Goal: Task Accomplishment & Management: Manage account settings

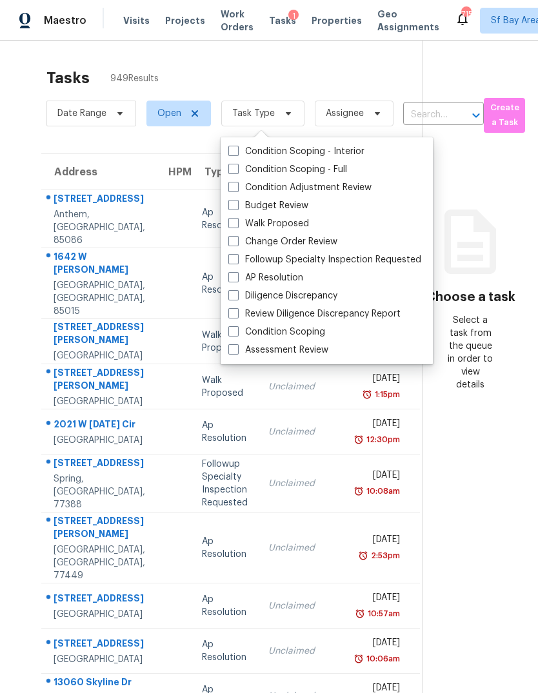
click at [296, 347] on label "Assessment Review" at bounding box center [278, 350] width 100 height 13
click at [237, 347] on input "Assessment Review" at bounding box center [232, 348] width 8 height 8
checkbox input "true"
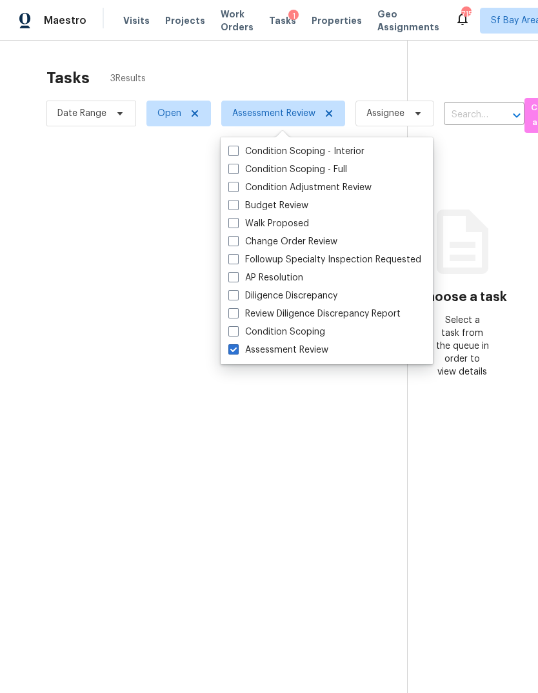
click at [79, 231] on div at bounding box center [269, 346] width 538 height 693
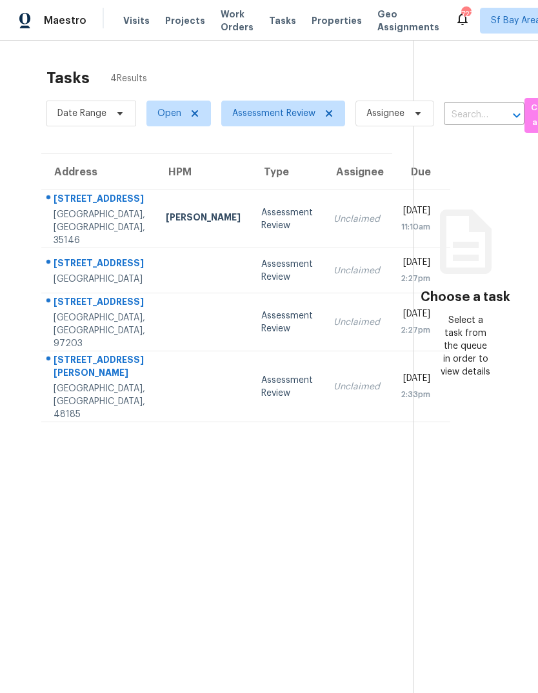
click at [89, 311] on div "[STREET_ADDRESS]" at bounding box center [100, 303] width 92 height 16
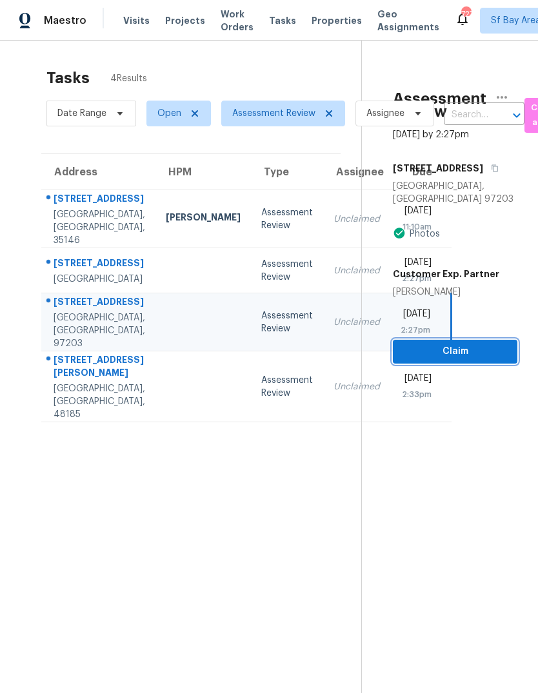
click at [469, 344] on span "Claim" at bounding box center [455, 352] width 104 height 16
click at [458, 344] on span "Claim" at bounding box center [455, 352] width 104 height 16
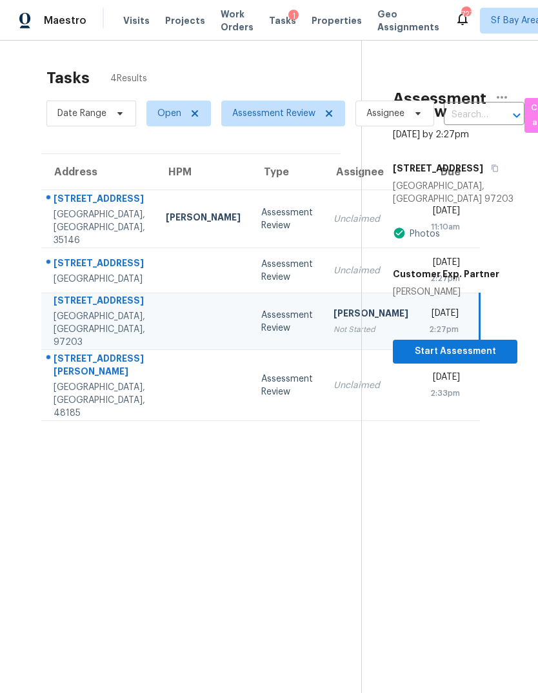
click at [430, 401] on section "Assessment Review Oct 1st 2025 by 2:27pm 7927 N Edison St Portland, OR 97203 Ph…" at bounding box center [439, 387] width 156 height 693
click at [457, 344] on span "Start Assessment" at bounding box center [455, 352] width 104 height 16
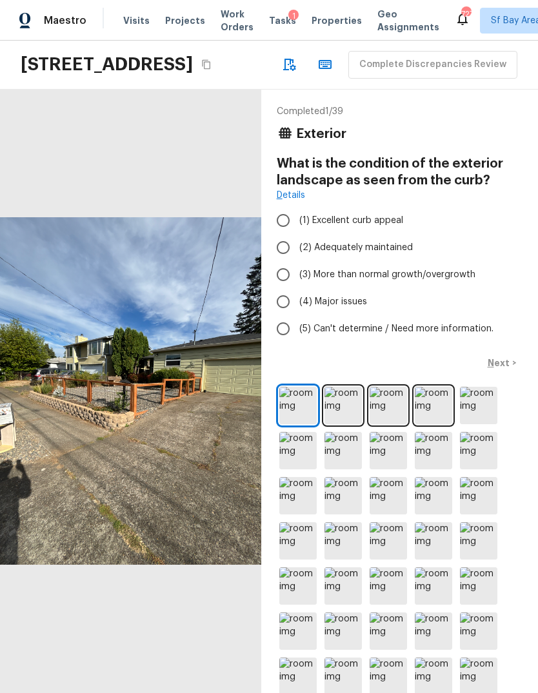
click at [388, 254] on span "(2) Adequately maintained" at bounding box center [355, 247] width 113 height 13
click at [297, 261] on input "(2) Adequately maintained" at bounding box center [283, 247] width 27 height 27
radio input "true"
click at [496, 369] on p "Next" at bounding box center [499, 363] width 25 height 13
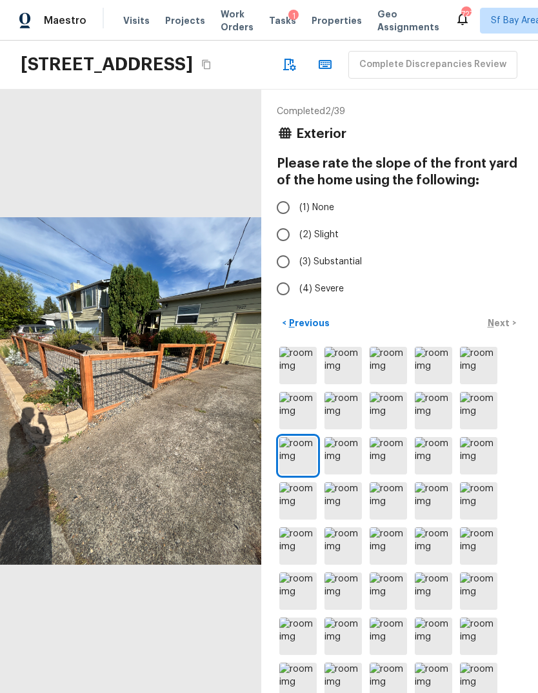
click at [327, 221] on label "(1) None" at bounding box center [391, 207] width 242 height 27
click at [297, 221] on input "(1) None" at bounding box center [283, 207] width 27 height 27
radio input "true"
click at [497, 329] on p "Next" at bounding box center [499, 323] width 25 height 13
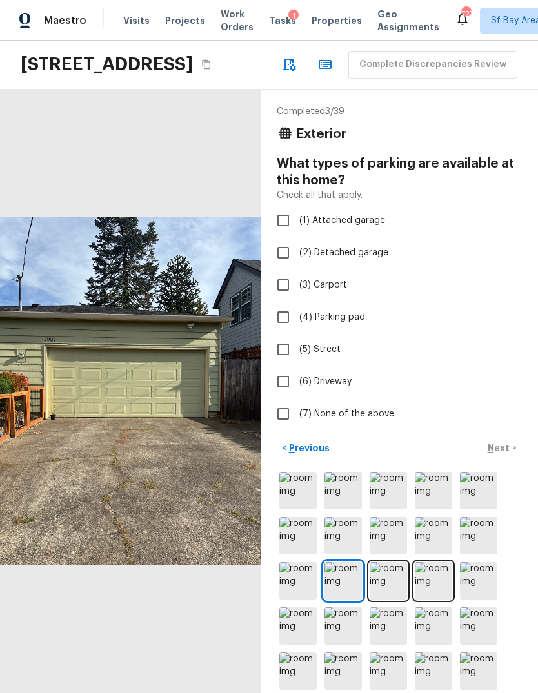
click at [364, 234] on label "(1) Attached garage" at bounding box center [391, 220] width 242 height 27
click at [297, 234] on input "(1) Attached garage" at bounding box center [283, 220] width 27 height 27
checkbox input "true"
click at [504, 455] on p "Next" at bounding box center [499, 448] width 25 height 13
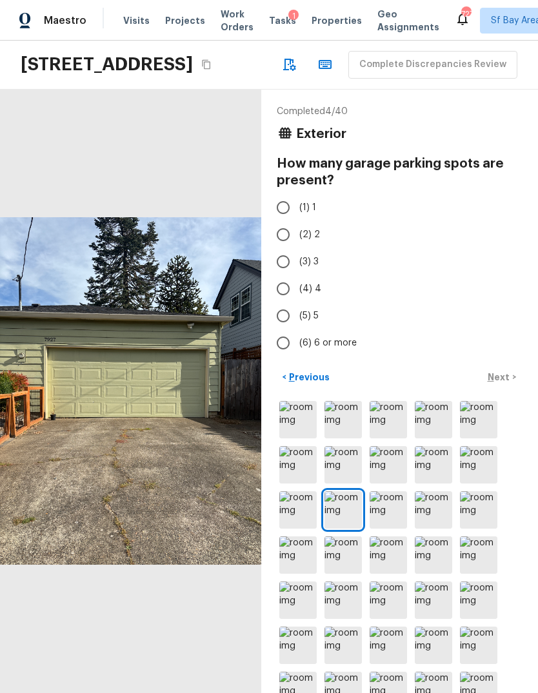
click at [280, 248] on input "(2) 2" at bounding box center [283, 234] width 27 height 27
radio input "true"
click at [502, 384] on p "Next" at bounding box center [499, 377] width 25 height 13
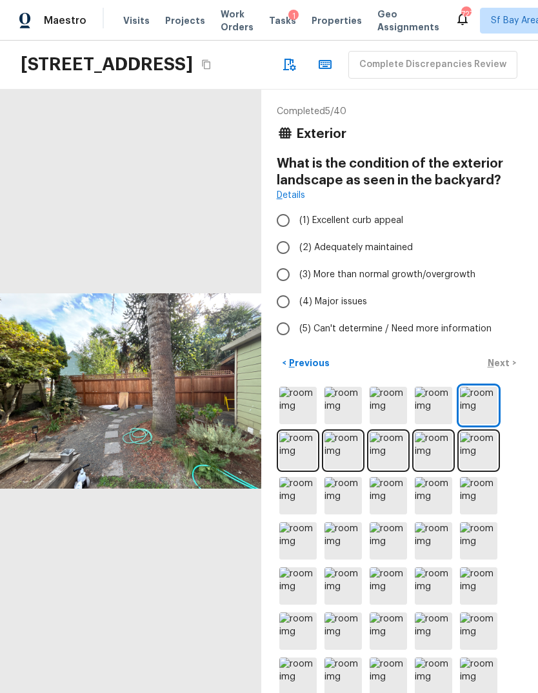
click at [391, 281] on span "(3) More than normal growth/overgrowth" at bounding box center [387, 274] width 176 height 13
click at [297, 288] on input "(3) More than normal growth/overgrowth" at bounding box center [283, 274] width 27 height 27
radio input "true"
click at [505, 369] on p "Next" at bounding box center [499, 363] width 25 height 13
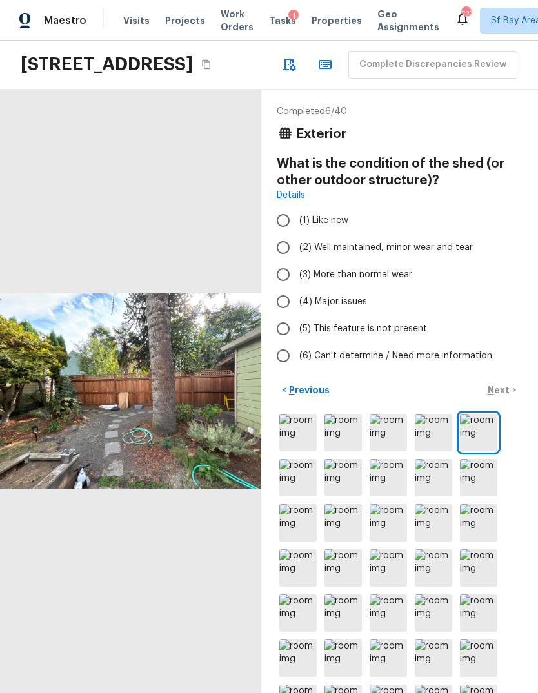
click at [389, 281] on span "(3) More than normal wear" at bounding box center [355, 274] width 113 height 13
click at [297, 288] on input "(3) More than normal wear" at bounding box center [283, 274] width 27 height 27
radio input "true"
click at [498, 397] on p "Next" at bounding box center [499, 390] width 25 height 13
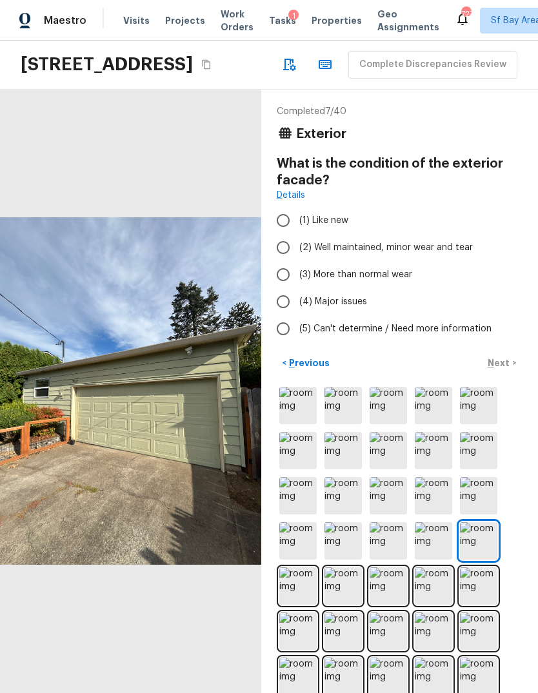
click at [391, 281] on span "(3) More than normal wear" at bounding box center [355, 274] width 113 height 13
click at [297, 288] on input "(3) More than normal wear" at bounding box center [283, 274] width 27 height 27
radio input "true"
click at [509, 369] on p "Next" at bounding box center [499, 363] width 25 height 13
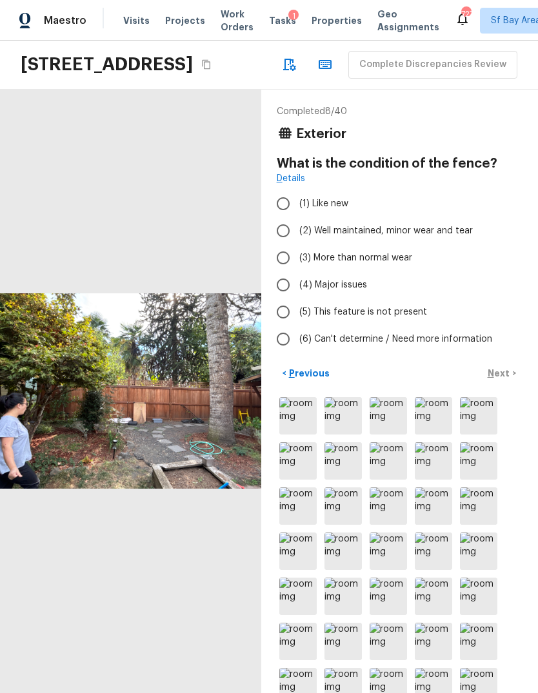
click at [388, 264] on span "(3) More than normal wear" at bounding box center [355, 257] width 113 height 13
click at [297, 271] on input "(3) More than normal wear" at bounding box center [283, 257] width 27 height 27
radio input "true"
click at [504, 380] on p "Next" at bounding box center [499, 373] width 25 height 13
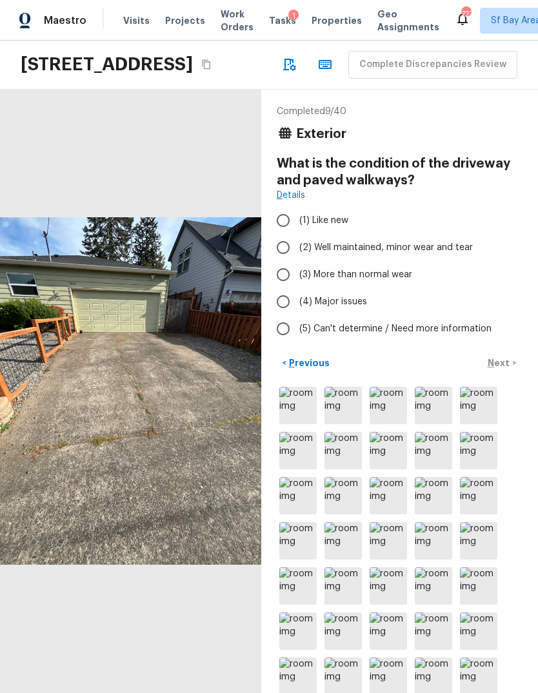
click at [353, 308] on span "(4) Major issues" at bounding box center [333, 301] width 68 height 13
click at [297, 315] on input "(4) Major issues" at bounding box center [283, 301] width 27 height 27
radio input "true"
click at [504, 369] on p "Next" at bounding box center [499, 363] width 25 height 13
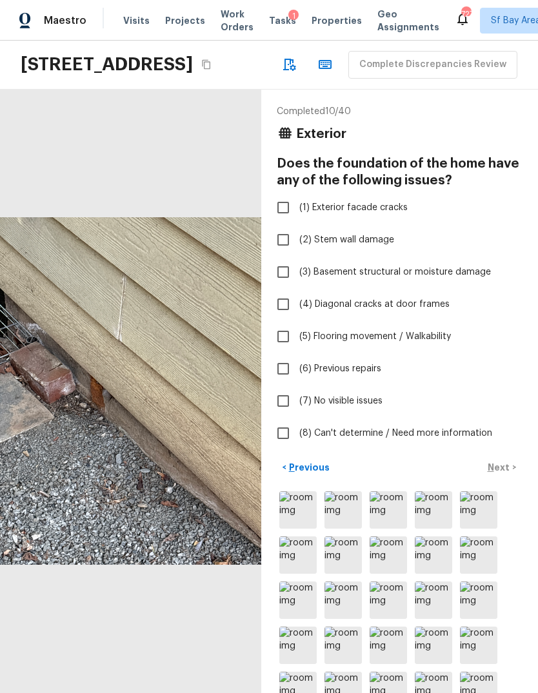
click at [422, 279] on span "(3) Basement structural or moisture damage" at bounding box center [394, 272] width 191 height 13
click at [297, 286] on input "(3) Basement structural or moisture damage" at bounding box center [283, 272] width 27 height 27
checkbox input "true"
click at [504, 474] on p "Next" at bounding box center [499, 467] width 25 height 13
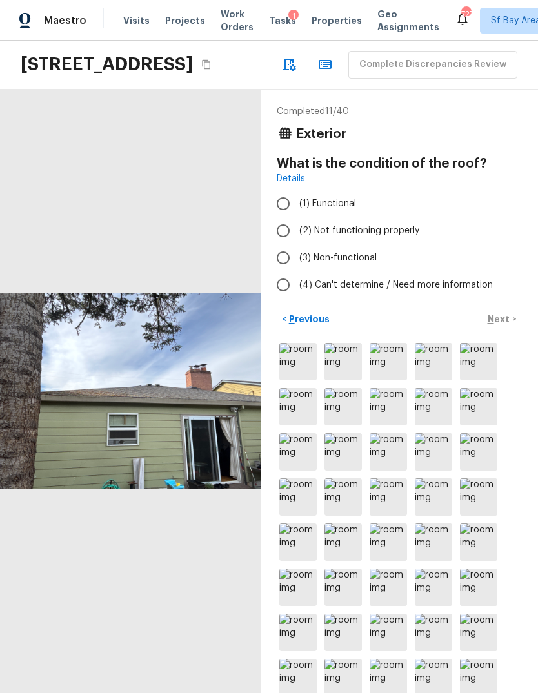
click at [322, 237] on span "(2) Not functioning properly" at bounding box center [359, 230] width 120 height 13
click at [297, 244] on input "(2) Not functioning properly" at bounding box center [283, 230] width 27 height 27
radio input "true"
click at [500, 326] on p "Next" at bounding box center [499, 319] width 25 height 13
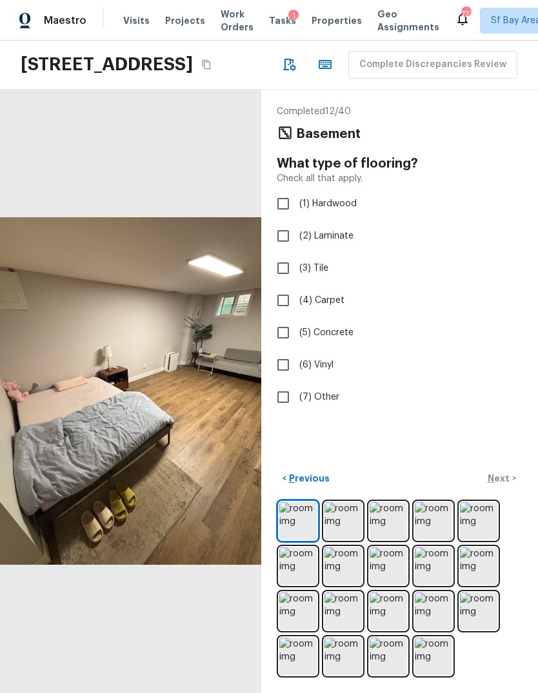
click at [337, 242] on span "(2) Laminate" at bounding box center [326, 236] width 54 height 13
click at [297, 250] on input "(2) Laminate" at bounding box center [283, 235] width 27 height 27
checkbox input "true"
click at [504, 485] on p "Next" at bounding box center [499, 478] width 25 height 13
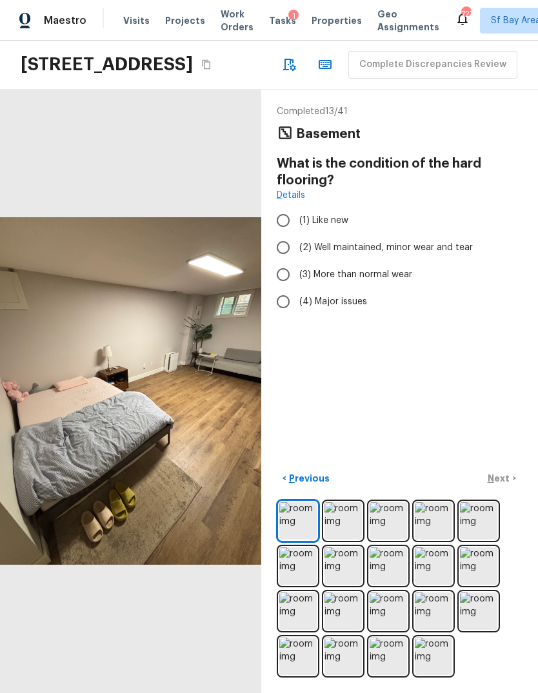
click at [411, 254] on span "(2) Well maintained, minor wear and tear" at bounding box center [385, 247] width 173 height 13
click at [297, 261] on input "(2) Well maintained, minor wear and tear" at bounding box center [283, 247] width 27 height 27
radio input "true"
click at [502, 485] on p "Next" at bounding box center [499, 478] width 25 height 13
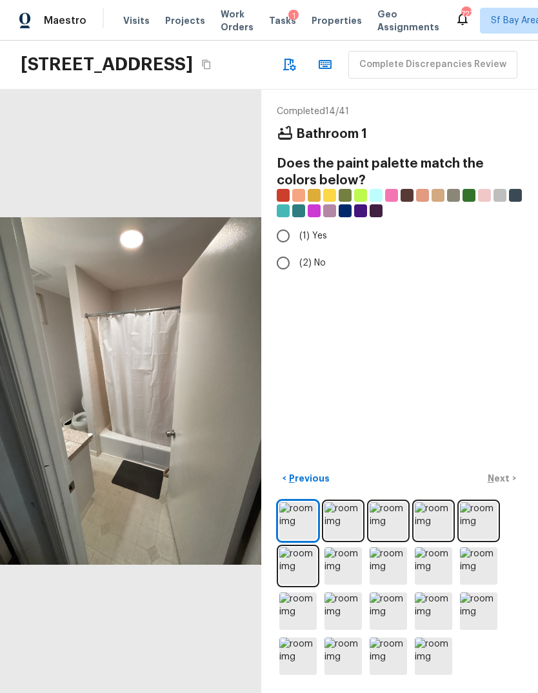
click at [284, 250] on input "(1) Yes" at bounding box center [283, 235] width 27 height 27
radio input "true"
click at [505, 485] on p "Next" at bounding box center [499, 478] width 25 height 13
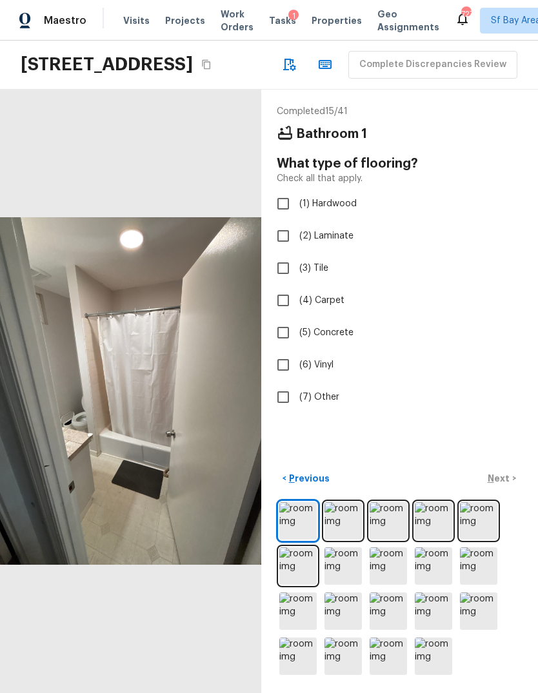
click at [328, 371] on span "(6) Vinyl" at bounding box center [316, 364] width 34 height 13
click at [297, 378] on input "(6) Vinyl" at bounding box center [283, 364] width 27 height 27
checkbox input "true"
click at [513, 489] on button "Next >" at bounding box center [501, 478] width 41 height 21
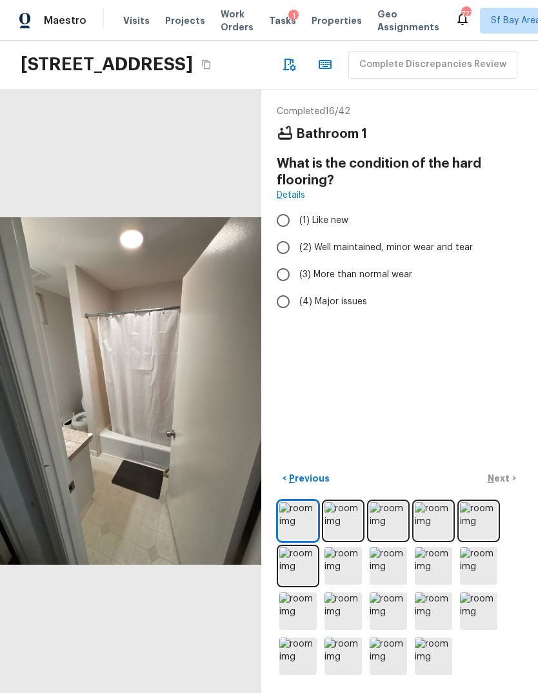
click at [395, 281] on span "(3) More than normal wear" at bounding box center [355, 274] width 113 height 13
click at [297, 288] on input "(3) More than normal wear" at bounding box center [283, 274] width 27 height 27
radio input "true"
click at [510, 485] on p "Next" at bounding box center [499, 478] width 25 height 13
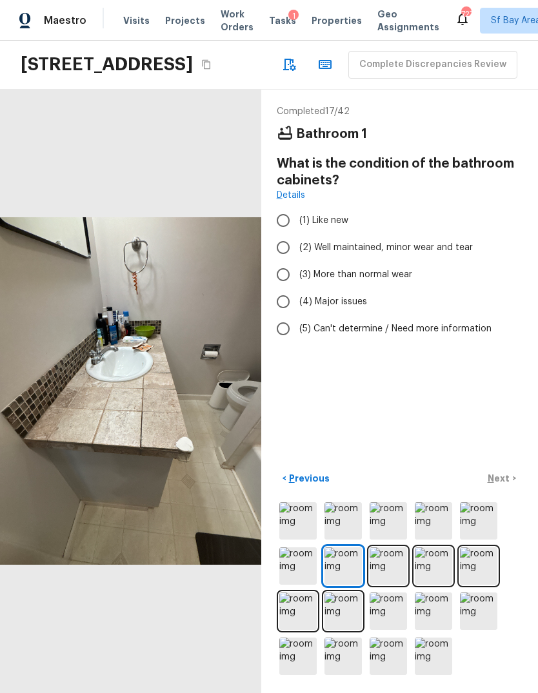
click at [375, 281] on span "(3) More than normal wear" at bounding box center [355, 274] width 113 height 13
click at [297, 288] on input "(3) More than normal wear" at bounding box center [283, 274] width 27 height 27
radio input "true"
click at [505, 485] on p "Next" at bounding box center [499, 478] width 25 height 13
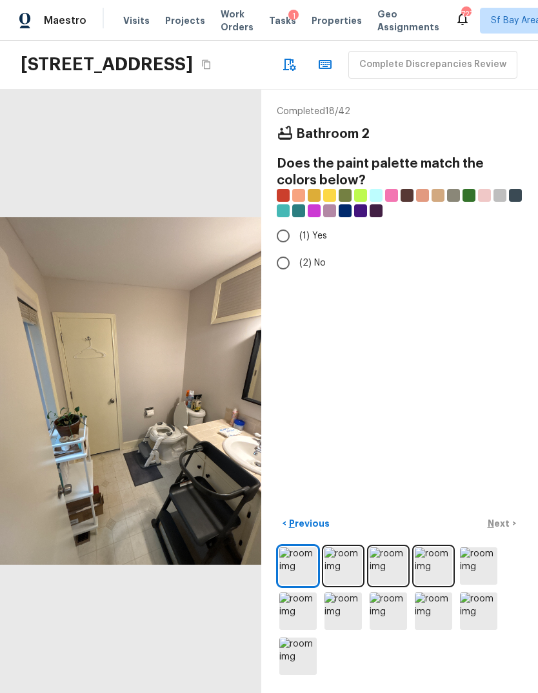
click at [283, 250] on input "(1) Yes" at bounding box center [283, 235] width 27 height 27
radio input "true"
click at [509, 530] on p "Next" at bounding box center [499, 523] width 25 height 13
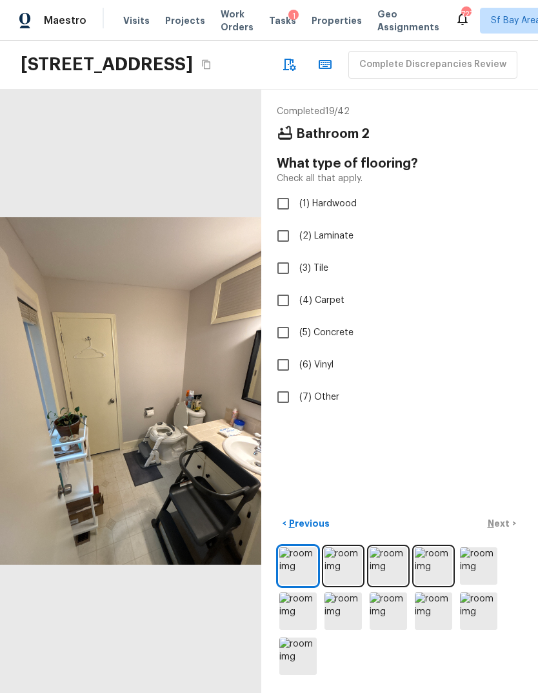
click at [328, 371] on span "(6) Vinyl" at bounding box center [316, 364] width 34 height 13
click at [297, 378] on input "(6) Vinyl" at bounding box center [283, 364] width 27 height 27
checkbox input "true"
click at [503, 530] on p "Next" at bounding box center [499, 523] width 25 height 13
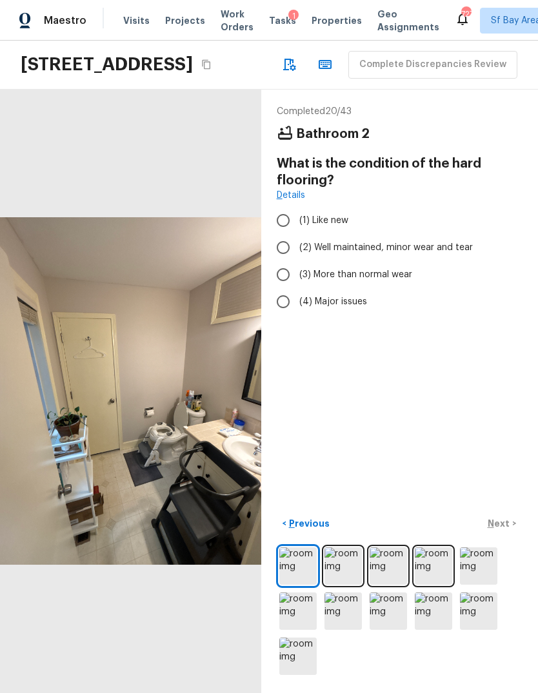
click at [496, 548] on div "Completed 20 / 43 Bathroom 2 What is the condition of the hard flooring? Detail…" at bounding box center [399, 392] width 277 height 604
click at [282, 288] on input "(3) More than normal wear" at bounding box center [283, 274] width 27 height 27
radio input "true"
click at [502, 530] on p "Next" at bounding box center [499, 523] width 25 height 13
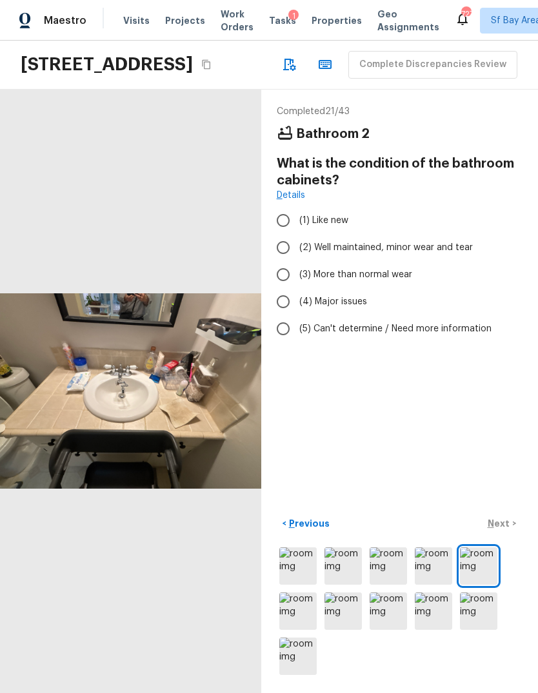
click at [288, 288] on input "(3) More than normal wear" at bounding box center [283, 274] width 27 height 27
radio input "true"
click at [505, 530] on p "Next" at bounding box center [499, 523] width 25 height 13
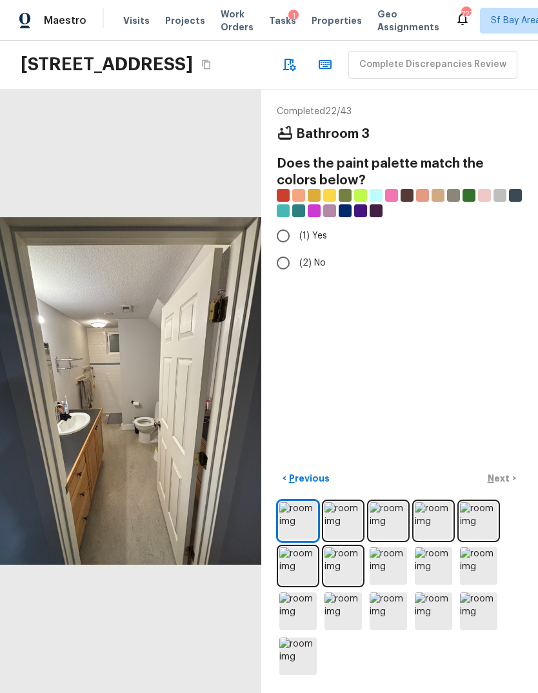
click at [286, 250] on input "(1) Yes" at bounding box center [283, 235] width 27 height 27
radio input "true"
click at [504, 485] on p "Next" at bounding box center [499, 478] width 25 height 13
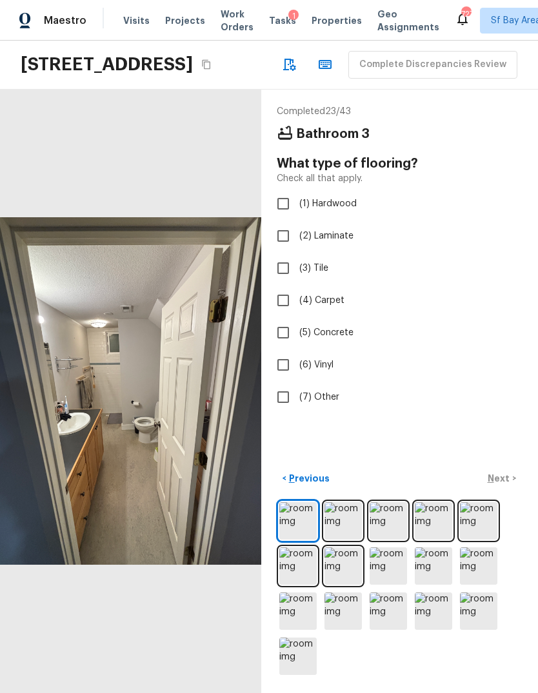
click at [278, 378] on input "(6) Vinyl" at bounding box center [283, 364] width 27 height 27
checkbox input "true"
click at [504, 489] on div "< Previous Next >" at bounding box center [400, 478] width 246 height 21
click at [500, 485] on p "Next" at bounding box center [499, 478] width 25 height 13
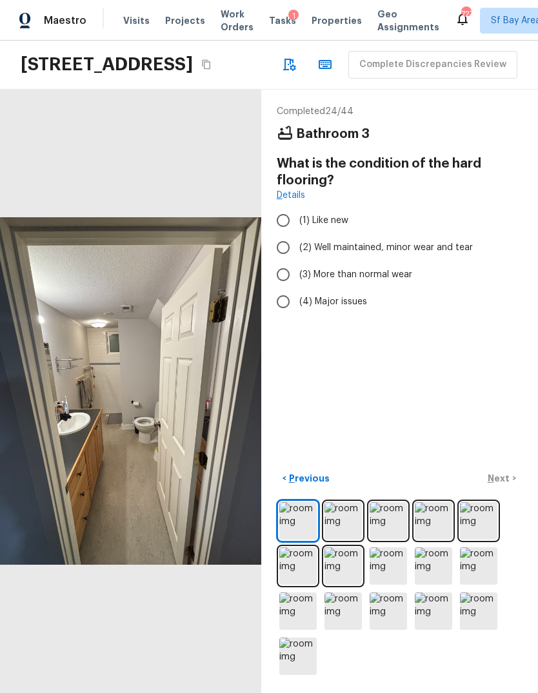
click at [279, 288] on input "(3) More than normal wear" at bounding box center [283, 274] width 27 height 27
radio input "true"
click at [505, 485] on p "Next" at bounding box center [499, 478] width 25 height 13
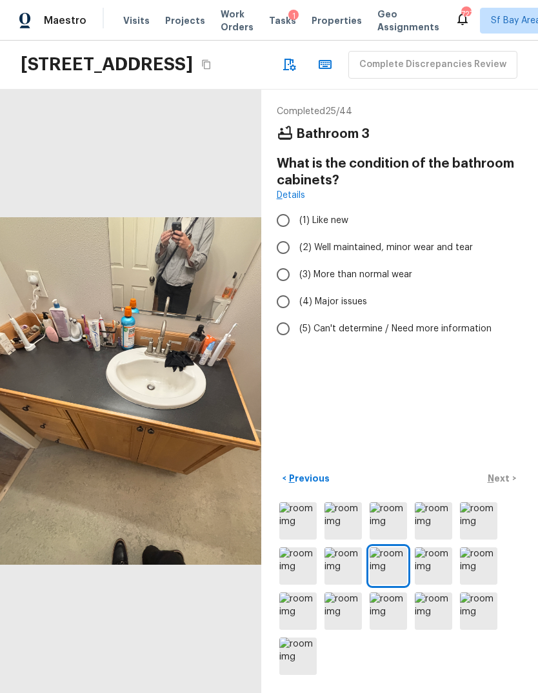
click at [284, 315] on input "(4) Major issues" at bounding box center [283, 301] width 27 height 27
radio input "true"
click at [282, 288] on input "(3) More than normal wear" at bounding box center [283, 274] width 27 height 27
radio input "true"
click at [501, 485] on p "Next" at bounding box center [499, 478] width 25 height 13
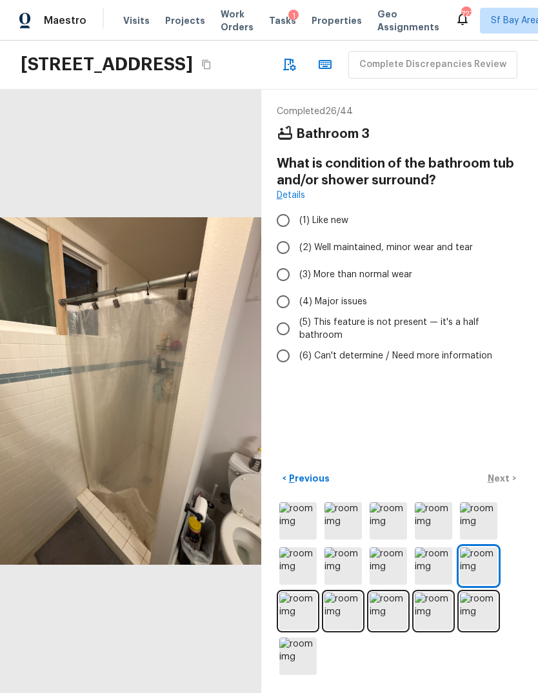
click at [284, 315] on input "(4) Major issues" at bounding box center [283, 301] width 27 height 27
radio input "true"
click at [503, 485] on p "Next" at bounding box center [499, 478] width 25 height 13
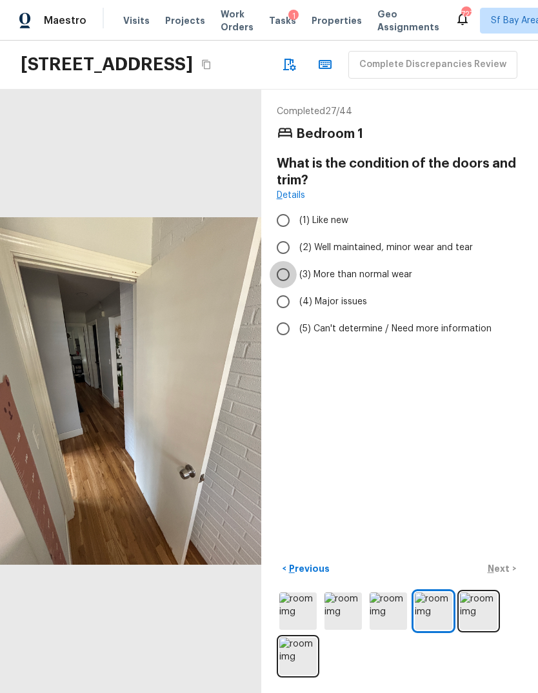
click at [286, 288] on input "(3) More than normal wear" at bounding box center [283, 274] width 27 height 27
radio input "true"
click at [279, 261] on input "(2) Well maintained, minor wear and tear" at bounding box center [283, 247] width 27 height 27
radio input "true"
click at [506, 575] on p "Next" at bounding box center [499, 568] width 25 height 13
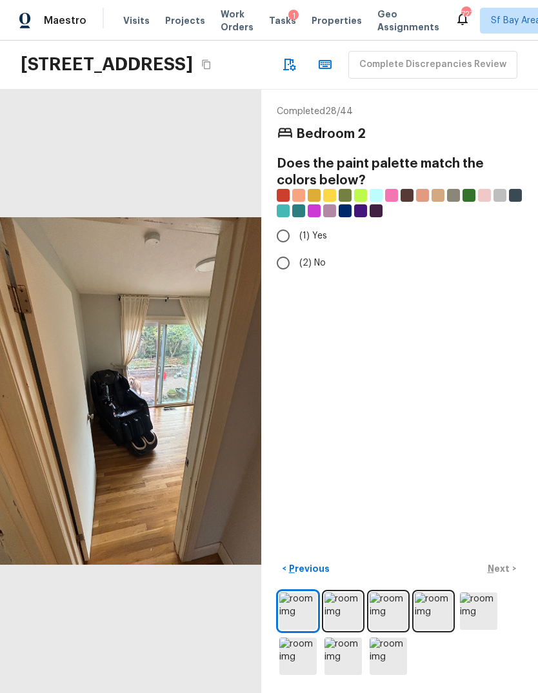
click at [284, 250] on input "(1) Yes" at bounding box center [283, 235] width 27 height 27
radio input "true"
click at [509, 575] on p "Next" at bounding box center [499, 568] width 25 height 13
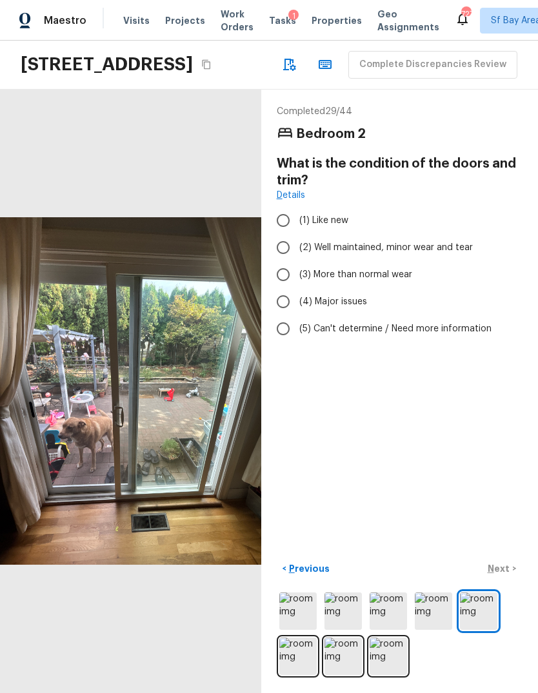
click at [282, 288] on input "(3) More than normal wear" at bounding box center [283, 274] width 27 height 27
radio input "true"
click at [502, 575] on p "Next" at bounding box center [499, 568] width 25 height 13
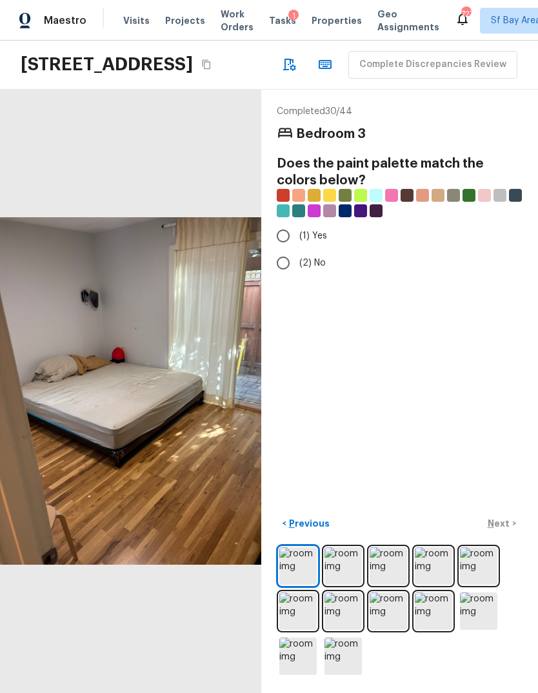
click at [286, 250] on input "(1) Yes" at bounding box center [283, 235] width 27 height 27
radio input "true"
click at [500, 530] on p "Next" at bounding box center [499, 523] width 25 height 13
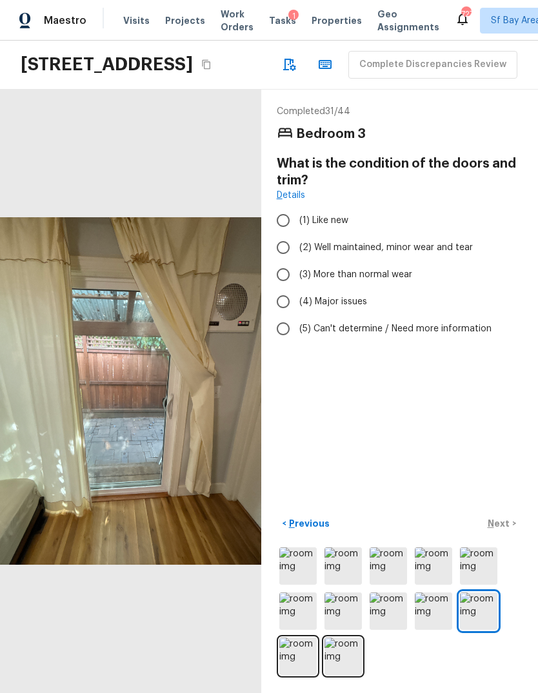
click at [284, 288] on input "(3) More than normal wear" at bounding box center [283, 274] width 27 height 27
radio input "true"
click at [502, 530] on p "Next" at bounding box center [499, 523] width 25 height 13
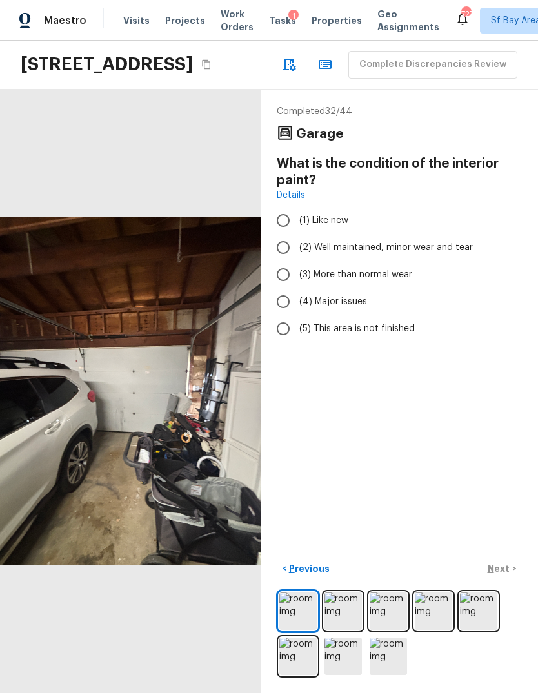
click at [282, 288] on input "(3) More than normal wear" at bounding box center [283, 274] width 27 height 27
radio input "true"
click at [505, 575] on p "Next" at bounding box center [499, 568] width 25 height 13
click at [284, 288] on input "(3) More than normal wear" at bounding box center [283, 274] width 27 height 27
radio input "true"
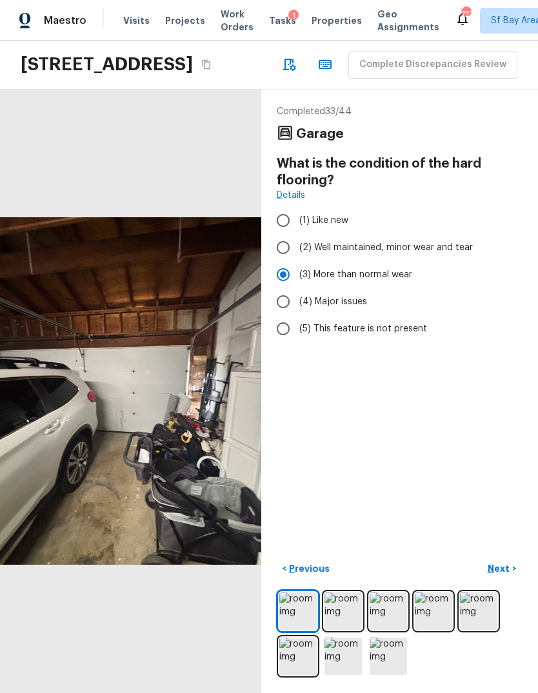
click at [286, 315] on input "(4) Major issues" at bounding box center [283, 301] width 27 height 27
radio input "true"
click at [502, 575] on p "Next" at bounding box center [499, 568] width 25 height 13
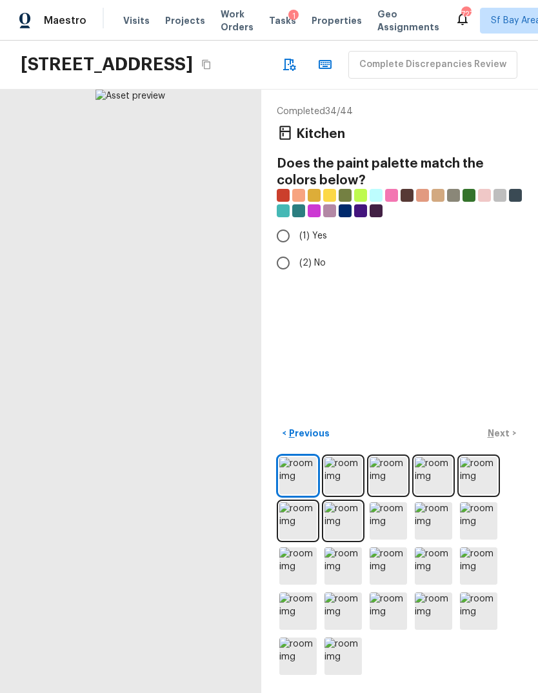
click at [276, 250] on input "(1) Yes" at bounding box center [283, 235] width 27 height 27
radio input "true"
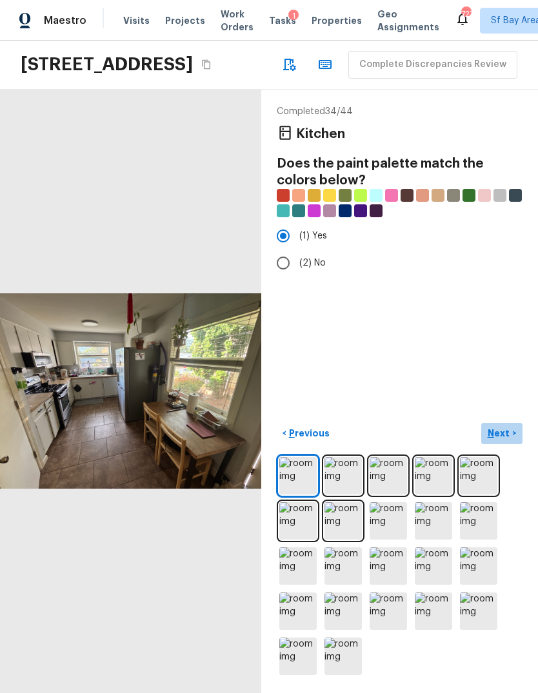
click at [504, 440] on p "Next" at bounding box center [499, 433] width 25 height 13
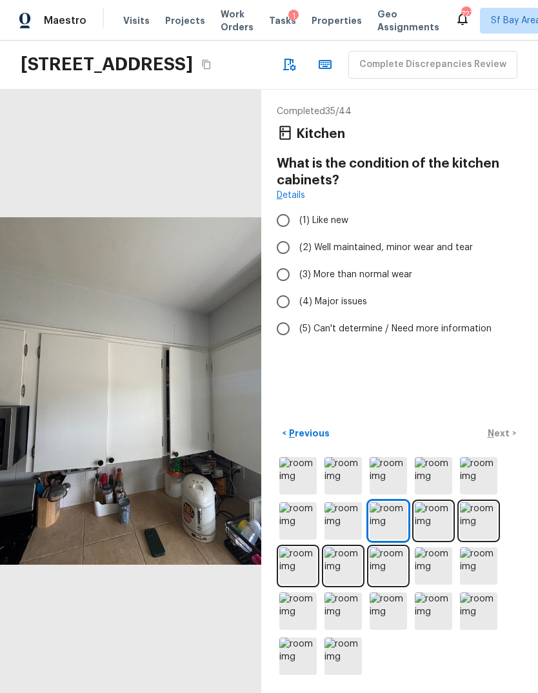
click at [286, 288] on input "(3) More than normal wear" at bounding box center [283, 274] width 27 height 27
radio input "true"
click at [498, 440] on p "Next" at bounding box center [499, 433] width 25 height 13
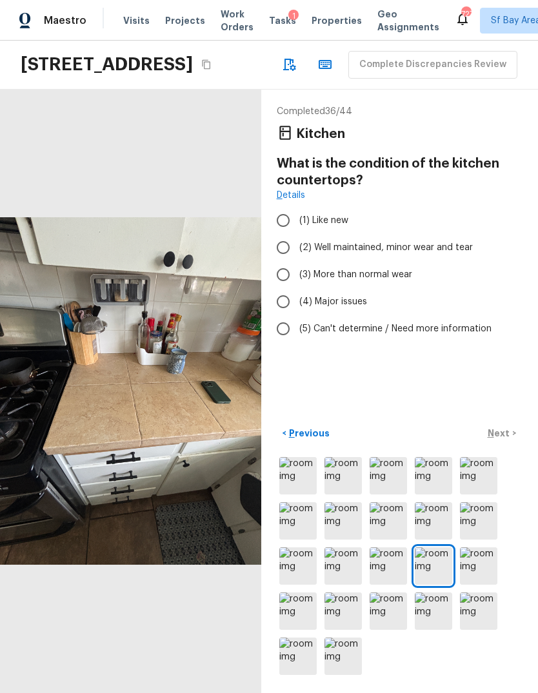
click at [280, 288] on input "(3) More than normal wear" at bounding box center [283, 274] width 27 height 27
radio input "true"
click at [502, 440] on p "Next" at bounding box center [499, 433] width 25 height 13
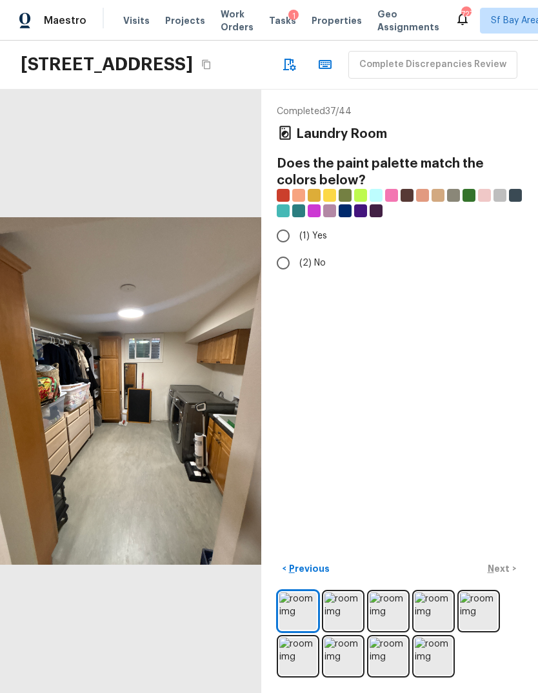
click at [280, 250] on input "(1) Yes" at bounding box center [283, 235] width 27 height 27
radio input "true"
click at [508, 575] on p "Next" at bounding box center [499, 568] width 25 height 13
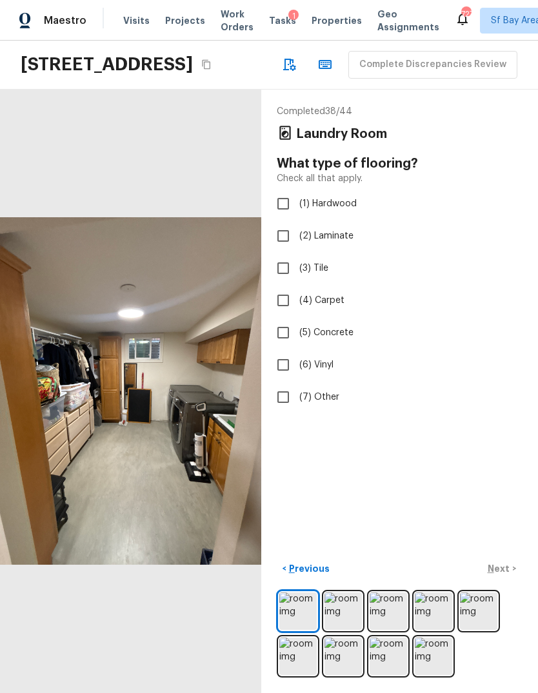
click at [277, 378] on input "(6) Vinyl" at bounding box center [283, 364] width 27 height 27
checkbox input "true"
click at [504, 575] on p "Next" at bounding box center [499, 568] width 25 height 13
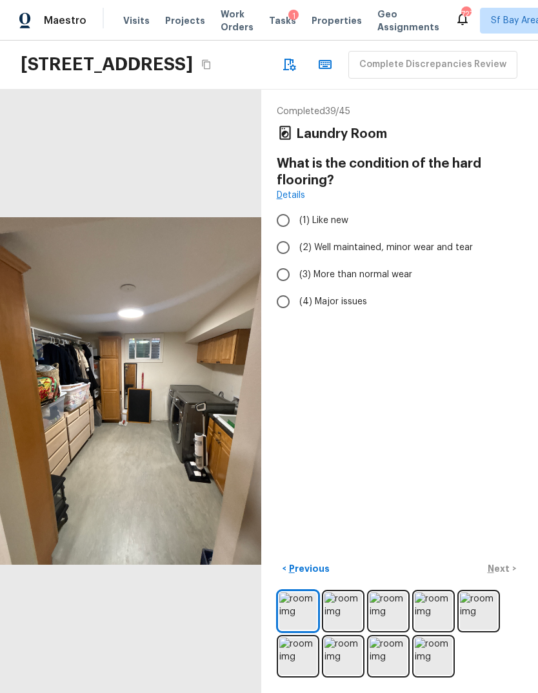
click at [288, 261] on input "(2) Well maintained, minor wear and tear" at bounding box center [283, 247] width 27 height 27
radio input "true"
click at [285, 288] on input "(3) More than normal wear" at bounding box center [283, 274] width 27 height 27
radio input "true"
click at [505, 575] on p "Next" at bounding box center [499, 568] width 25 height 13
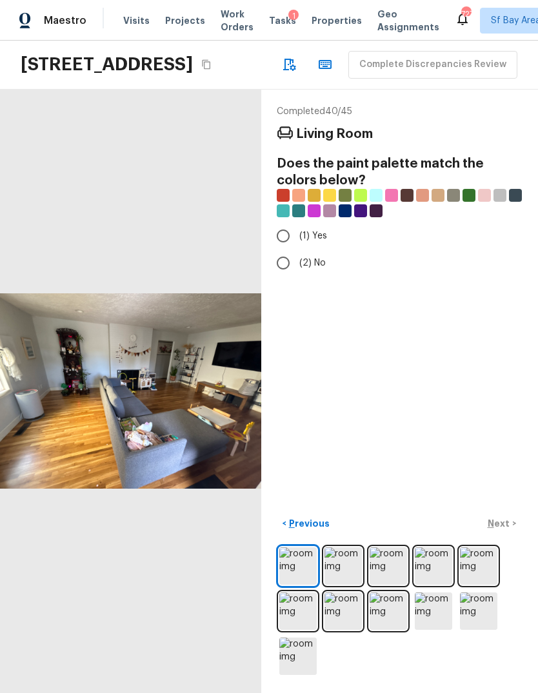
click at [504, 535] on div "< Previous Next >" at bounding box center [400, 523] width 246 height 21
click at [280, 250] on input "(1) Yes" at bounding box center [283, 235] width 27 height 27
radio input "true"
click at [504, 530] on p "Next" at bounding box center [499, 523] width 25 height 13
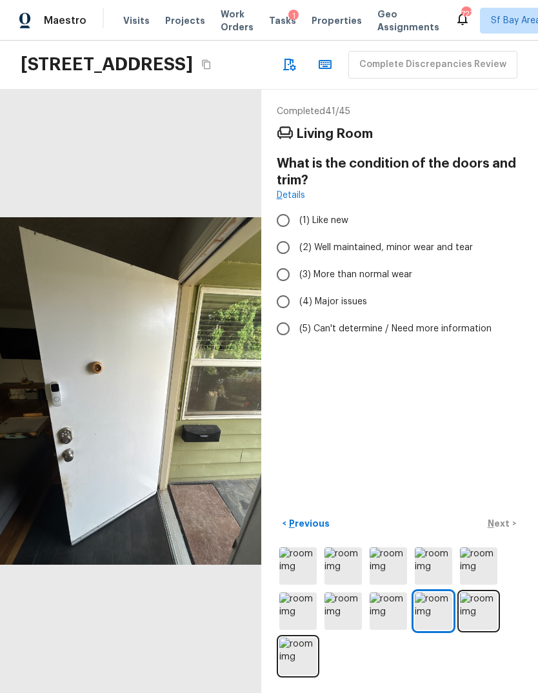
click at [500, 535] on div "< Previous Next >" at bounding box center [400, 523] width 246 height 21
click at [292, 288] on input "(3) More than normal wear" at bounding box center [283, 274] width 27 height 27
radio input "true"
click at [498, 530] on p "Next" at bounding box center [499, 523] width 25 height 13
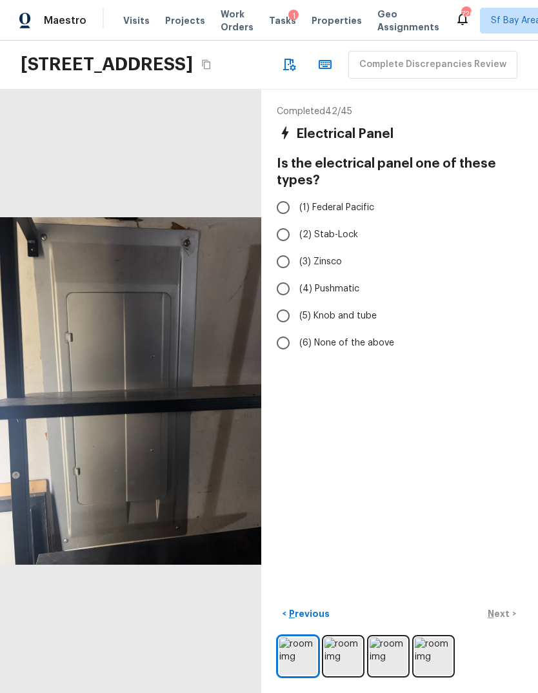
click at [276, 357] on input "(6) None of the above" at bounding box center [283, 342] width 27 height 27
radio input "true"
click at [507, 625] on button "Next >" at bounding box center [501, 614] width 41 height 21
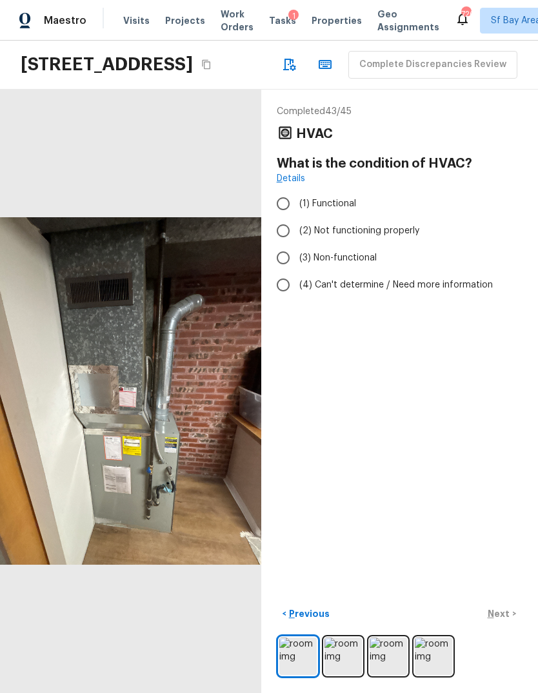
click at [286, 244] on input "(2) Not functioning properly" at bounding box center [283, 230] width 27 height 27
radio input "true"
click at [281, 217] on input "(1) Functional" at bounding box center [283, 203] width 27 height 27
radio input "true"
click at [502, 625] on button "Next >" at bounding box center [501, 614] width 41 height 21
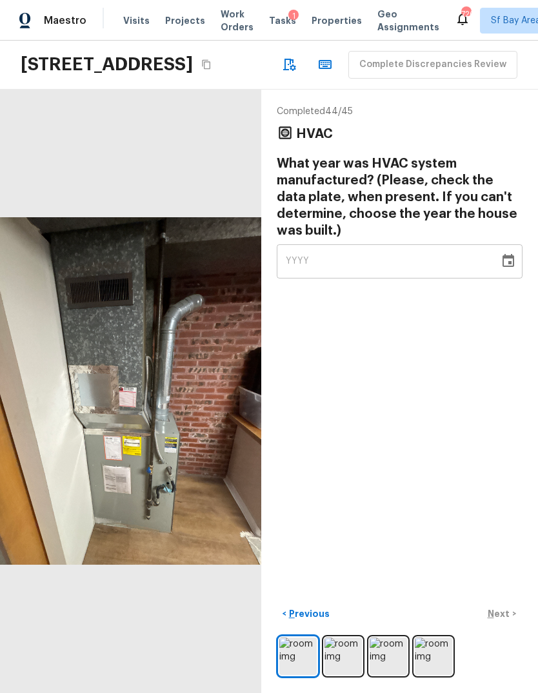
click at [281, 72] on icon "button" at bounding box center [288, 64] width 15 height 15
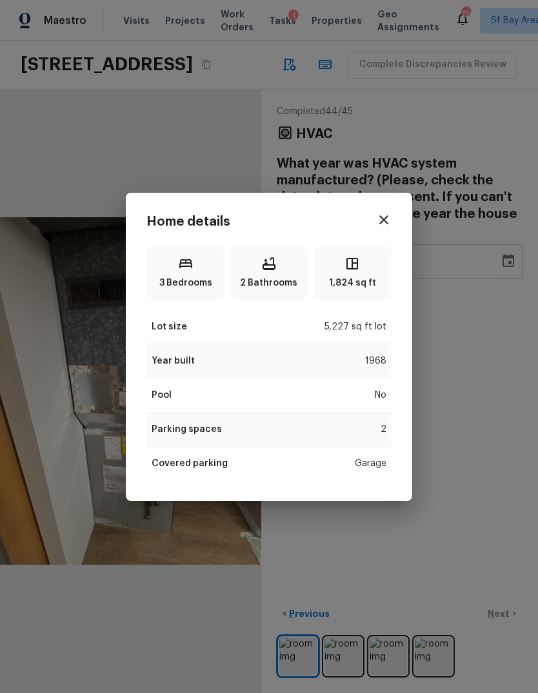
click at [464, 484] on div "Home details 3 Bedrooms 2 Bathrooms 1,824 sq ft Lot size 5,227 sq ft lot Year b…" at bounding box center [269, 346] width 538 height 693
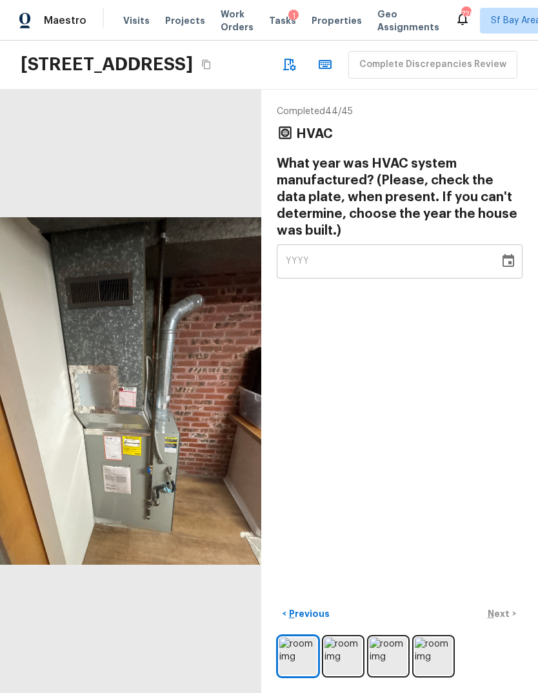
scroll to position [23, 0]
click at [441, 675] on div "< Previous Next >" at bounding box center [400, 641] width 246 height 74
click at [429, 658] on img at bounding box center [433, 656] width 37 height 37
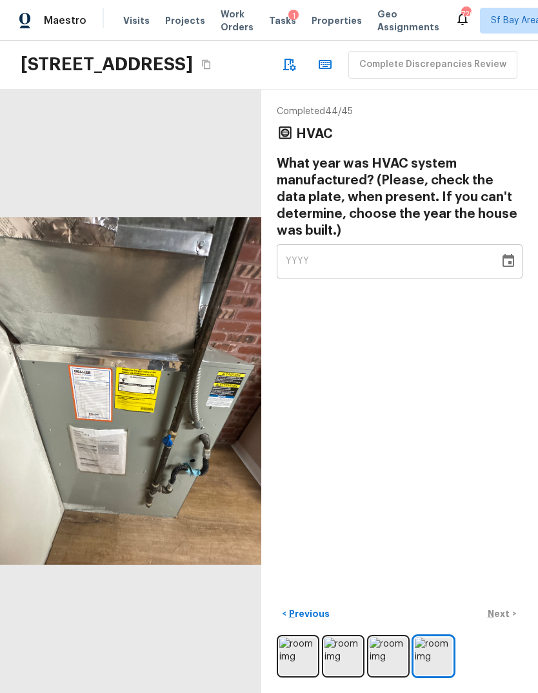
click at [295, 244] on div "YYYY" at bounding box center [388, 261] width 204 height 34
type input "0010"
type input "0968"
type input "1968"
click at [466, 399] on div "Completed 44 / 45 HVAC What year was HVAC system manufactured? (Please, check t…" at bounding box center [399, 392] width 277 height 604
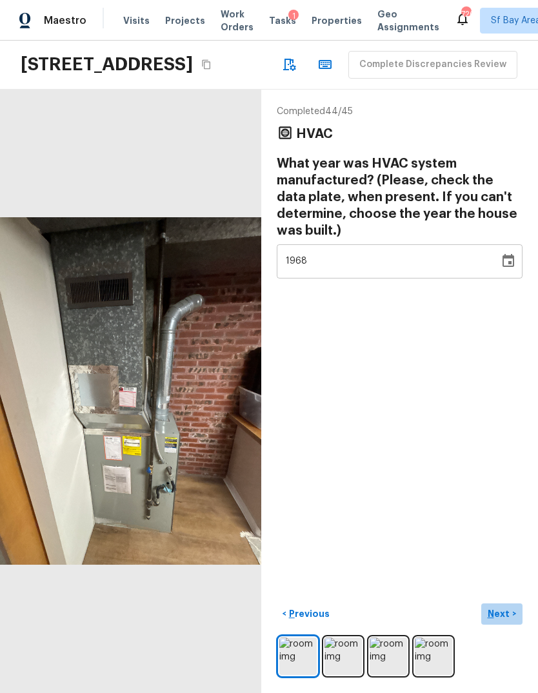
click at [504, 613] on p "Next" at bounding box center [499, 613] width 25 height 13
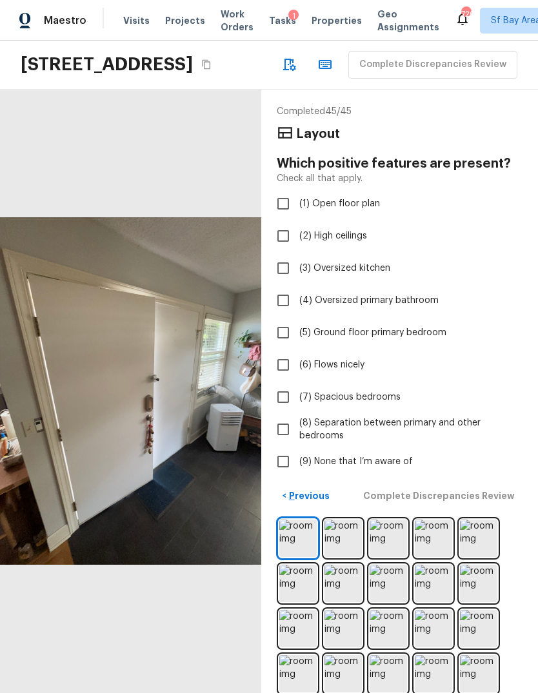
click at [391, 455] on span "(9) None that I’m aware of" at bounding box center [355, 461] width 113 height 13
click at [297, 448] on input "(9) None that I’m aware of" at bounding box center [283, 461] width 27 height 27
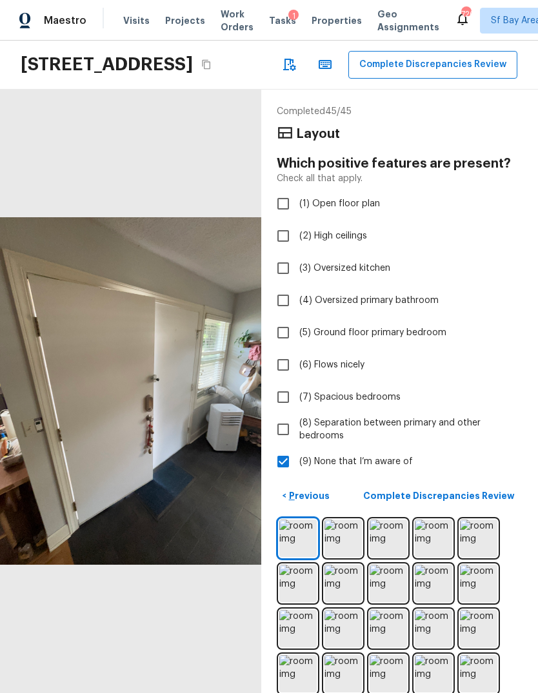
click at [487, 448] on label "(9) None that I’m aware of" at bounding box center [391, 461] width 242 height 27
click at [297, 448] on input "(9) None that I’m aware of" at bounding box center [283, 461] width 27 height 27
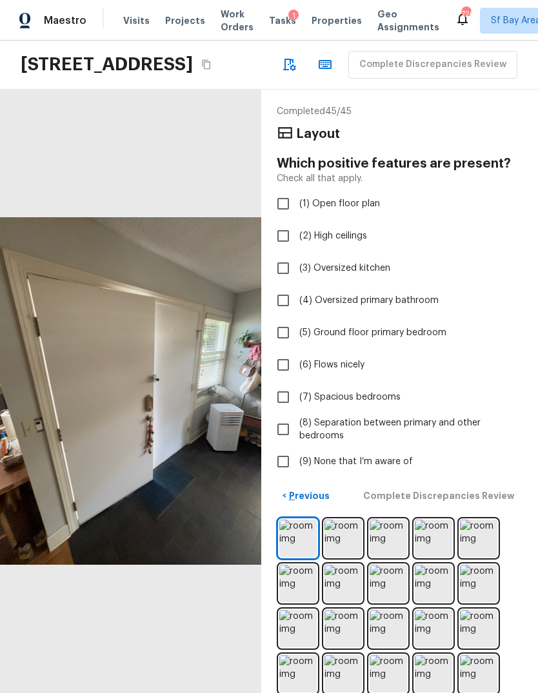
click at [473, 486] on div "< Previous Complete Discrepancies Review" at bounding box center [400, 496] width 246 height 21
click at [279, 448] on input "(9) None that I’m aware of" at bounding box center [283, 461] width 27 height 27
checkbox input "true"
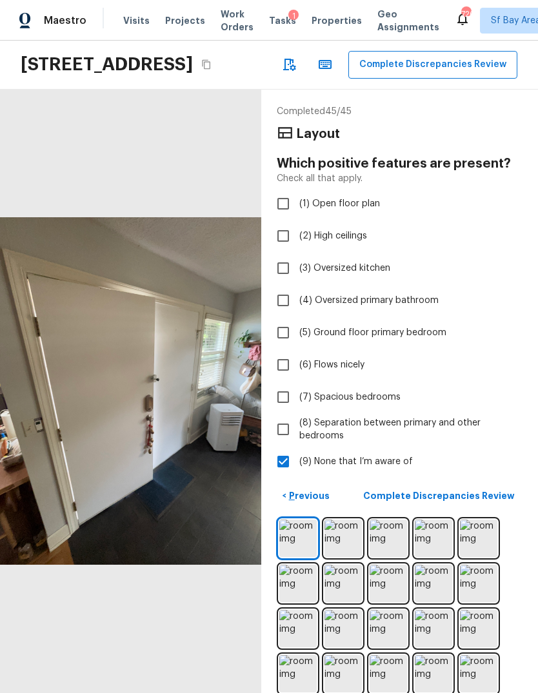
click at [470, 489] on p "Complete Discrepancies Review" at bounding box center [440, 495] width 154 height 13
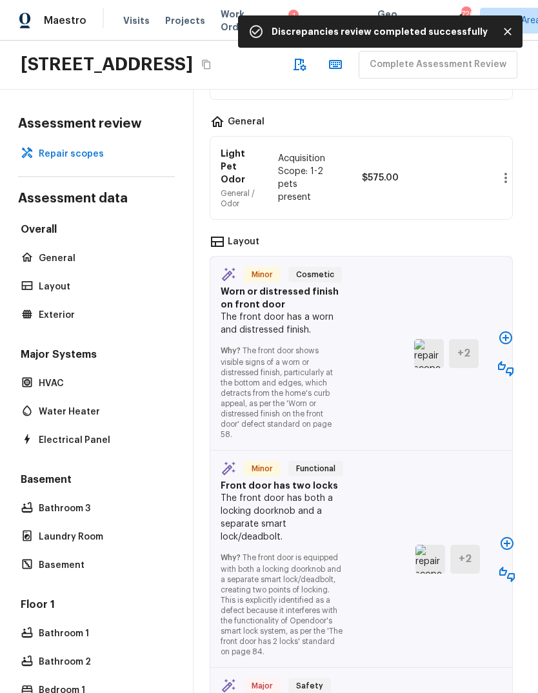
scroll to position [1088, 5]
click at [495, 325] on button "button" at bounding box center [506, 338] width 26 height 26
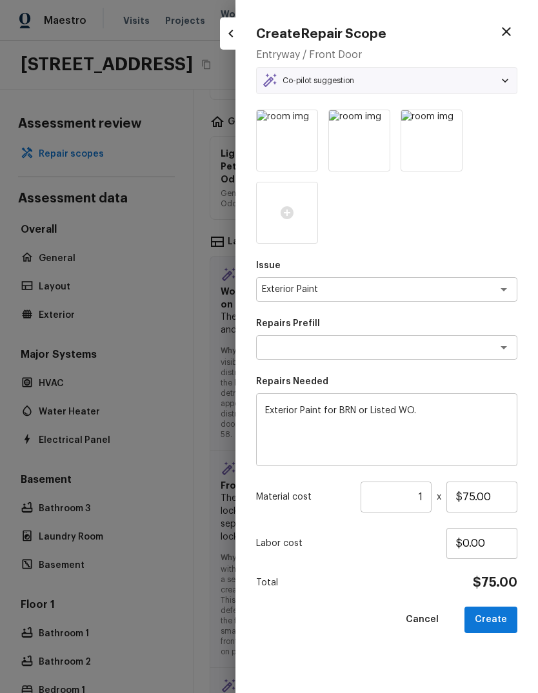
type textarea "BRN / LISTED"
click at [494, 495] on input "$75.00" at bounding box center [481, 497] width 71 height 31
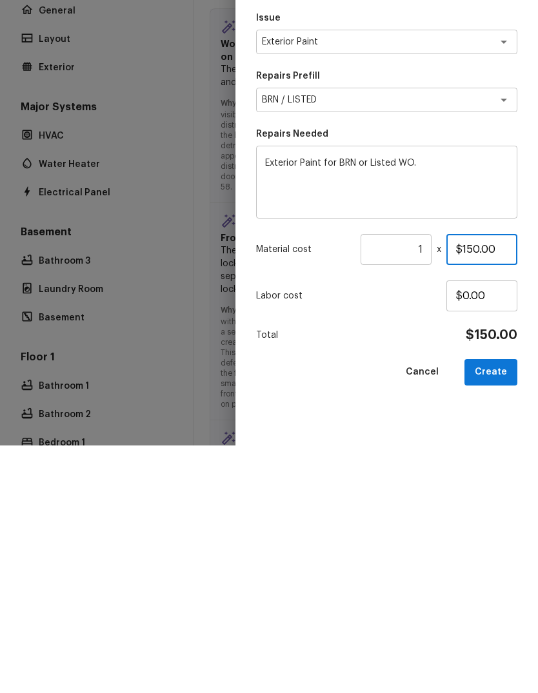
type input "$150.00"
click at [499, 607] on button "Create" at bounding box center [490, 620] width 53 height 26
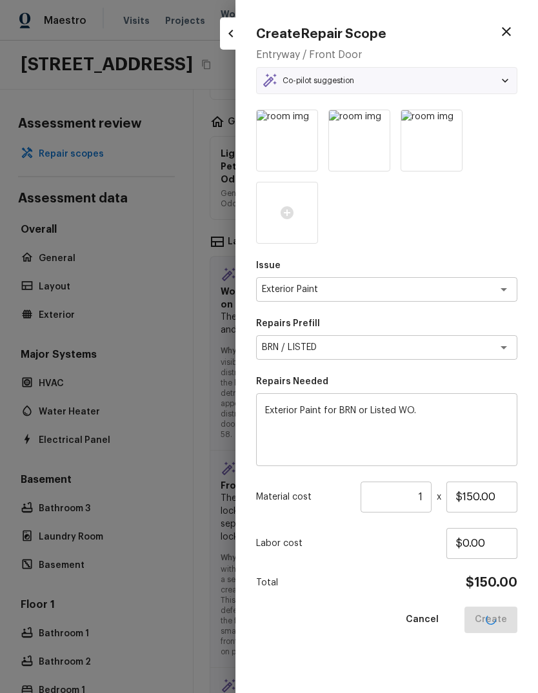
type input "$0.00"
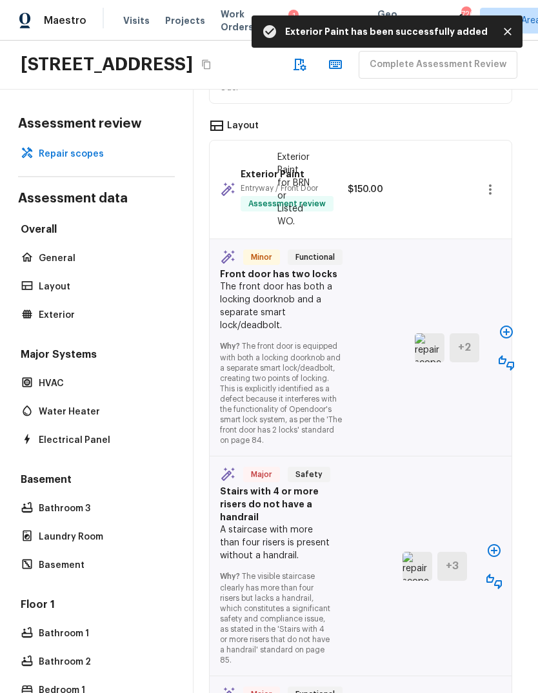
scroll to position [1223, 5]
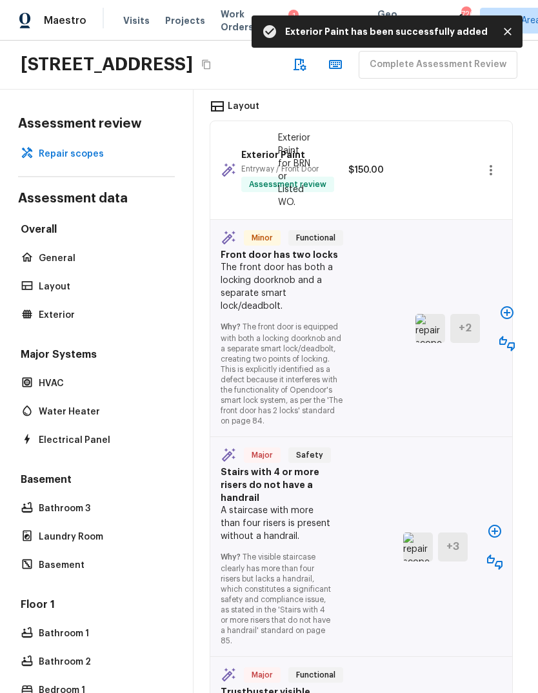
click at [501, 306] on icon "button" at bounding box center [506, 312] width 13 height 13
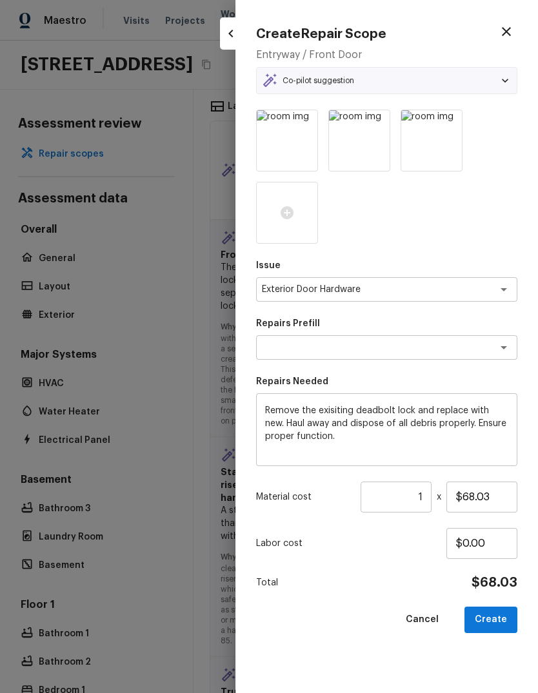
type textarea "Remove & Replace Deadbolt Lock (Average)"
click at [502, 616] on button "Create" at bounding box center [490, 620] width 53 height 26
type input "$0.00"
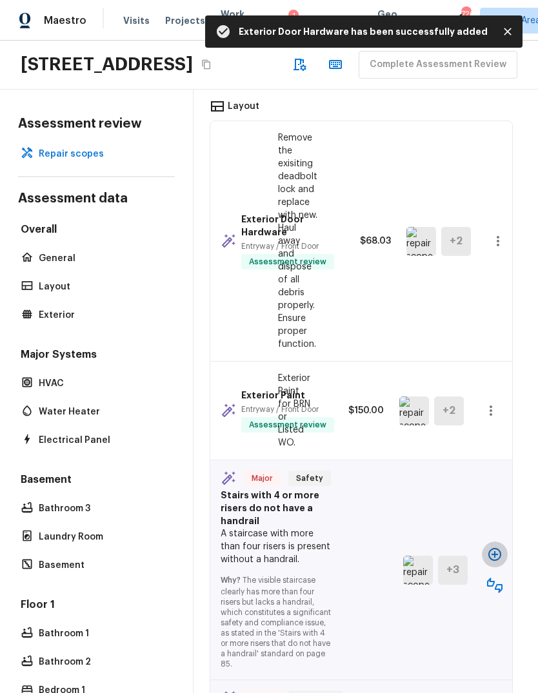
click at [495, 548] on icon "button" at bounding box center [494, 554] width 13 height 13
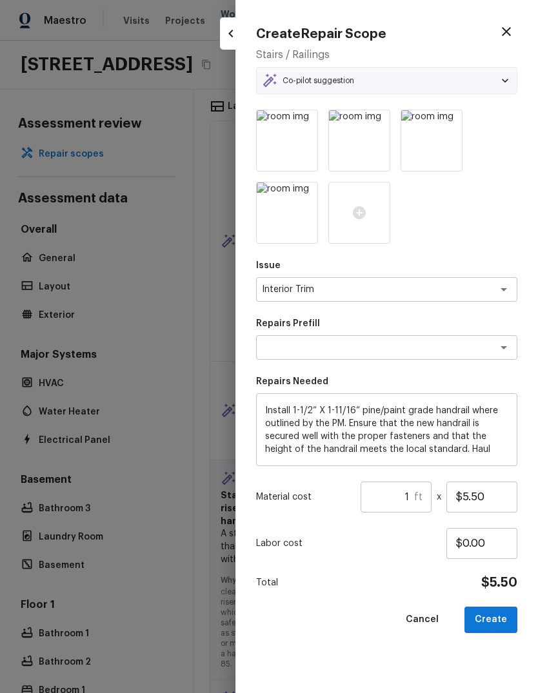
type textarea "Install Interior Handrail"
click at [504, 493] on input "$5.50" at bounding box center [481, 497] width 71 height 31
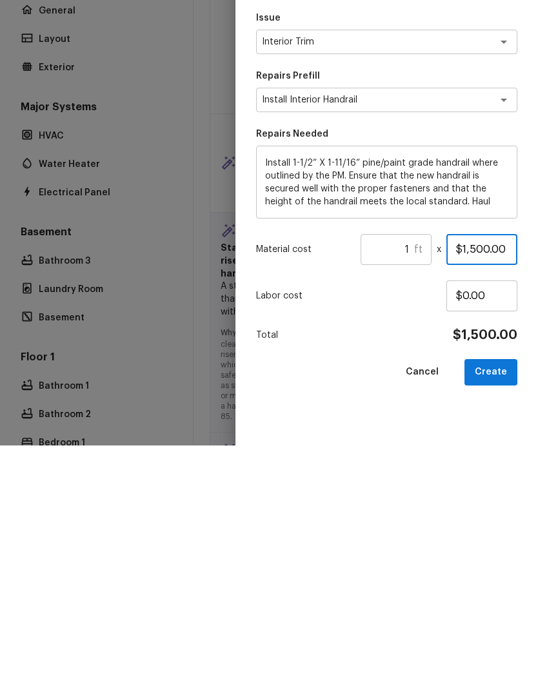
type input "$150.00"
click at [494, 607] on button "Create" at bounding box center [490, 620] width 53 height 26
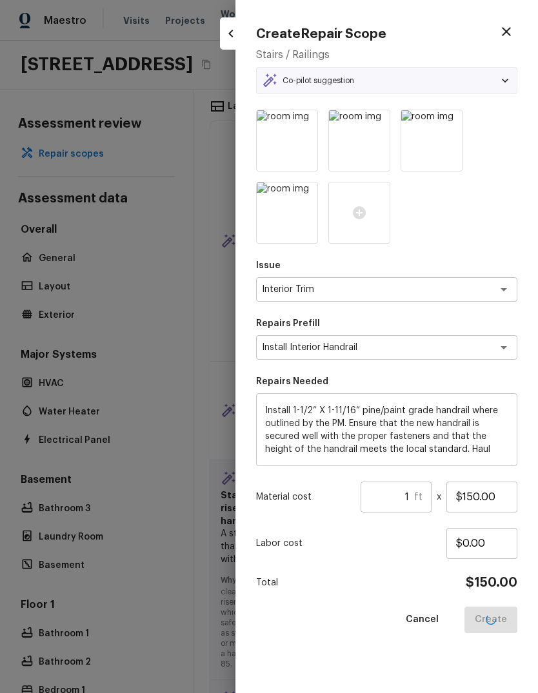
type input "$0.00"
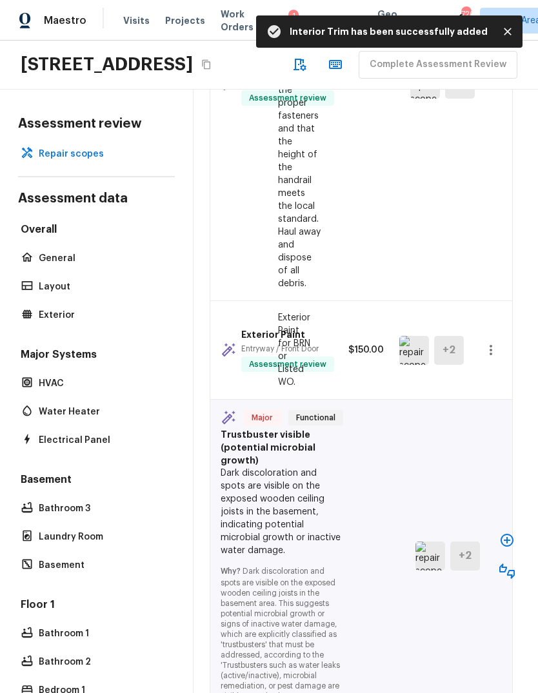
scroll to position [1758, 5]
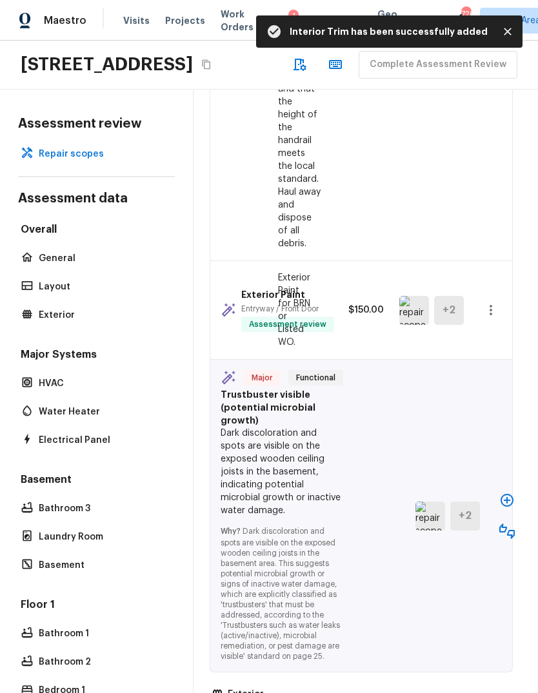
click at [507, 493] on icon "button" at bounding box center [506, 500] width 15 height 15
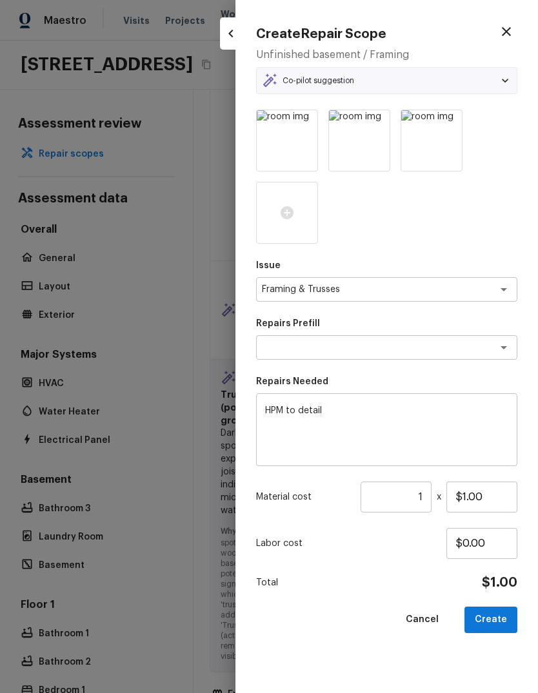
type textarea "Add a Task"
click at [502, 504] on input "$1.00" at bounding box center [481, 497] width 71 height 31
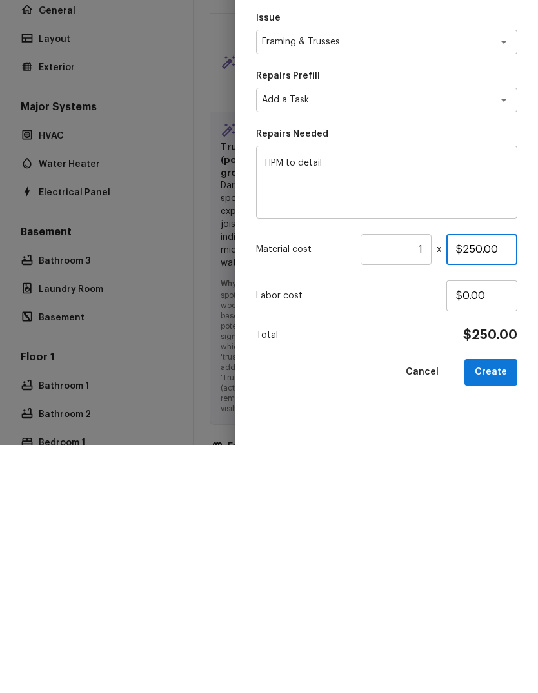
type input "$2,500.00"
click at [502, 607] on button "Create" at bounding box center [490, 620] width 53 height 26
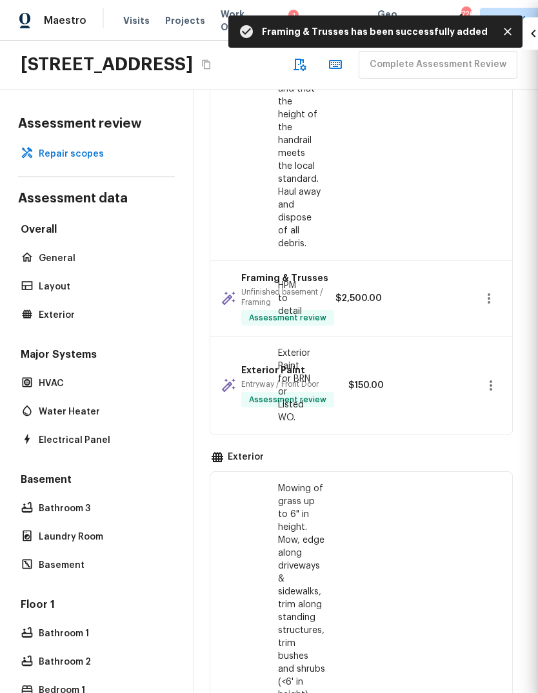
type input "$0.00"
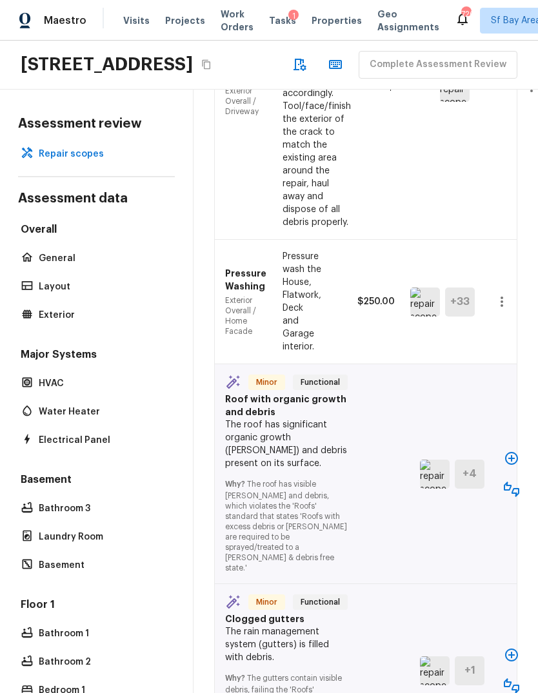
scroll to position [3356, 0]
click at [511, 451] on icon "button" at bounding box center [511, 458] width 15 height 15
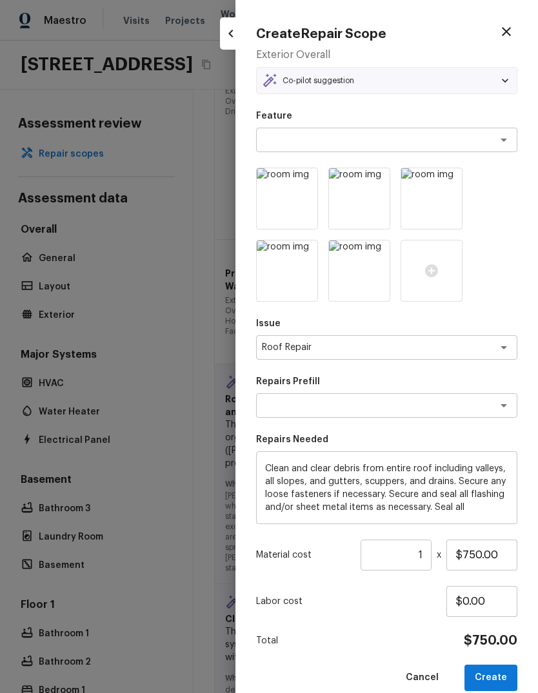
type textarea "Roof Service"
click at [498, 672] on button "Create" at bounding box center [490, 678] width 53 height 26
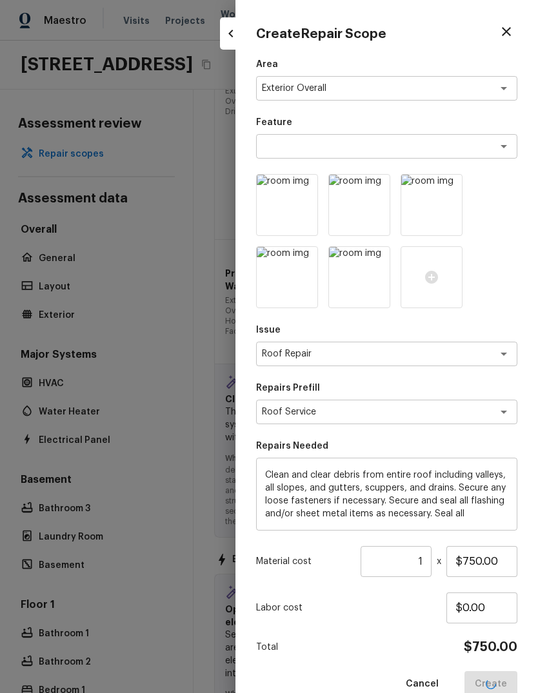
type input "$0.00"
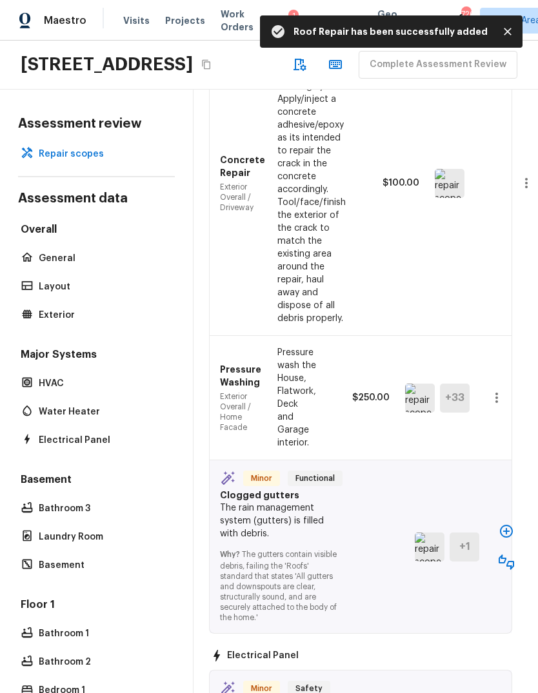
scroll to position [3901, 5]
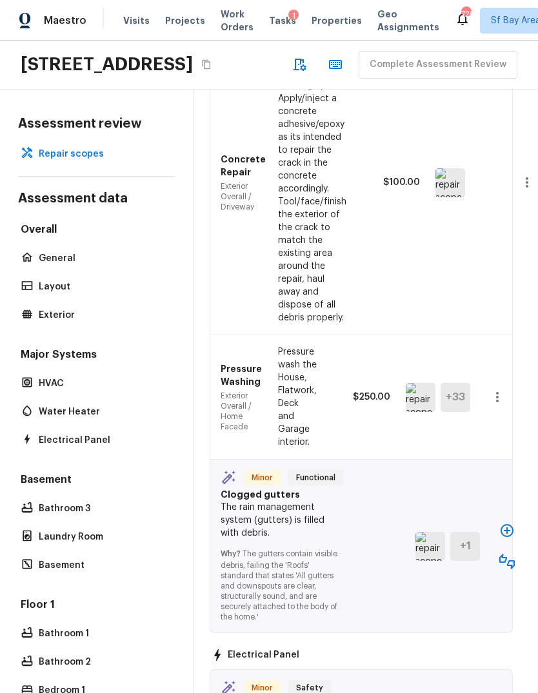
click at [512, 518] on button "button" at bounding box center [507, 531] width 26 height 26
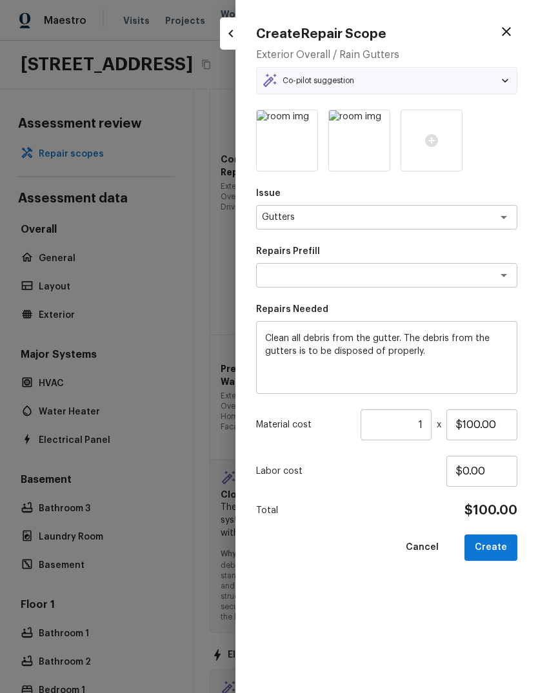
type textarea "Clean Gutters"
click at [498, 550] on button "Create" at bounding box center [490, 548] width 53 height 26
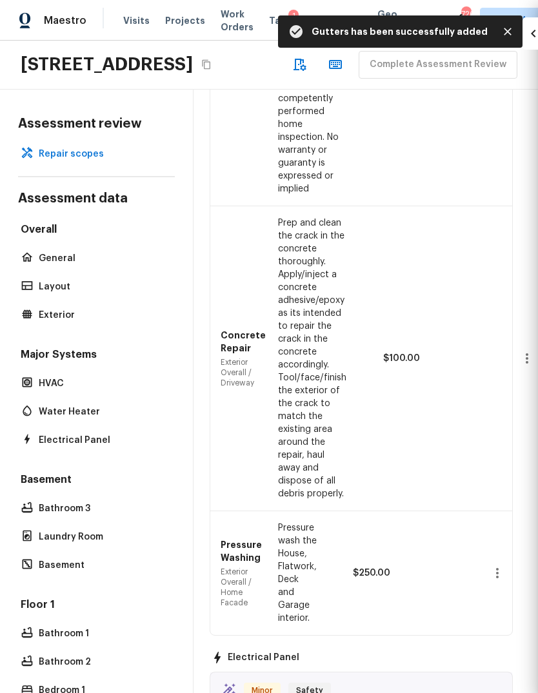
type input "$0.00"
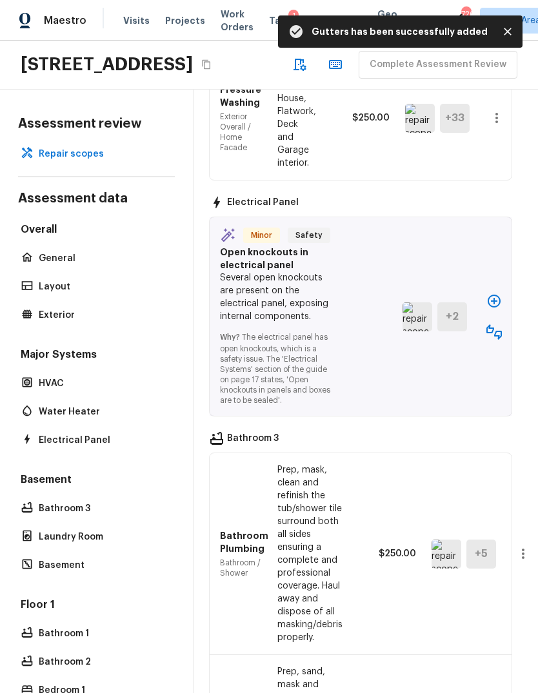
scroll to position [4356, 5]
click at [490, 293] on icon "button" at bounding box center [494, 300] width 15 height 15
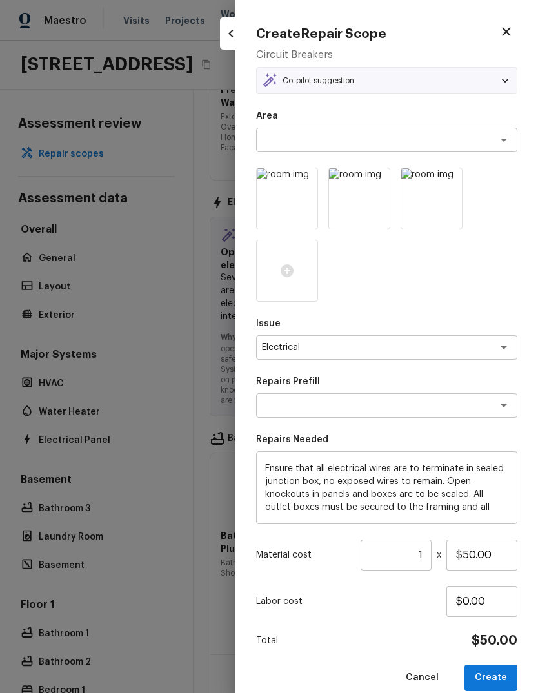
type textarea "Terminate/Conceal Wiring"
click at [498, 667] on button "Create" at bounding box center [490, 678] width 53 height 26
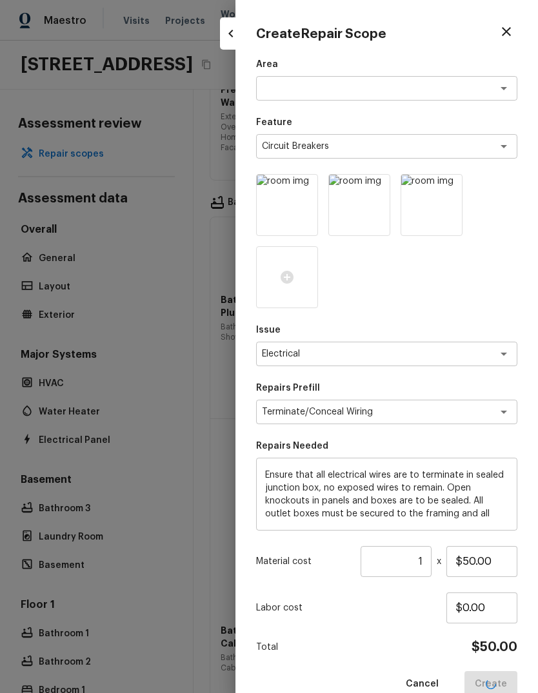
type input "$0.00"
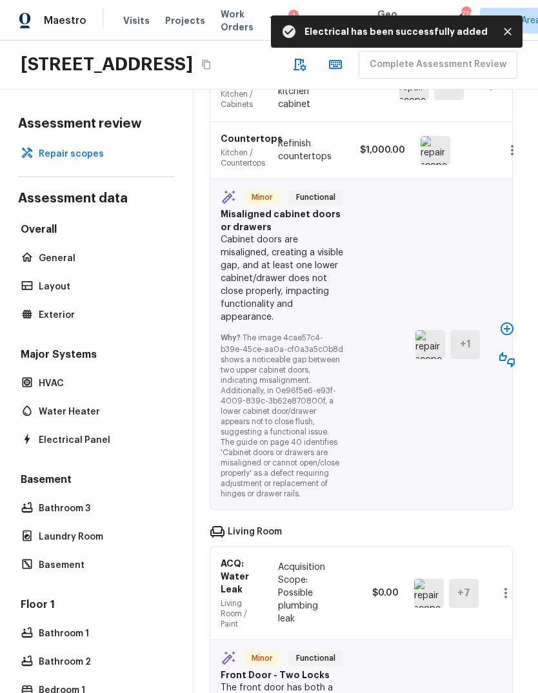
scroll to position [6167, 5]
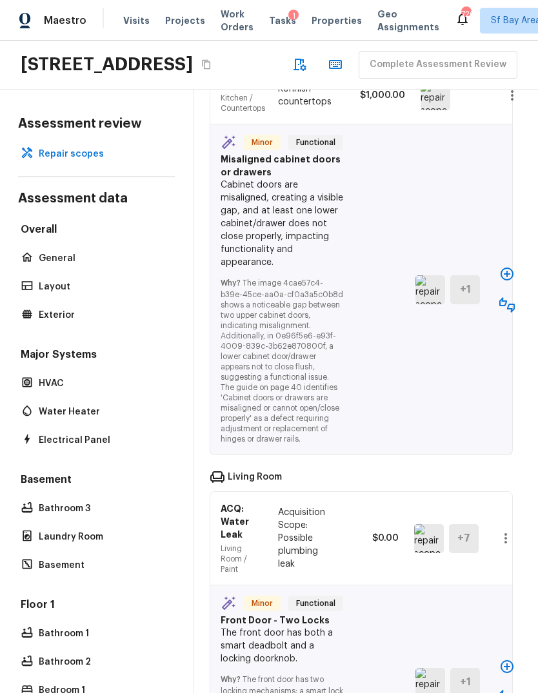
click at [507, 268] on icon "button" at bounding box center [506, 274] width 13 height 13
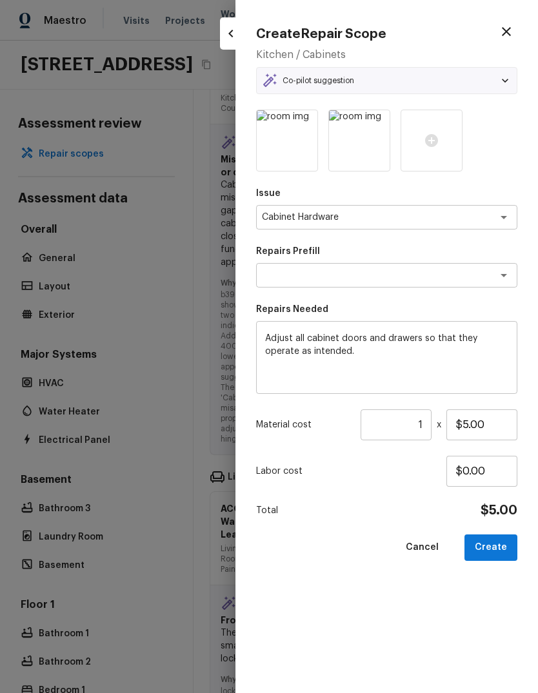
type textarea "Adjust Cabinet Doors & Drawers"
click at [503, 431] on input "$5.00" at bounding box center [481, 424] width 71 height 31
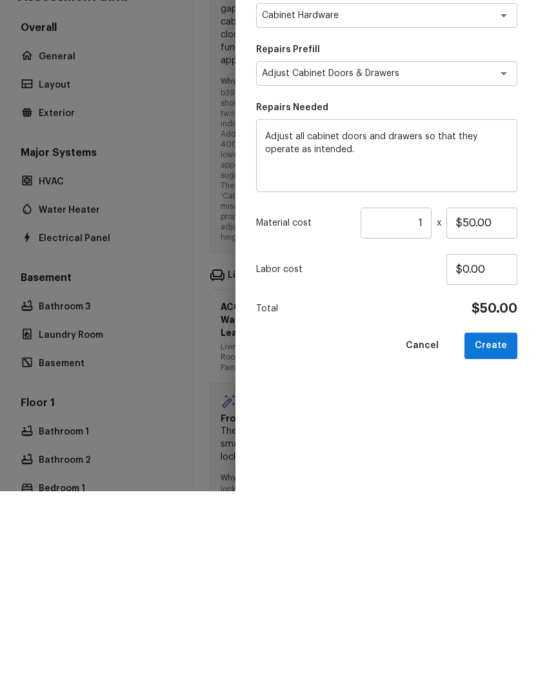
click at [498, 535] on button "Create" at bounding box center [490, 548] width 53 height 26
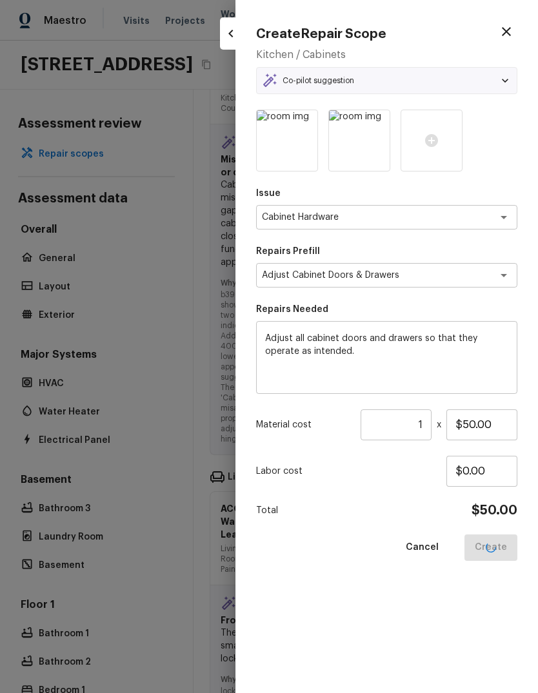
type input "$5.00"
type input "$0.00"
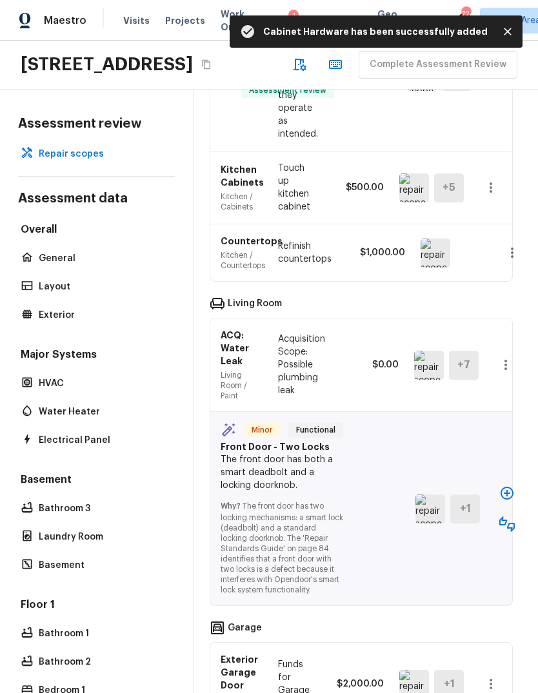
scroll to position [6150, 5]
click at [502, 485] on icon "button" at bounding box center [506, 492] width 15 height 15
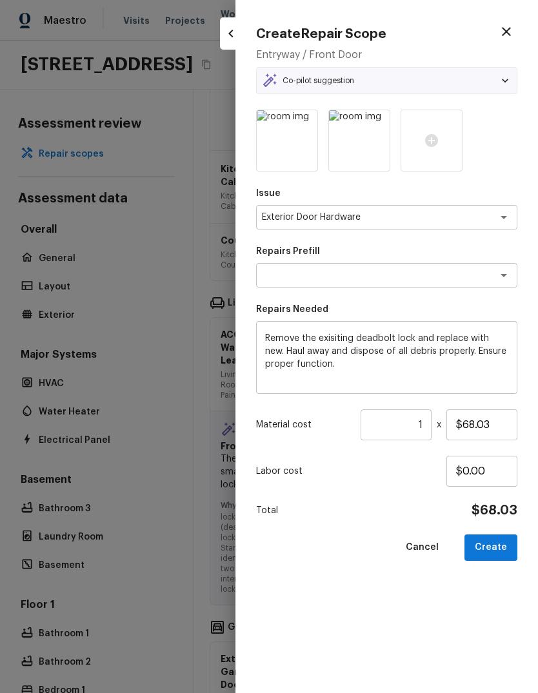
type textarea "Remove & Replace Deadbolt Lock (Average)"
click at [503, 554] on button "Create" at bounding box center [490, 548] width 53 height 26
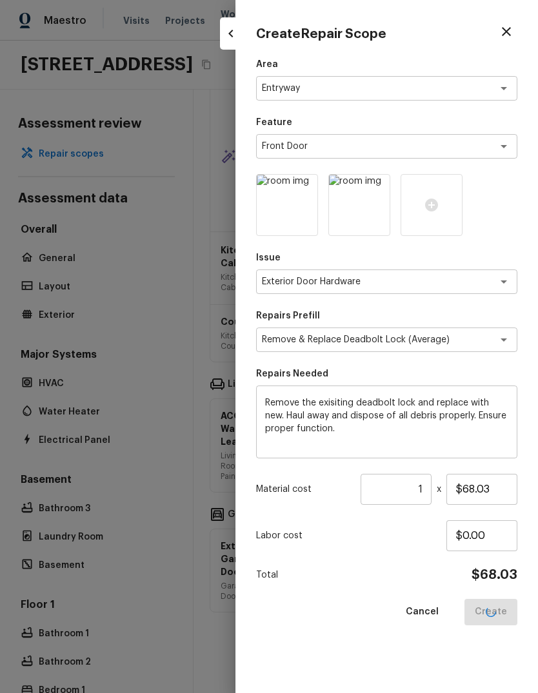
type input "$0.00"
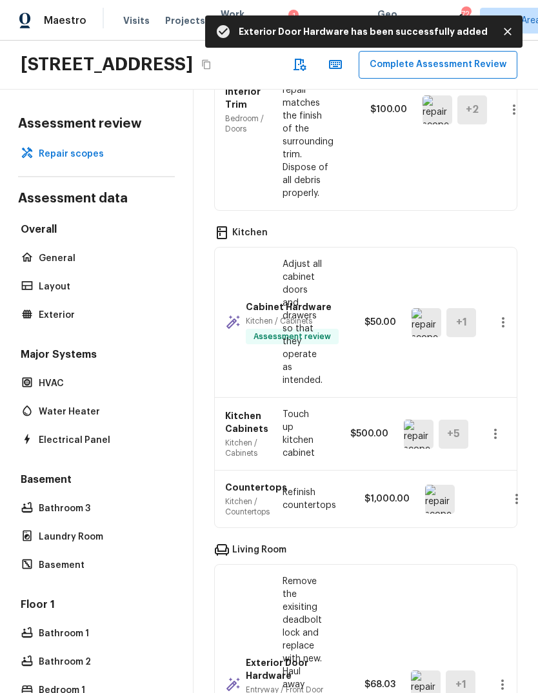
scroll to position [5845, -1]
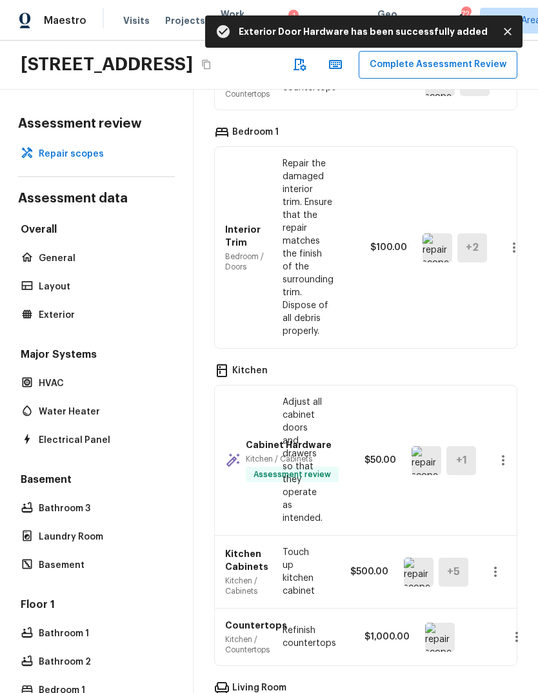
click at [358, 51] on button "Complete Assessment Review" at bounding box center [437, 65] width 159 height 28
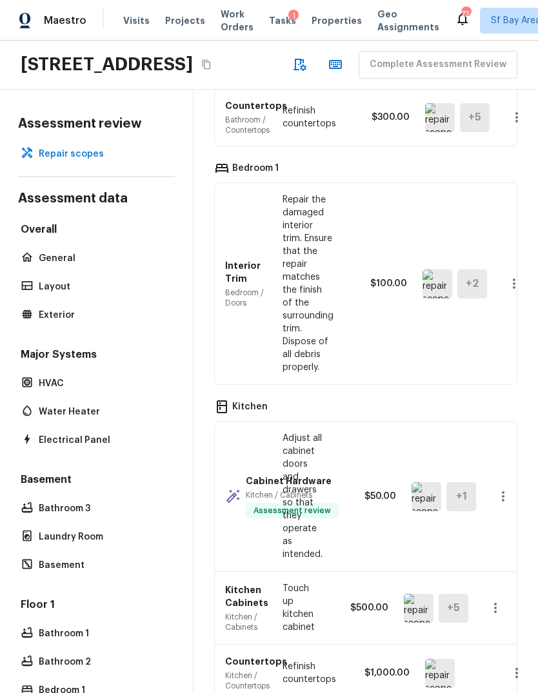
scroll to position [5724, 0]
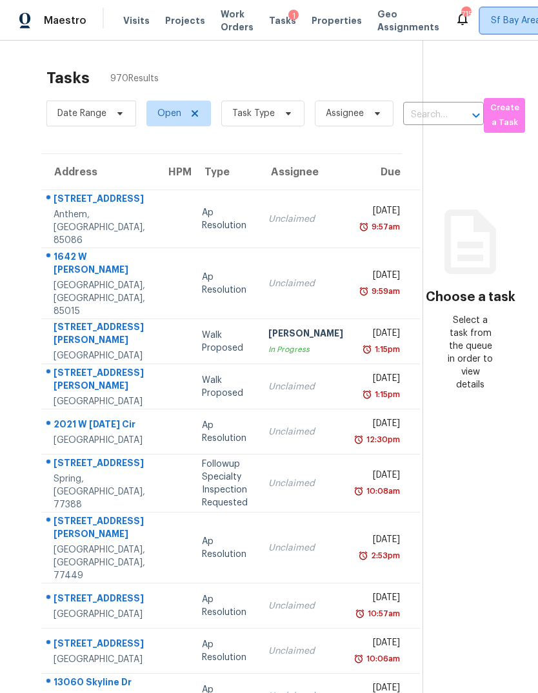
click at [491, 28] on span "Sf Bay Area + 74" at bounding box center [536, 21] width 112 height 26
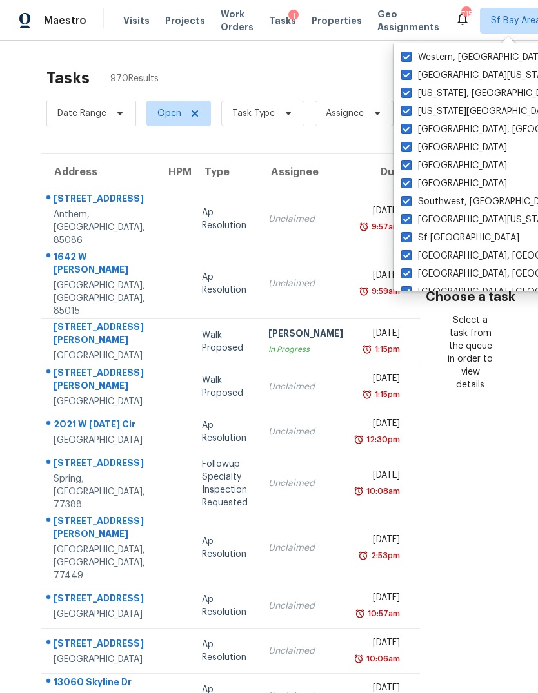
click at [446, 59] on label "Western, NY" at bounding box center [474, 57] width 146 height 13
click at [409, 59] on input "Western, NY" at bounding box center [405, 55] width 8 height 8
checkbox input "false"
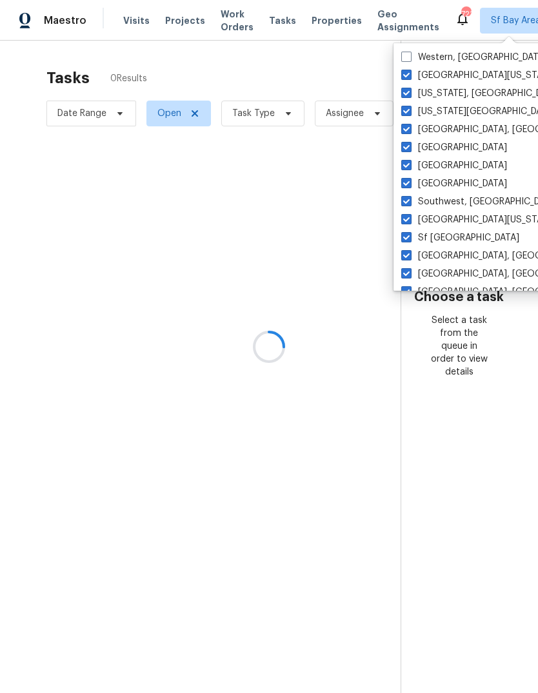
click at [451, 74] on label "West Texas" at bounding box center [478, 75] width 154 height 13
click at [409, 74] on input "West Texas" at bounding box center [405, 73] width 8 height 8
checkbox input "false"
click at [447, 107] on label "Virginia Beach, VA" at bounding box center [525, 111] width 248 height 13
click at [409, 107] on input "Virginia Beach, VA" at bounding box center [405, 109] width 8 height 8
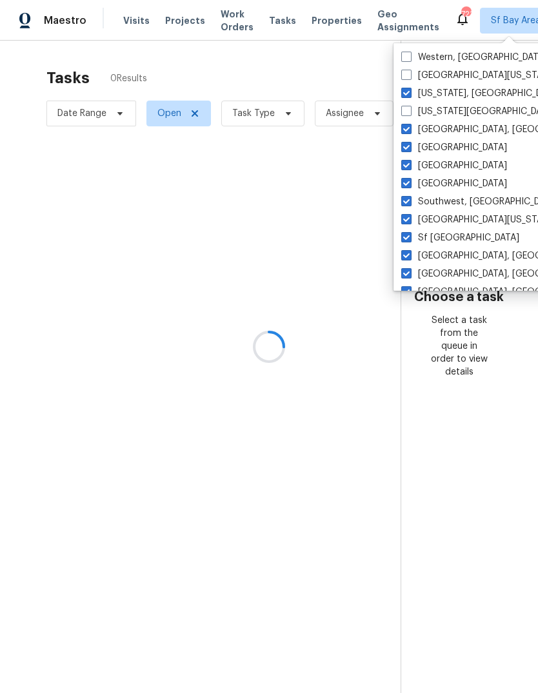
checkbox input "false"
click at [451, 91] on label "Washington, DC" at bounding box center [480, 93] width 159 height 13
click at [409, 91] on input "Washington, DC" at bounding box center [405, 91] width 8 height 8
checkbox input "false"
click at [444, 130] on label "Tulsa, OK" at bounding box center [501, 129] width 200 height 13
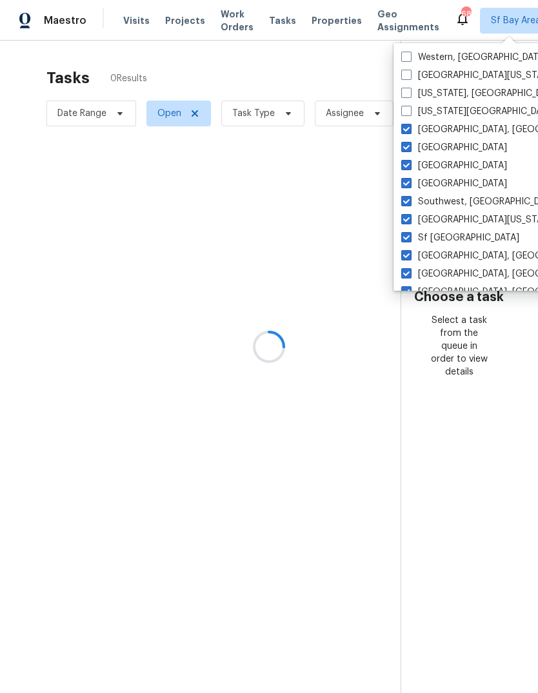
click at [409, 130] on input "Tulsa, OK" at bounding box center [405, 127] width 8 height 8
checkbox input "false"
click at [437, 148] on label "Tucson" at bounding box center [454, 147] width 106 height 13
click at [409, 148] on input "Tucson" at bounding box center [405, 145] width 8 height 8
checkbox input "false"
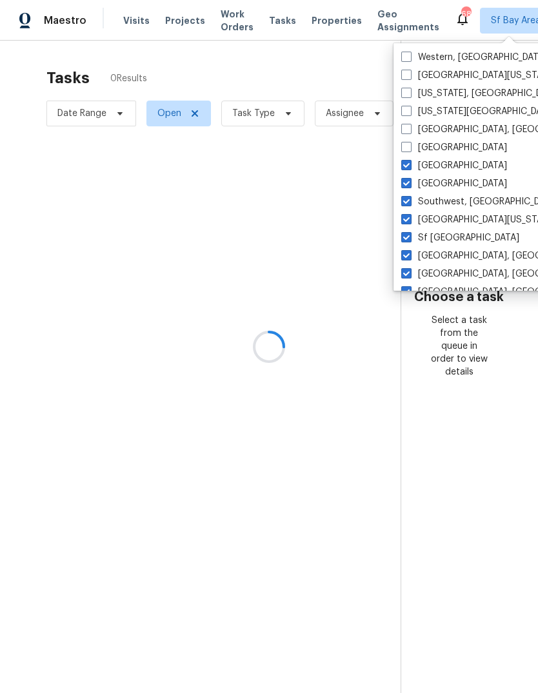
click at [436, 172] on label "Tampa" at bounding box center [454, 165] width 106 height 13
click at [409, 168] on input "Tampa" at bounding box center [405, 163] width 8 height 8
checkbox input "false"
click at [437, 186] on label "St Louis" at bounding box center [454, 183] width 106 height 13
click at [409, 186] on input "St Louis" at bounding box center [405, 181] width 8 height 8
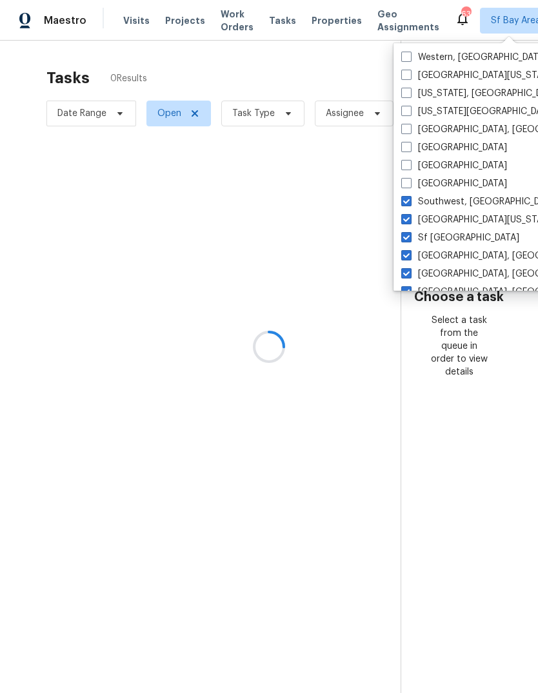
checkbox input "false"
click at [447, 206] on label "Southwest, FL" at bounding box center [479, 201] width 157 height 13
click at [409, 204] on input "Southwest, FL" at bounding box center [405, 199] width 8 height 8
checkbox input "false"
click at [445, 218] on label "South Texas" at bounding box center [478, 219] width 154 height 13
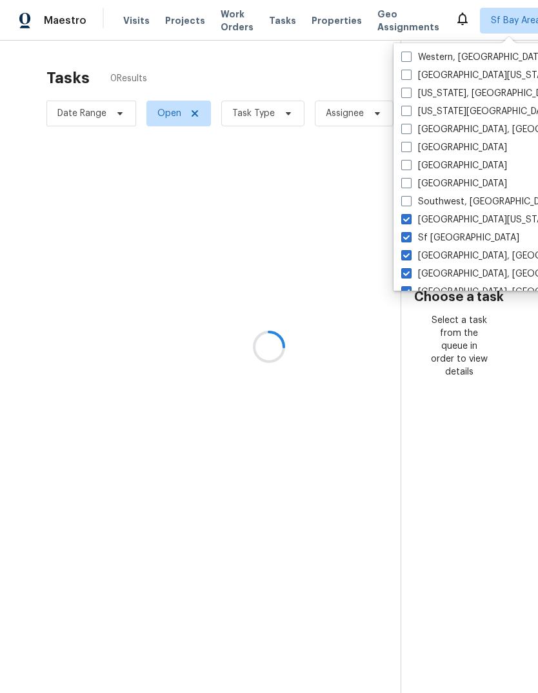
click at [409, 218] on input "South Texas" at bounding box center [405, 217] width 8 height 8
checkbox input "false"
click at [443, 239] on label "Sf Bay Area" at bounding box center [460, 237] width 118 height 13
click at [409, 239] on input "Sf Bay Area" at bounding box center [405, 235] width 8 height 8
checkbox input "false"
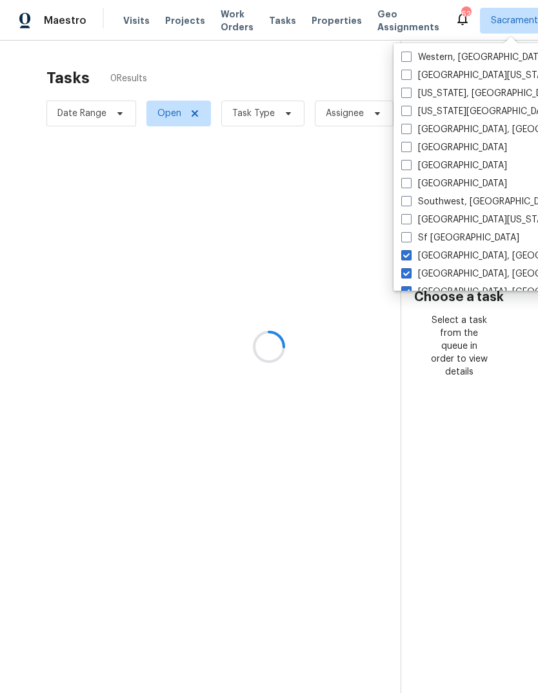
click at [440, 256] on label "Seattle, WA" at bounding box center [501, 256] width 200 height 13
click at [409, 256] on input "Seattle, WA" at bounding box center [405, 254] width 8 height 8
checkbox input "false"
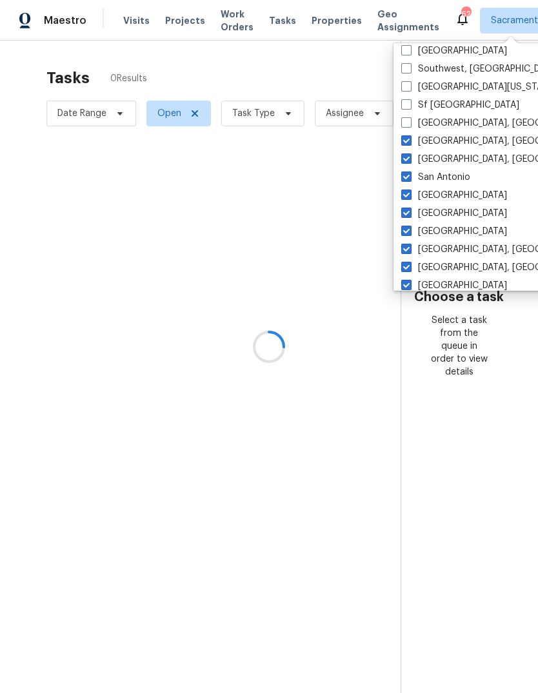
scroll to position [133, 0]
click at [455, 108] on label "Sf Bay Area" at bounding box center [460, 104] width 118 height 13
click at [409, 106] on input "Sf Bay Area" at bounding box center [405, 102] width 8 height 8
checkbox input "true"
click at [451, 138] on label "Savannah, GA" at bounding box center [501, 140] width 200 height 13
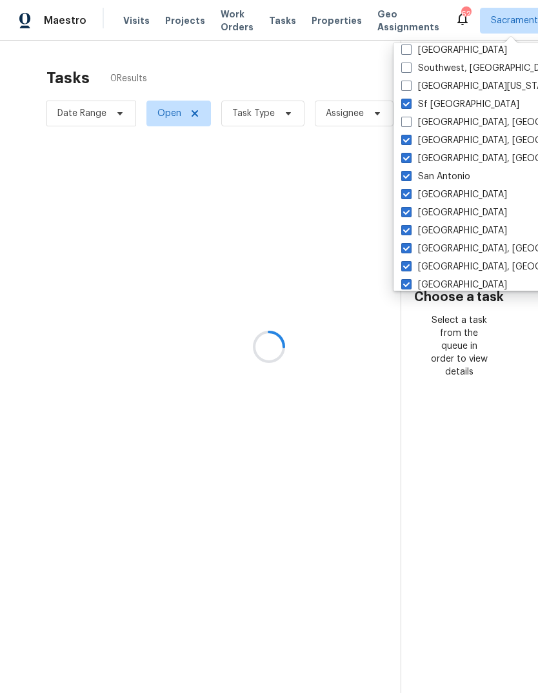
click at [409, 138] on input "Savannah, GA" at bounding box center [405, 138] width 8 height 8
checkbox input "false"
click at [451, 163] on label "San Diego, CA" at bounding box center [501, 158] width 200 height 13
click at [409, 161] on input "San Diego, CA" at bounding box center [405, 156] width 8 height 8
checkbox input "false"
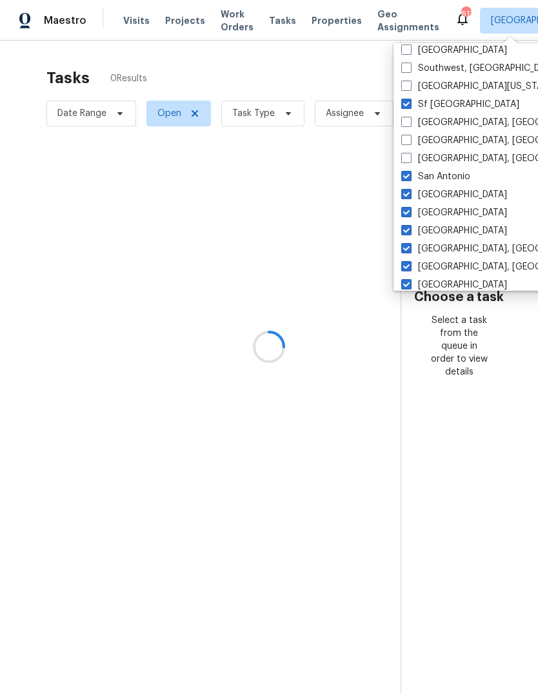
click at [447, 180] on label "San Antonio" at bounding box center [435, 176] width 69 height 13
click at [409, 179] on input "San Antonio" at bounding box center [405, 174] width 8 height 8
checkbox input "false"
click at [447, 199] on label "Salt Lake City" at bounding box center [454, 194] width 106 height 13
click at [409, 197] on input "Salt Lake City" at bounding box center [405, 192] width 8 height 8
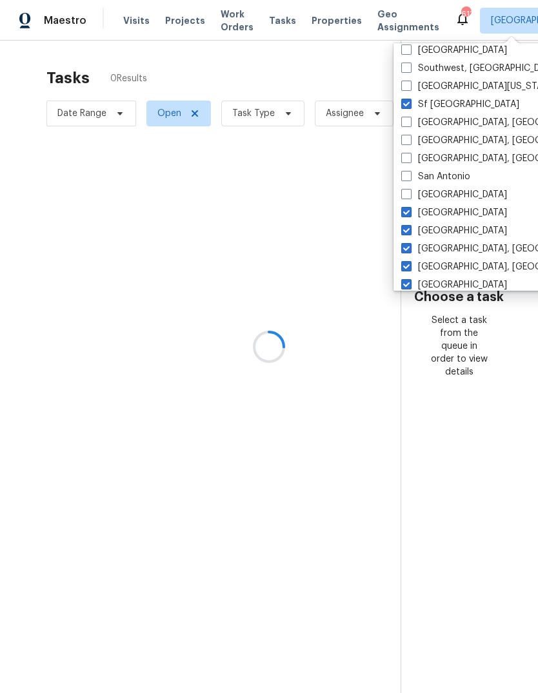
checkbox input "false"
click at [444, 215] on label "Sacramento" at bounding box center [454, 212] width 106 height 13
click at [409, 215] on input "Sacramento" at bounding box center [405, 210] width 8 height 8
checkbox input "false"
click at [439, 233] on label "Riverside" at bounding box center [454, 230] width 106 height 13
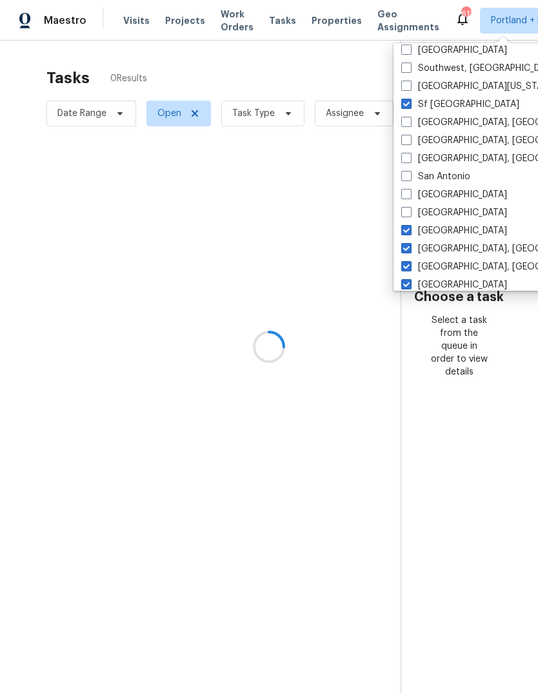
click at [409, 233] on input "Riverside" at bounding box center [405, 228] width 8 height 8
checkbox input "false"
click at [441, 251] on label "Richmond, VA" at bounding box center [501, 248] width 200 height 13
click at [409, 251] on input "Richmond, VA" at bounding box center [405, 246] width 8 height 8
checkbox input "false"
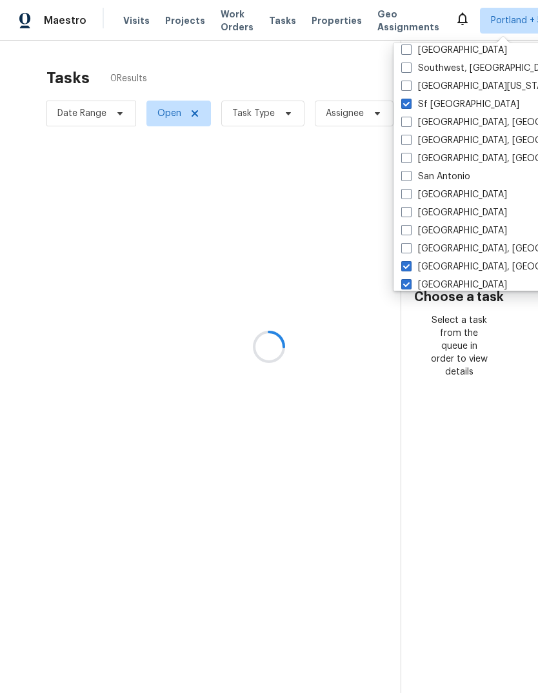
click at [441, 267] on label "Reno, NV" at bounding box center [501, 266] width 200 height 13
click at [409, 267] on input "Reno, NV" at bounding box center [405, 264] width 8 height 8
checkbox input "false"
click at [436, 283] on label "Raleigh" at bounding box center [454, 285] width 106 height 13
click at [409, 283] on input "Raleigh" at bounding box center [405, 283] width 8 height 8
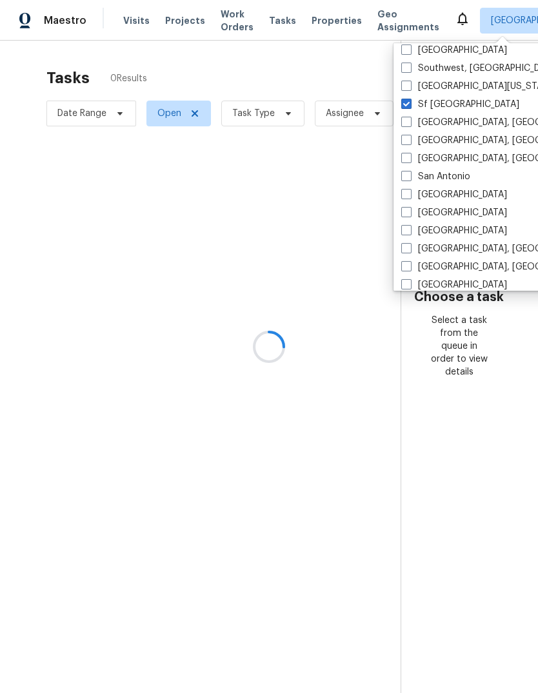
checkbox input "false"
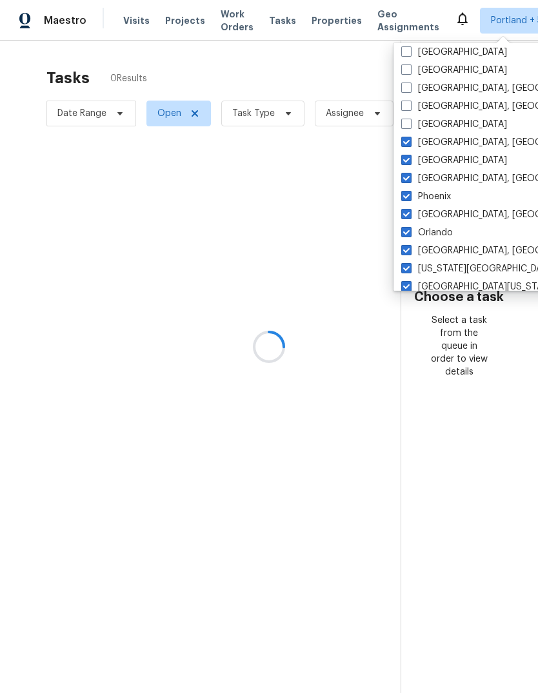
scroll to position [293, 0]
click at [434, 149] on label "Prescott, AZ" at bounding box center [501, 143] width 200 height 13
click at [409, 145] on input "Prescott, AZ" at bounding box center [405, 141] width 8 height 8
checkbox input "false"
click at [444, 212] on label "Philadelphia, PA" at bounding box center [501, 215] width 200 height 13
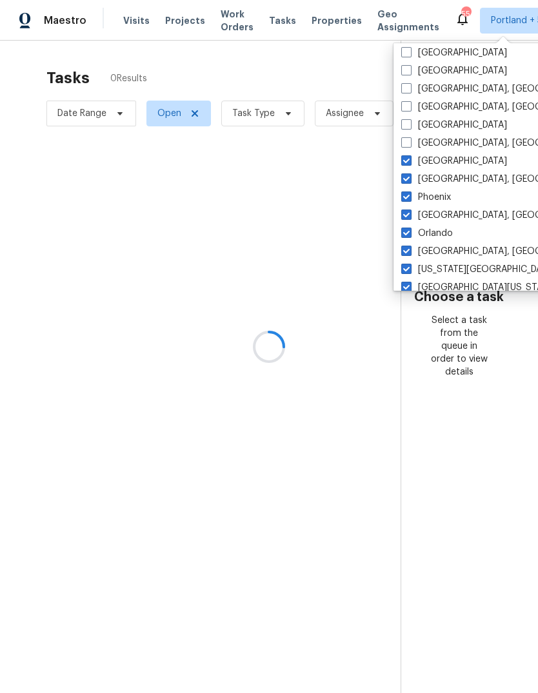
click at [409, 212] on input "Philadelphia, PA" at bounding box center [405, 213] width 8 height 8
checkbox input "false"
click at [442, 161] on label "Portland" at bounding box center [454, 161] width 106 height 13
click at [409, 161] on input "Portland" at bounding box center [405, 159] width 8 height 8
checkbox input "false"
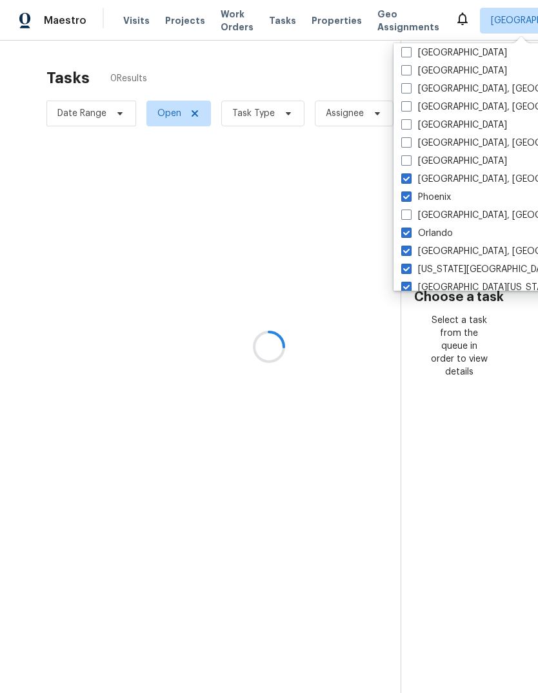
click at [444, 185] on label "Pittsburgh, PA" at bounding box center [501, 179] width 200 height 13
click at [409, 181] on input "Pittsburgh, PA" at bounding box center [405, 177] width 8 height 8
checkbox input "false"
click at [438, 197] on label "Phoenix" at bounding box center [426, 197] width 50 height 13
click at [409, 197] on input "Phoenix" at bounding box center [405, 195] width 8 height 8
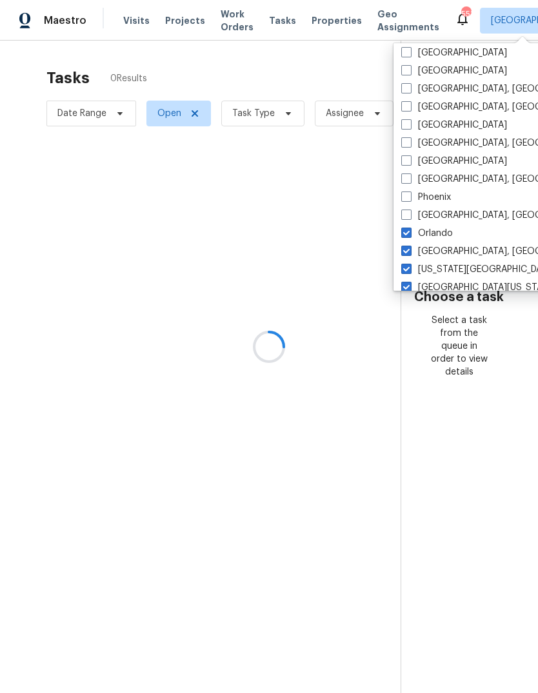
checkbox input "false"
click at [437, 239] on label "Orlando" at bounding box center [427, 233] width 52 height 13
click at [409, 235] on input "Orlando" at bounding box center [405, 231] width 8 height 8
checkbox input "false"
click at [438, 267] on label "Oklahoma City, OK" at bounding box center [525, 269] width 248 height 13
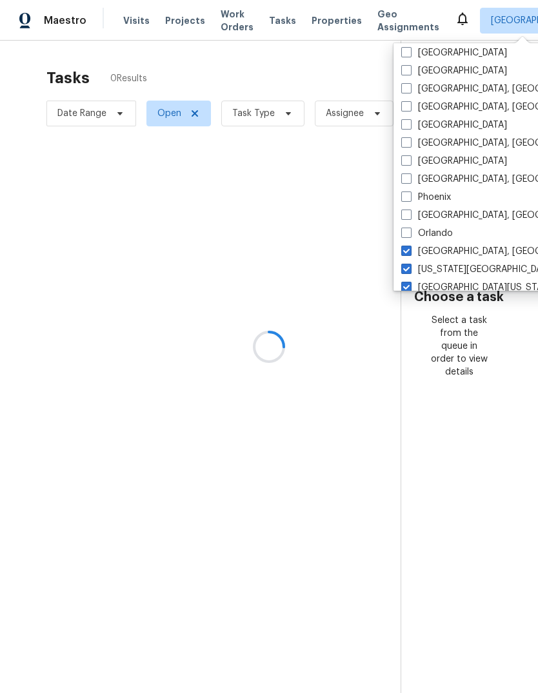
click at [409, 267] on input "Oklahoma City, OK" at bounding box center [405, 267] width 8 height 8
checkbox input "false"
click at [439, 250] on label "Omaha, NE" at bounding box center [501, 251] width 200 height 13
click at [409, 250] on input "Omaha, NE" at bounding box center [405, 249] width 8 height 8
checkbox input "false"
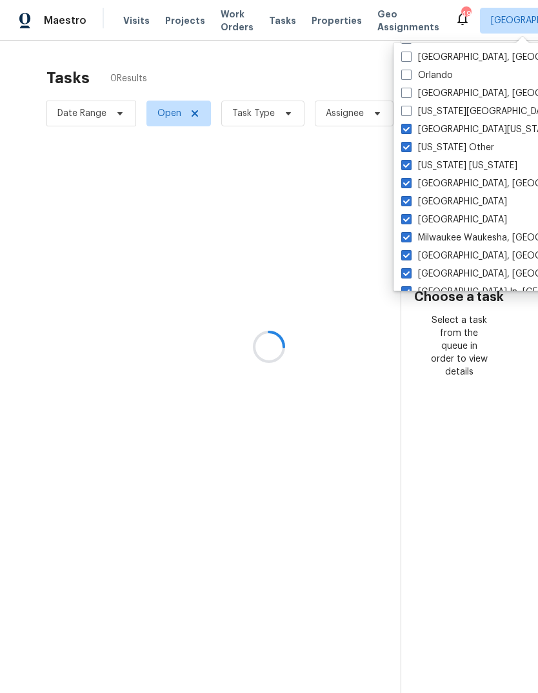
scroll to position [451, 0]
click at [438, 133] on label "Northern Colorado" at bounding box center [478, 130] width 154 height 13
click at [409, 132] on input "Northern Colorado" at bounding box center [405, 128] width 8 height 8
checkbox input "false"
click at [446, 234] on label "Milwaukee Waukesha, WI" at bounding box center [501, 238] width 200 height 13
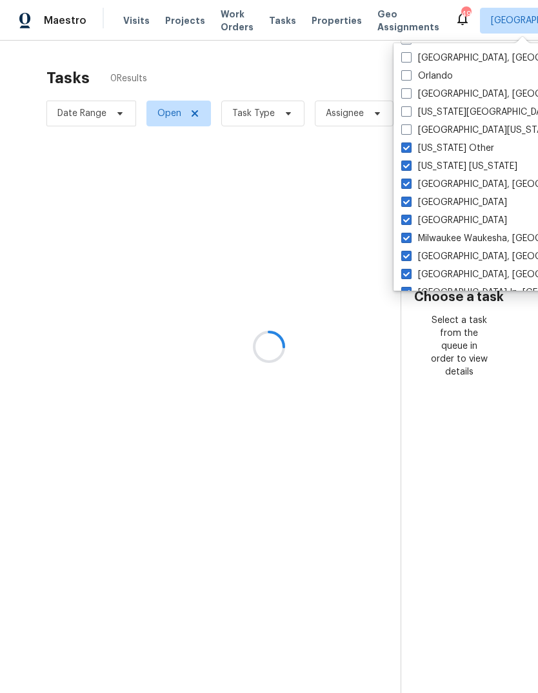
click at [409, 234] on input "Milwaukee Waukesha, WI" at bounding box center [405, 236] width 8 height 8
checkbox input "false"
click at [444, 150] on label "New York Other" at bounding box center [447, 148] width 93 height 13
click at [409, 150] on input "New York Other" at bounding box center [405, 146] width 8 height 8
checkbox input "false"
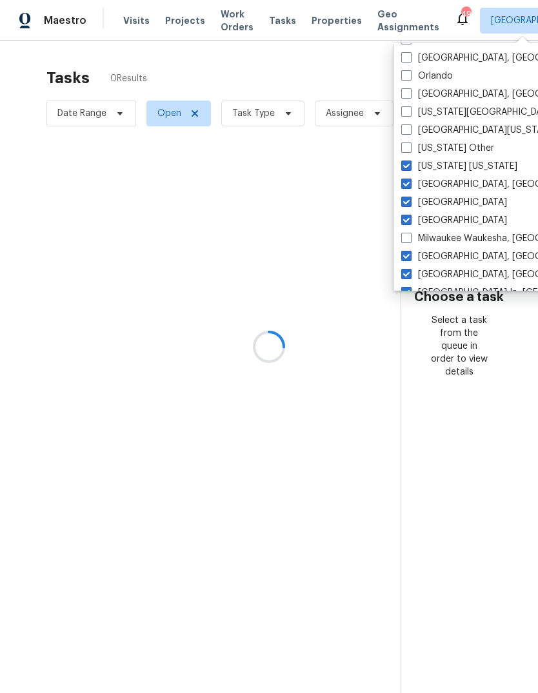
click at [444, 225] on label "Minneapolis" at bounding box center [454, 220] width 106 height 13
click at [409, 222] on input "Minneapolis" at bounding box center [405, 218] width 8 height 8
checkbox input "false"
click at [442, 168] on label "New York New Jersey" at bounding box center [459, 166] width 116 height 13
click at [409, 168] on input "New York New Jersey" at bounding box center [405, 164] width 8 height 8
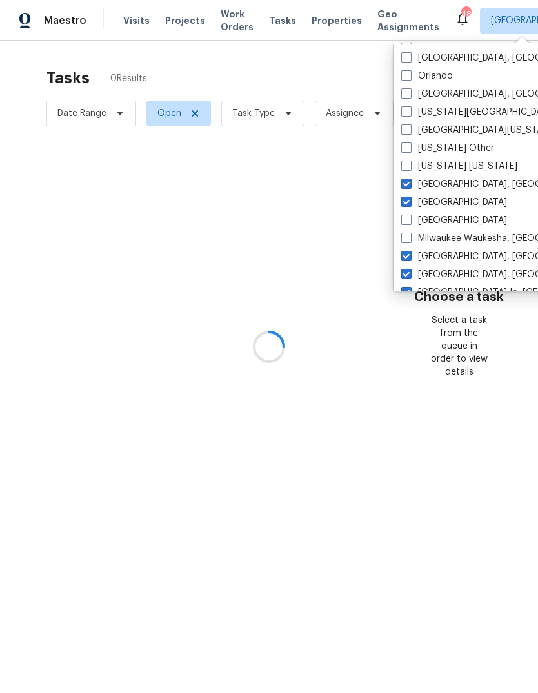
checkbox input "false"
click at [440, 186] on label "New Orleans, LA" at bounding box center [501, 184] width 200 height 13
click at [409, 186] on input "New Orleans, LA" at bounding box center [405, 182] width 8 height 8
checkbox input "false"
click at [440, 204] on label "Nashville" at bounding box center [454, 202] width 106 height 13
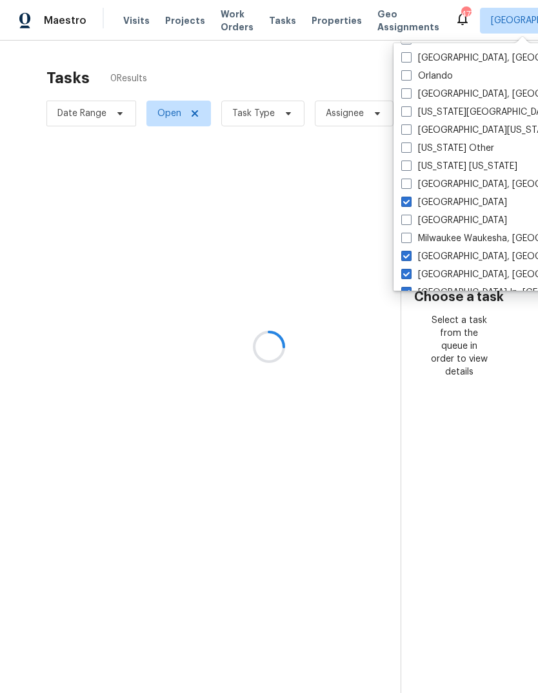
click at [409, 204] on input "Nashville" at bounding box center [405, 200] width 8 height 8
checkbox input "false"
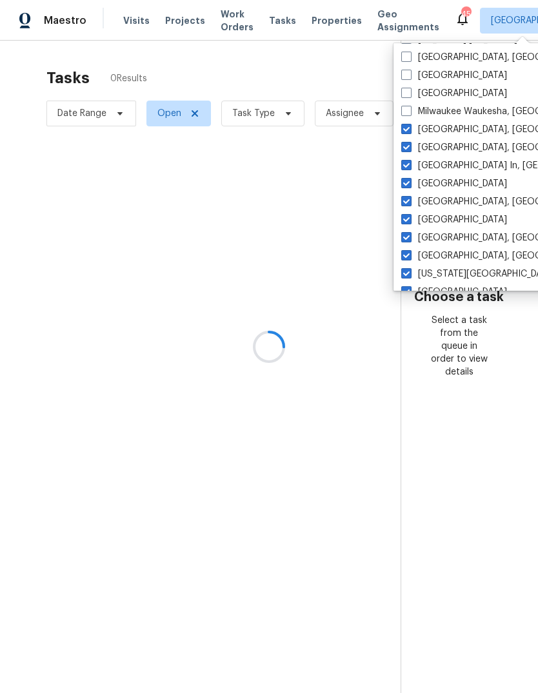
scroll to position [577, 0]
click at [436, 131] on label "Miami, FL" at bounding box center [501, 130] width 200 height 13
click at [409, 131] on input "Miami, FL" at bounding box center [405, 128] width 8 height 8
checkbox input "false"
click at [442, 226] on label "Las Vegas" at bounding box center [454, 220] width 106 height 13
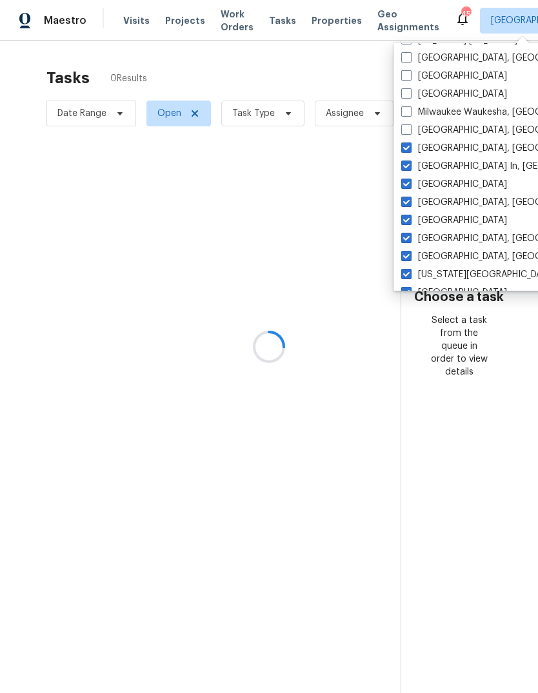
click at [409, 222] on input "Las Vegas" at bounding box center [405, 218] width 8 height 8
checkbox input "false"
click at [440, 149] on label "Memphis, TN" at bounding box center [501, 148] width 200 height 13
click at [409, 149] on input "Memphis, TN" at bounding box center [405, 146] width 8 height 8
checkbox input "false"
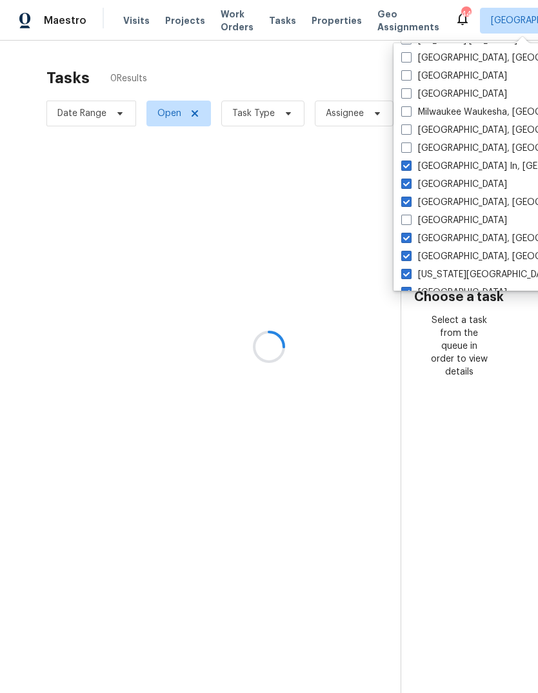
click at [440, 226] on label "Las Vegas" at bounding box center [454, 220] width 106 height 13
click at [409, 222] on input "Las Vegas" at bounding box center [405, 218] width 8 height 8
checkbox input "true"
click at [447, 204] on label "Little Rock, AR" at bounding box center [501, 202] width 200 height 13
click at [409, 204] on input "Little Rock, AR" at bounding box center [405, 200] width 8 height 8
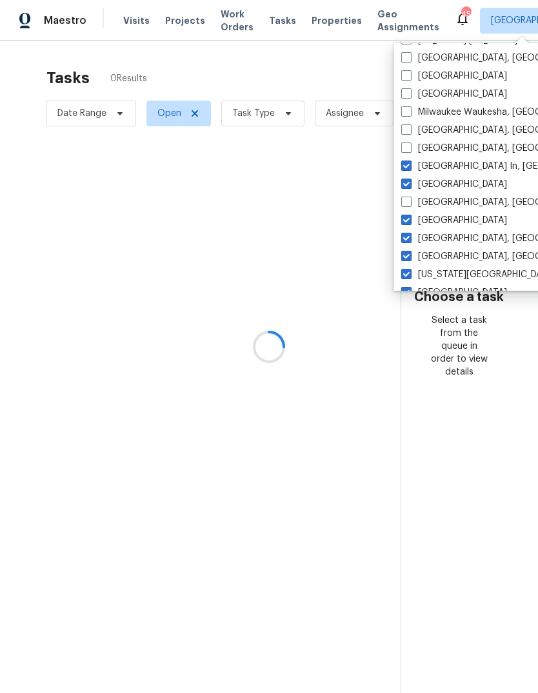
checkbox input "false"
click at [439, 153] on label "Memphis, TN" at bounding box center [501, 148] width 200 height 13
click at [409, 150] on input "Memphis, TN" at bounding box center [405, 146] width 8 height 8
checkbox input "true"
click at [443, 180] on label "Los Angeles" at bounding box center [454, 184] width 106 height 13
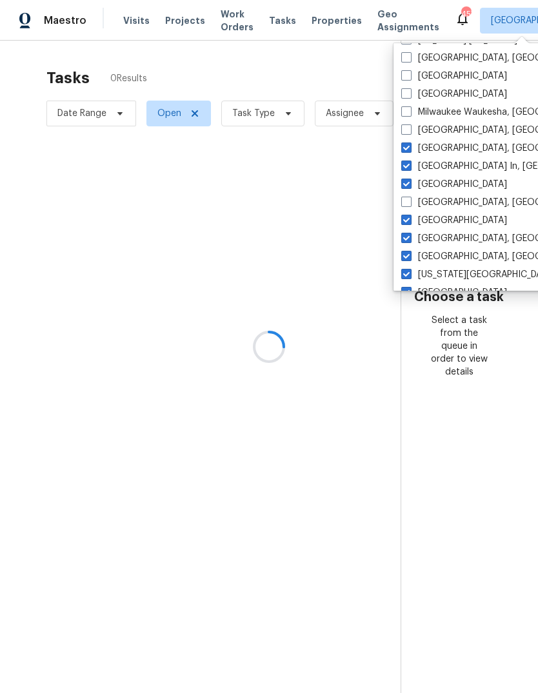
click at [409, 180] on input "Los Angeles" at bounding box center [405, 182] width 8 height 8
checkbox input "false"
click at [445, 168] on label "Louisville In, KY" at bounding box center [506, 166] width 210 height 13
click at [409, 168] on input "Louisville In, KY" at bounding box center [405, 164] width 8 height 8
checkbox input "false"
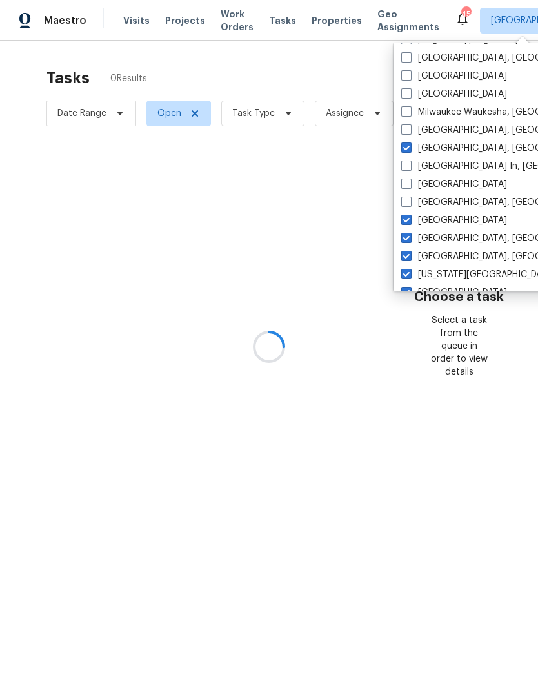
click at [446, 148] on label "Memphis, TN" at bounding box center [501, 148] width 200 height 13
click at [409, 148] on input "Memphis, TN" at bounding box center [405, 146] width 8 height 8
checkbox input "false"
click at [449, 259] on label "Killeen, TX" at bounding box center [501, 256] width 200 height 13
click at [409, 259] on input "Killeen, TX" at bounding box center [405, 254] width 8 height 8
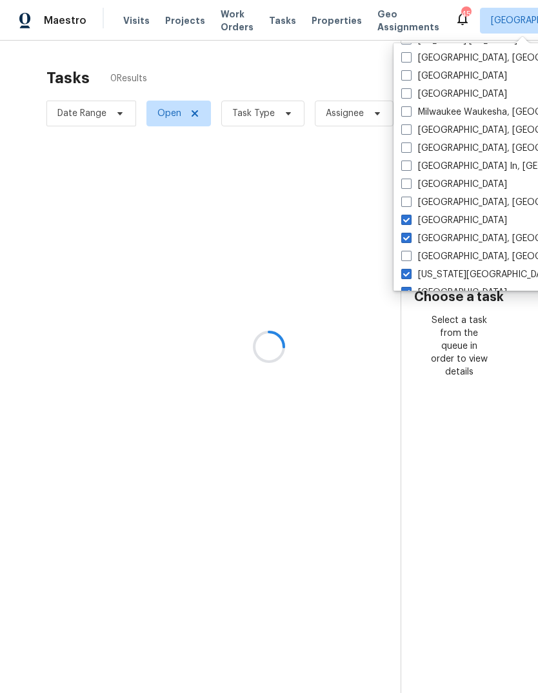
checkbox input "false"
click at [445, 216] on label "Las Vegas" at bounding box center [454, 220] width 106 height 13
click at [409, 216] on input "Las Vegas" at bounding box center [405, 218] width 8 height 8
checkbox input "false"
click at [445, 239] on label "Knoxville, TN" at bounding box center [501, 238] width 200 height 13
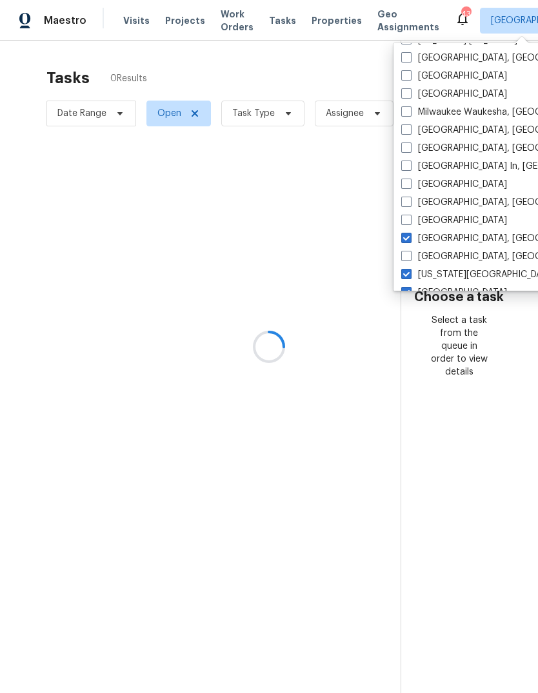
click at [409, 239] on input "Knoxville, TN" at bounding box center [405, 236] width 8 height 8
checkbox input "false"
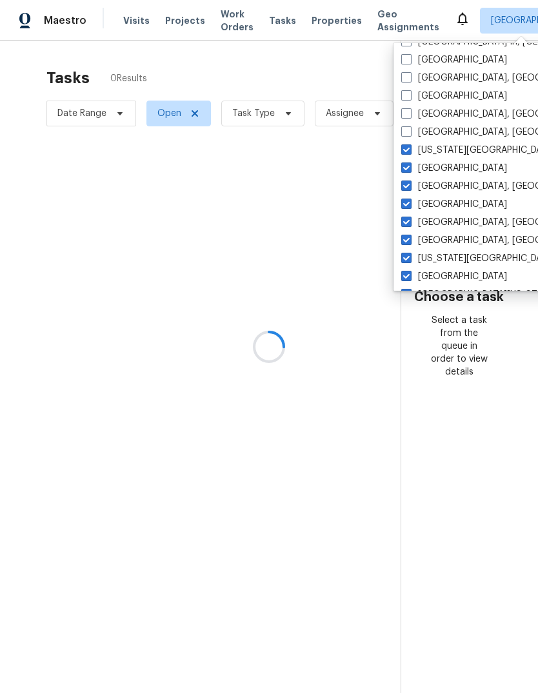
scroll to position [703, 0]
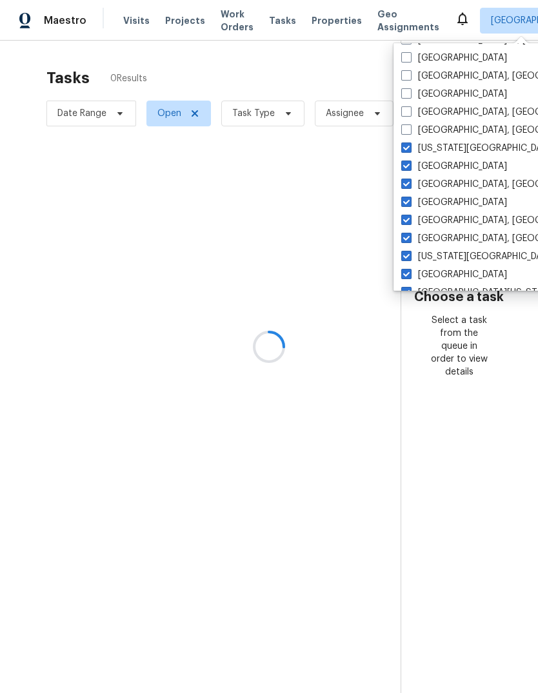
click at [443, 150] on label "Kansas City" at bounding box center [478, 148] width 154 height 13
click at [409, 150] on input "Kansas City" at bounding box center [405, 146] width 8 height 8
checkbox input "false"
click at [444, 260] on label "Florida Panhandle" at bounding box center [478, 256] width 154 height 13
click at [409, 259] on input "Florida Panhandle" at bounding box center [405, 254] width 8 height 8
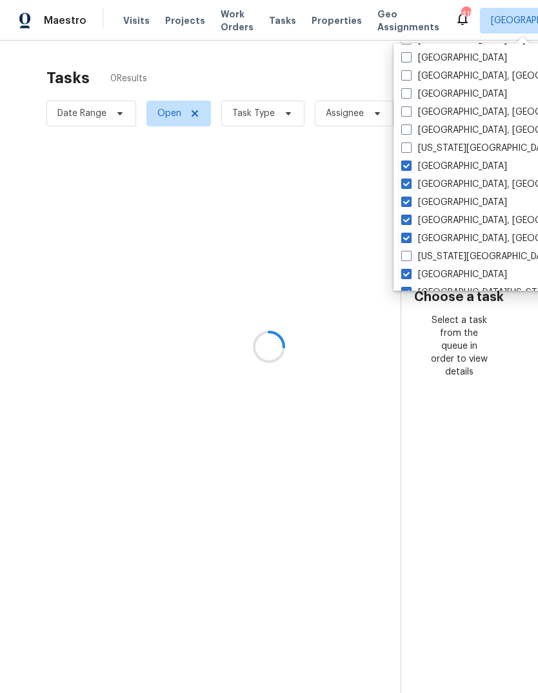
checkbox input "false"
click at [443, 166] on label "Jacksonville" at bounding box center [454, 166] width 106 height 13
click at [409, 166] on input "Jacksonville" at bounding box center [405, 164] width 8 height 8
checkbox input "false"
click at [441, 226] on label "Greenville, SC" at bounding box center [501, 220] width 200 height 13
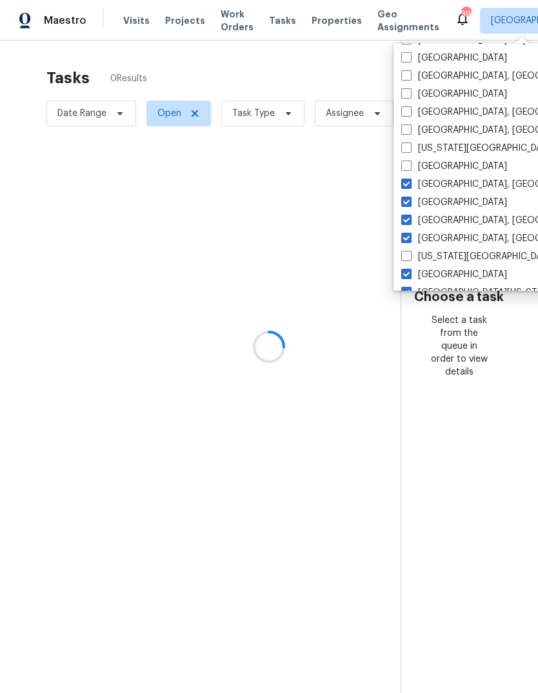
click at [409, 222] on input "Greenville, SC" at bounding box center [405, 218] width 8 height 8
checkbox input "false"
click at [444, 182] on label "Indianapolis, IN" at bounding box center [501, 184] width 200 height 13
click at [409, 182] on input "Indianapolis, IN" at bounding box center [405, 182] width 8 height 8
checkbox input "false"
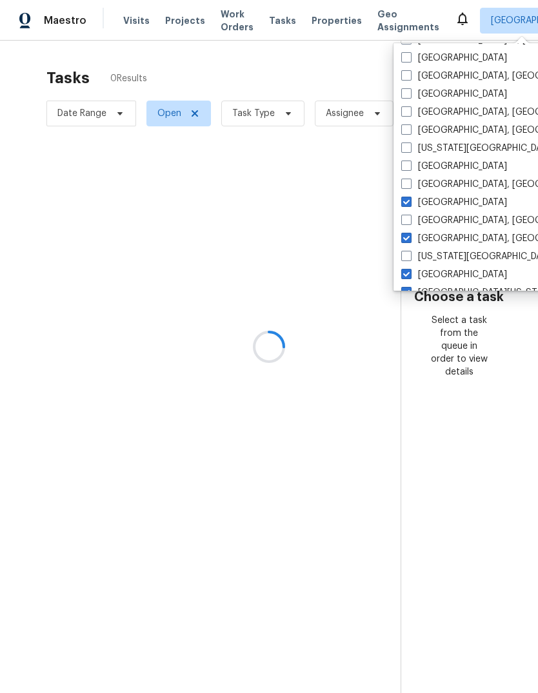
click at [445, 204] on label "Houston" at bounding box center [454, 202] width 106 height 13
click at [409, 204] on input "Houston" at bounding box center [405, 200] width 8 height 8
checkbox input "false"
click at [445, 236] on label "Greensboro, NC" at bounding box center [501, 238] width 200 height 13
click at [409, 236] on input "Greensboro, NC" at bounding box center [405, 236] width 8 height 8
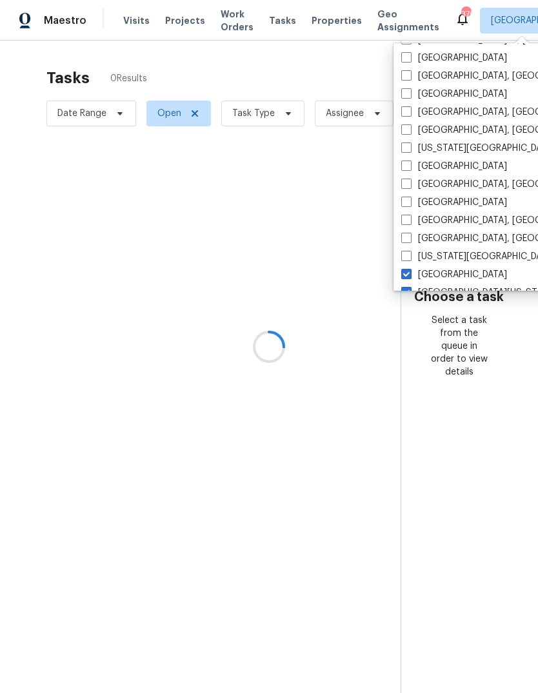
checkbox input "false"
click at [439, 273] on label "El Paso" at bounding box center [454, 274] width 106 height 13
click at [409, 273] on input "El Paso" at bounding box center [405, 272] width 8 height 8
checkbox input "false"
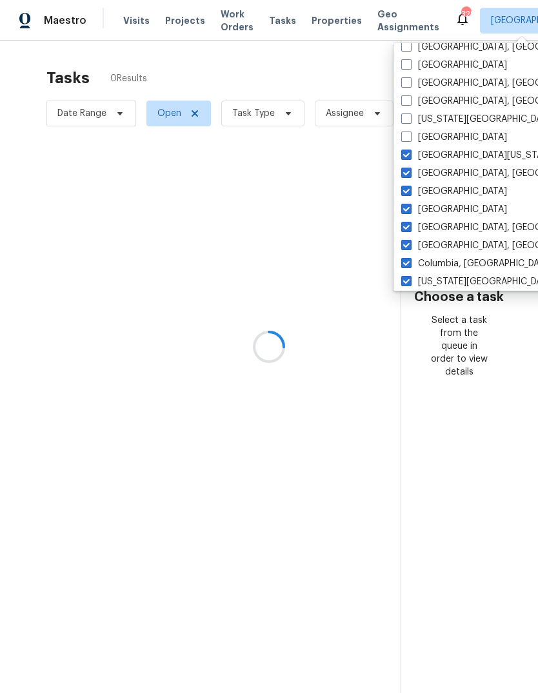
scroll to position [839, 0]
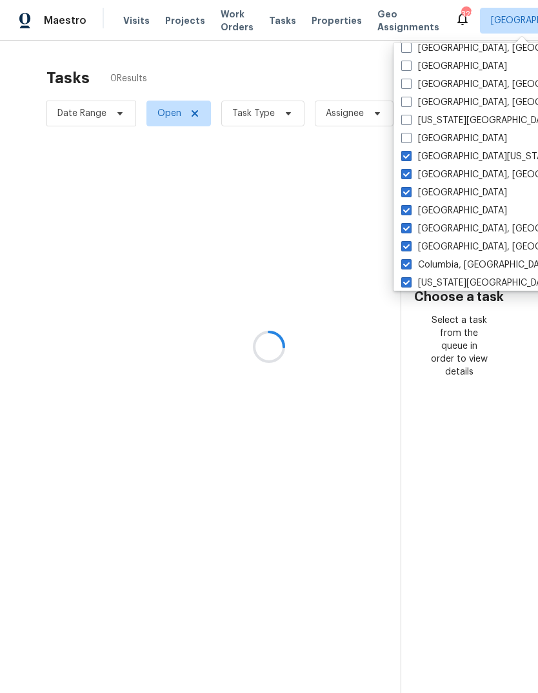
click at [446, 246] on label "Columbus, OH" at bounding box center [501, 246] width 200 height 13
click at [409, 246] on input "Columbus, OH" at bounding box center [405, 244] width 8 height 8
checkbox input "false"
click at [442, 159] on label "East Texas" at bounding box center [478, 156] width 154 height 13
click at [409, 159] on input "East Texas" at bounding box center [405, 154] width 8 height 8
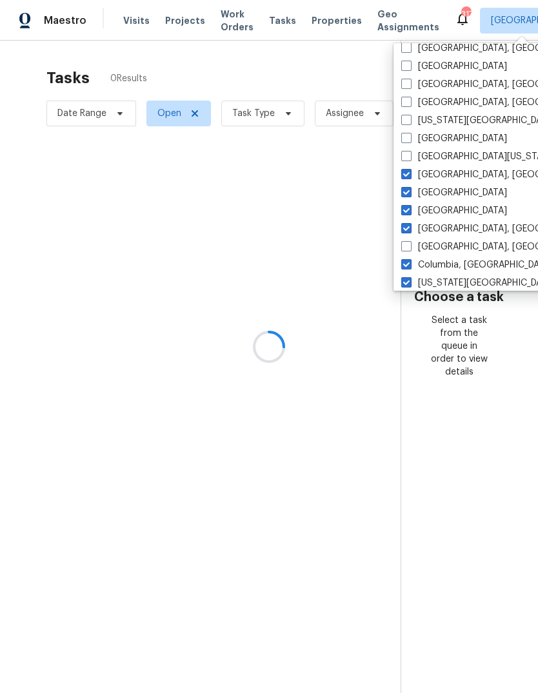
checkbox input "false"
click at [438, 216] on label "Dallas" at bounding box center [454, 210] width 106 height 13
click at [409, 213] on input "Dallas" at bounding box center [405, 208] width 8 height 8
checkbox input "false"
click at [442, 177] on label "Detroit, MI" at bounding box center [501, 174] width 200 height 13
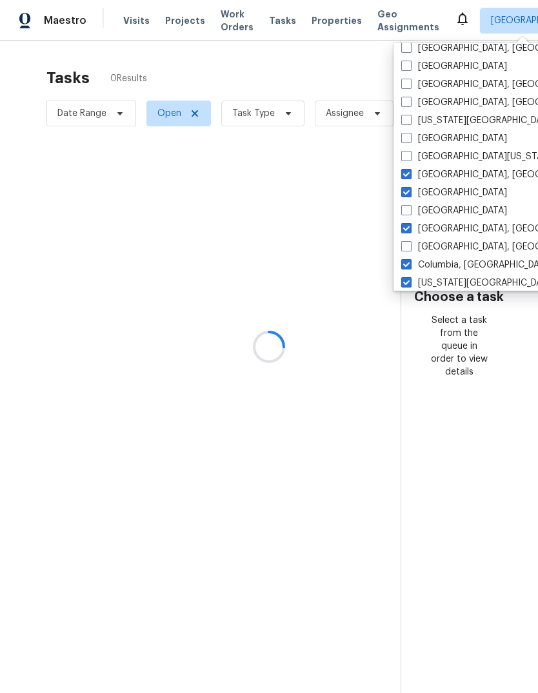
click at [409, 177] on input "Detroit, MI" at bounding box center [405, 172] width 8 height 8
checkbox input "false"
click at [439, 192] on label "Denver" at bounding box center [454, 192] width 106 height 13
click at [409, 192] on input "Denver" at bounding box center [405, 190] width 8 height 8
checkbox input "false"
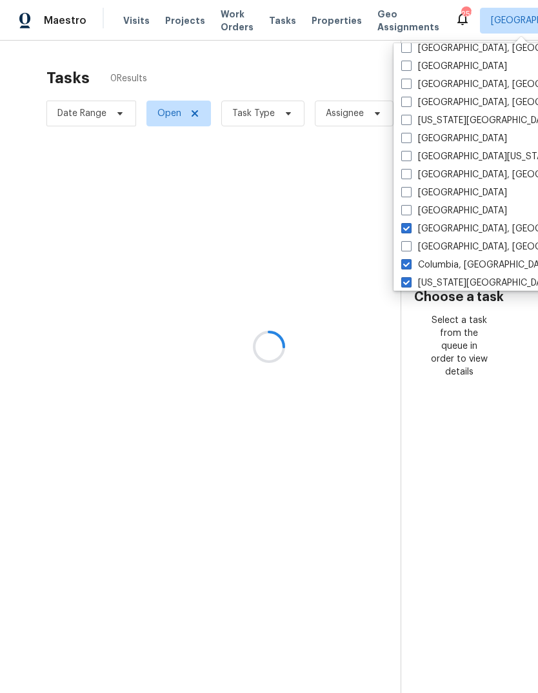
click at [444, 235] on label "Corpus Christi, TX" at bounding box center [501, 228] width 200 height 13
click at [409, 231] on input "Corpus Christi, TX" at bounding box center [405, 226] width 8 height 8
checkbox input "false"
click at [442, 263] on label "Columbia, SC" at bounding box center [477, 265] width 152 height 13
click at [409, 263] on input "Columbia, SC" at bounding box center [405, 263] width 8 height 8
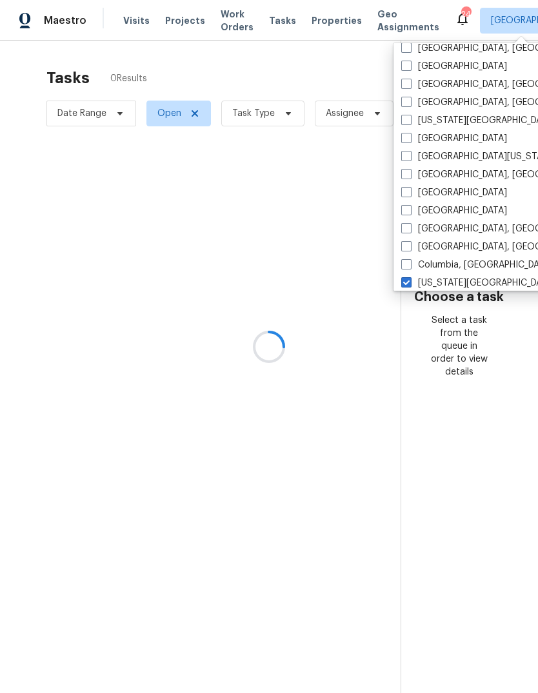
checkbox input "false"
click at [442, 280] on label "Colorado Springs, CO" at bounding box center [525, 283] width 248 height 13
click at [409, 280] on input "Colorado Springs, CO" at bounding box center [405, 281] width 8 height 8
checkbox input "false"
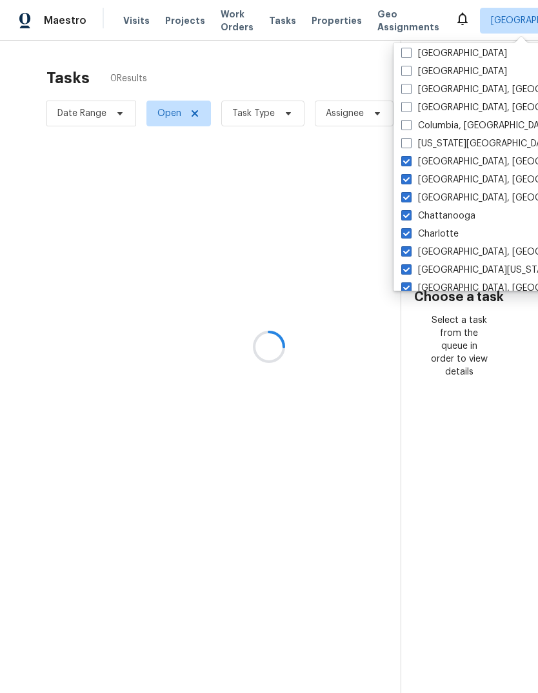
scroll to position [986, 0]
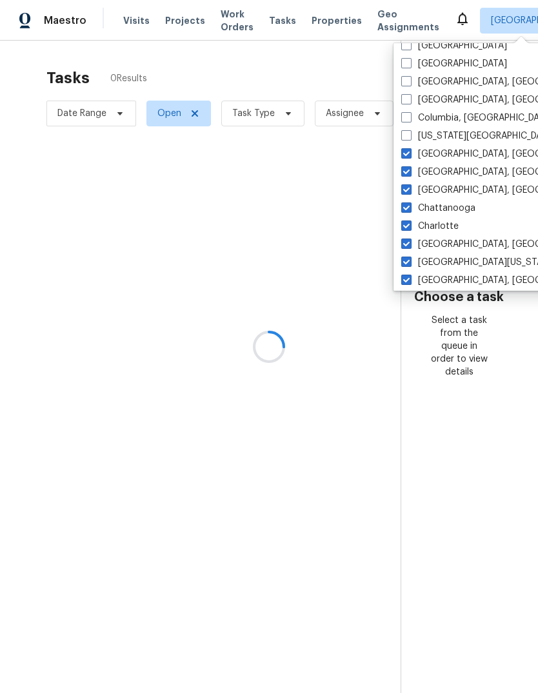
click at [440, 159] on label "Cleveland, OH" at bounding box center [501, 154] width 200 height 13
click at [409, 156] on input "Cleveland, OH" at bounding box center [405, 152] width 8 height 8
checkbox input "false"
click at [444, 248] on label "Charleston, SC" at bounding box center [501, 244] width 200 height 13
click at [409, 246] on input "Charleston, SC" at bounding box center [405, 242] width 8 height 8
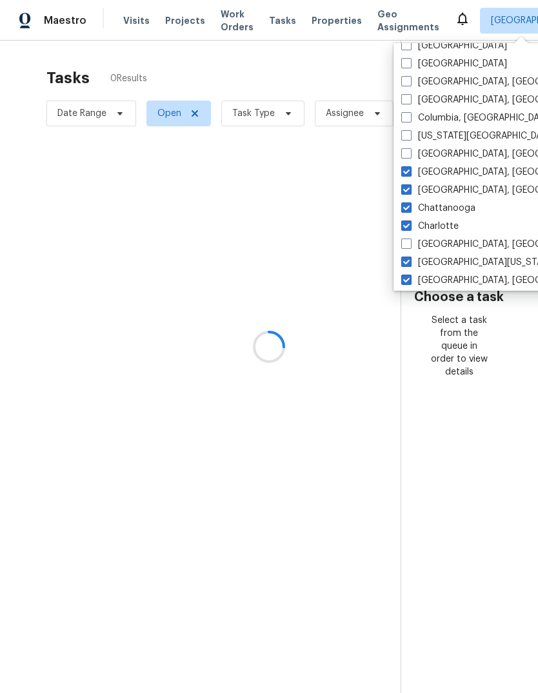
checkbox input "false"
click at [443, 171] on label "Cincinnati, OH" at bounding box center [501, 172] width 200 height 13
click at [409, 171] on input "Cincinnati, OH" at bounding box center [405, 170] width 8 height 8
checkbox input "false"
click at [444, 195] on label "Chicago, IL" at bounding box center [501, 190] width 200 height 13
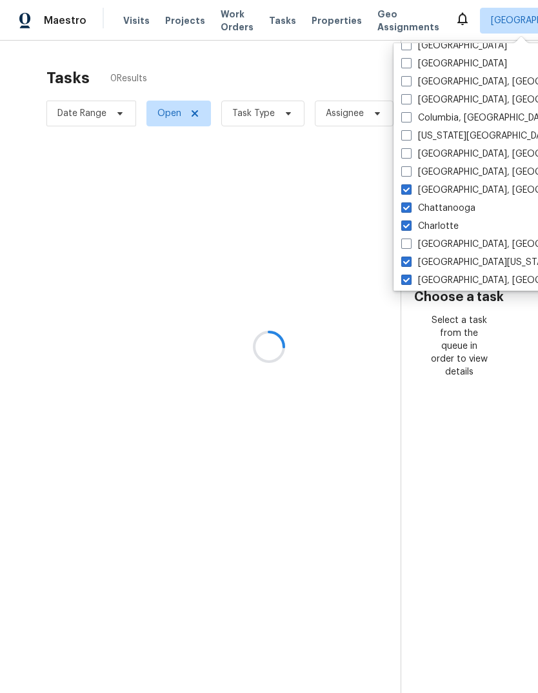
click at [409, 192] on input "Chicago, IL" at bounding box center [405, 188] width 8 height 8
checkbox input "false"
click at [447, 210] on label "Chattanooga" at bounding box center [438, 208] width 74 height 13
click at [409, 210] on input "Chattanooga" at bounding box center [405, 206] width 8 height 8
checkbox input "false"
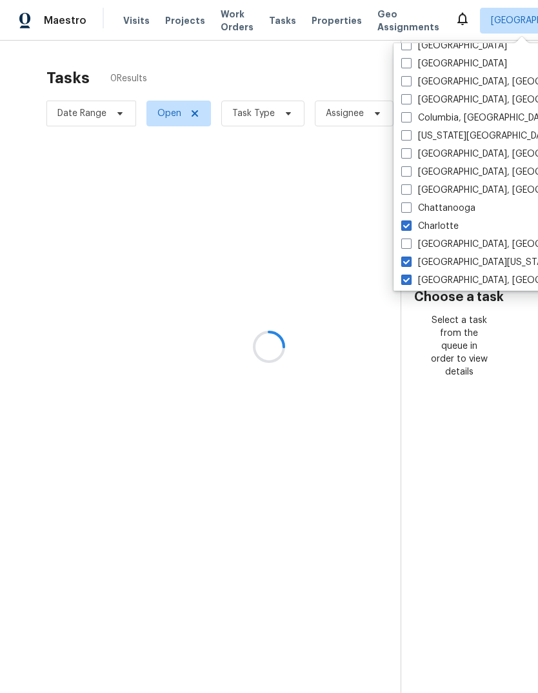
click at [447, 227] on label "Charlotte" at bounding box center [429, 226] width 57 height 13
click at [409, 227] on input "Charlotte" at bounding box center [405, 224] width 8 height 8
checkbox input "false"
click at [448, 266] on label "Central California, CA" at bounding box center [525, 262] width 248 height 13
click at [409, 264] on input "Central California, CA" at bounding box center [405, 260] width 8 height 8
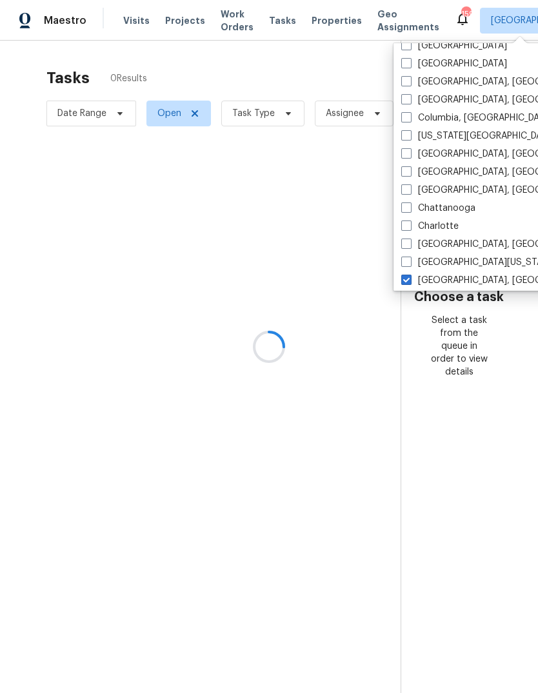
checkbox input "false"
click at [447, 281] on label "Boston, MA" at bounding box center [501, 280] width 200 height 13
click at [409, 281] on input "Boston, MA" at bounding box center [405, 278] width 8 height 8
checkbox input "false"
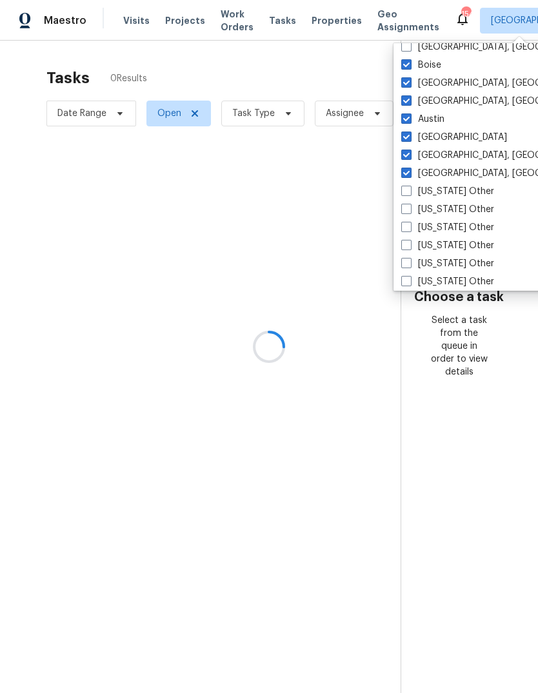
scroll to position [1198, 0]
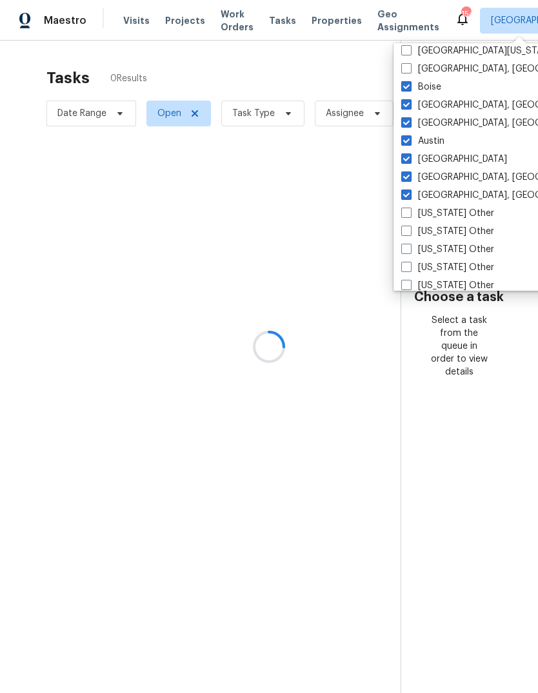
click at [444, 110] on label "Birmingham, AL" at bounding box center [501, 105] width 200 height 13
click at [409, 107] on input "Birmingham, AL" at bounding box center [405, 103] width 8 height 8
checkbox input "false"
click at [446, 196] on label "Albuquerque, NM" at bounding box center [501, 195] width 200 height 13
click at [409, 196] on input "Albuquerque, NM" at bounding box center [405, 193] width 8 height 8
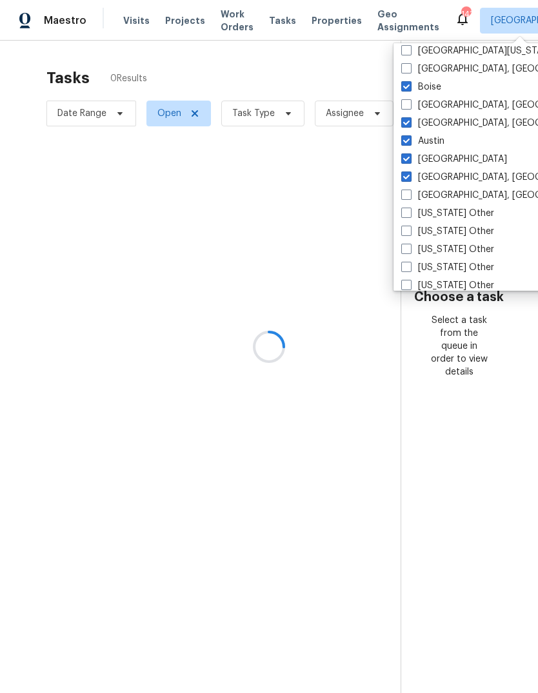
checkbox input "false"
click at [438, 92] on label "Boise" at bounding box center [421, 87] width 40 height 13
click at [409, 89] on input "Boise" at bounding box center [405, 85] width 8 height 8
checkbox input "false"
click at [435, 160] on label "Atlanta" at bounding box center [454, 159] width 106 height 13
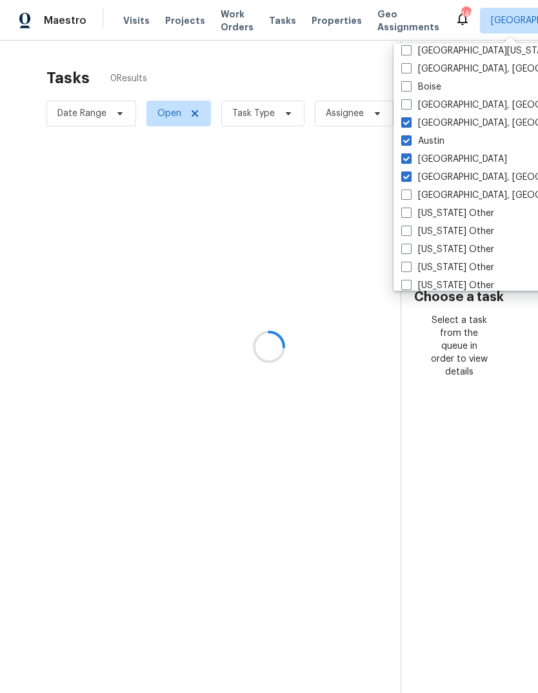
click at [409, 160] on input "Atlanta" at bounding box center [405, 157] width 8 height 8
checkbox input "false"
click at [435, 144] on label "Austin" at bounding box center [422, 141] width 43 height 13
click at [409, 143] on input "Austin" at bounding box center [405, 139] width 8 height 8
checkbox input "false"
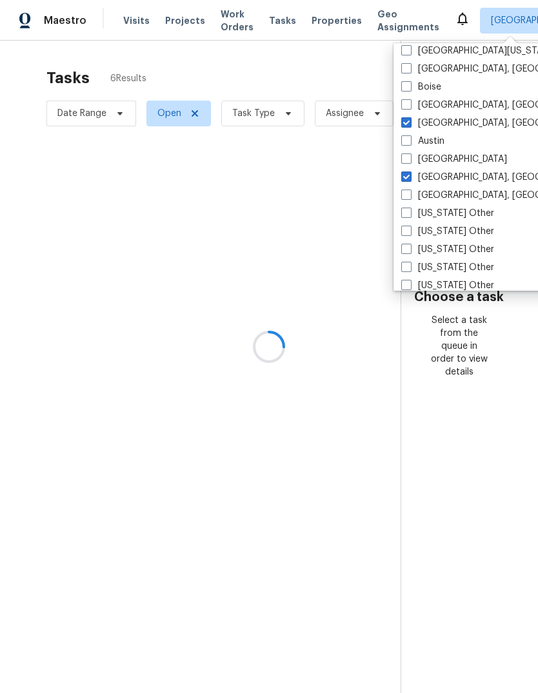
click at [443, 182] on label "Asheville, NC" at bounding box center [501, 177] width 200 height 13
click at [409, 179] on input "Asheville, NC" at bounding box center [405, 175] width 8 height 8
checkbox input "false"
click at [447, 126] on label "Baltimore, MD" at bounding box center [501, 123] width 200 height 13
click at [409, 125] on input "Baltimore, MD" at bounding box center [405, 121] width 8 height 8
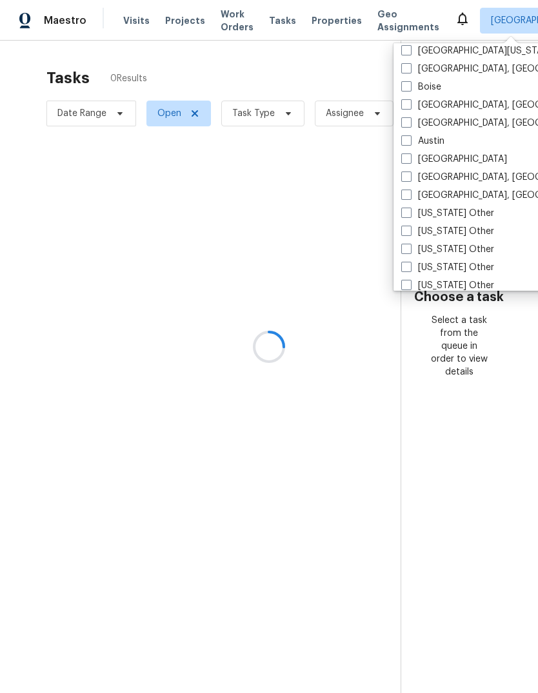
checkbox input "false"
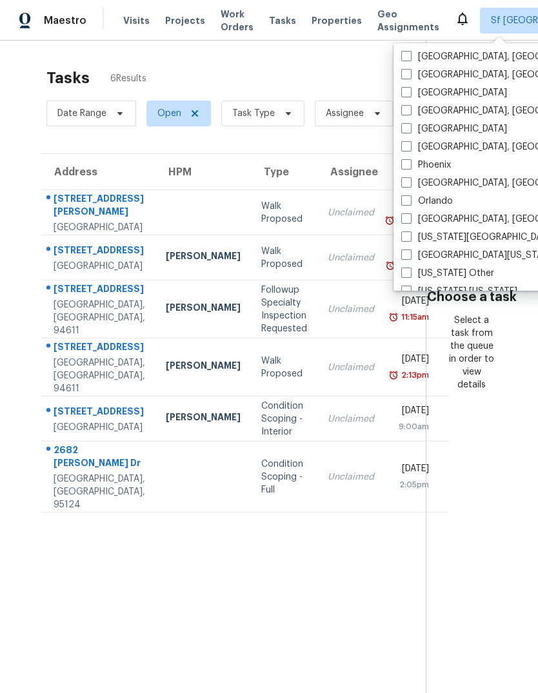
scroll to position [324, 0]
click at [447, 131] on label "Portland" at bounding box center [454, 130] width 106 height 13
click at [409, 131] on input "Portland" at bounding box center [405, 128] width 8 height 8
checkbox input "true"
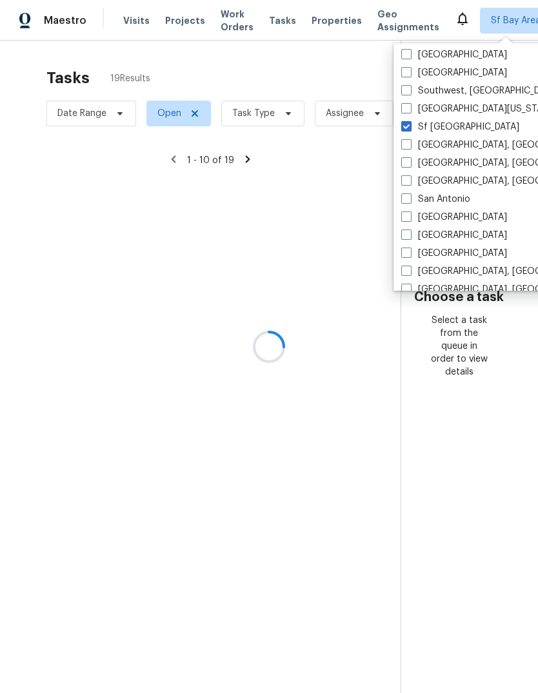
scroll to position [121, 0]
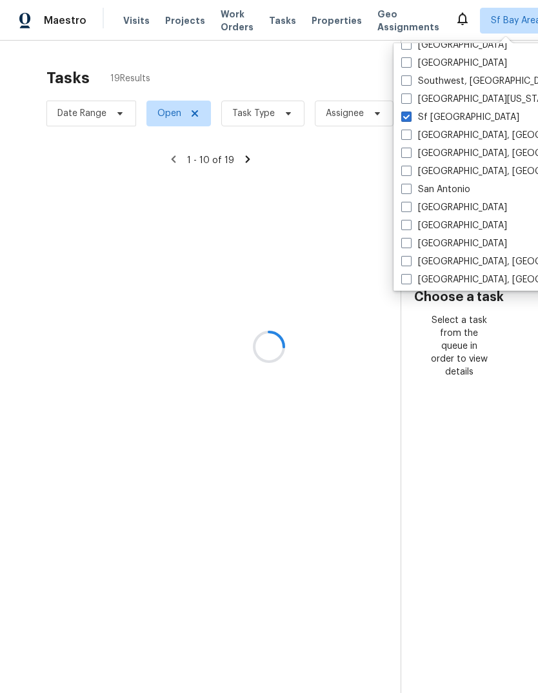
click at [455, 227] on label "Sacramento" at bounding box center [454, 225] width 106 height 13
click at [409, 227] on input "Sacramento" at bounding box center [405, 223] width 8 height 8
checkbox input "true"
click at [277, 122] on span "Task Type" at bounding box center [262, 114] width 83 height 26
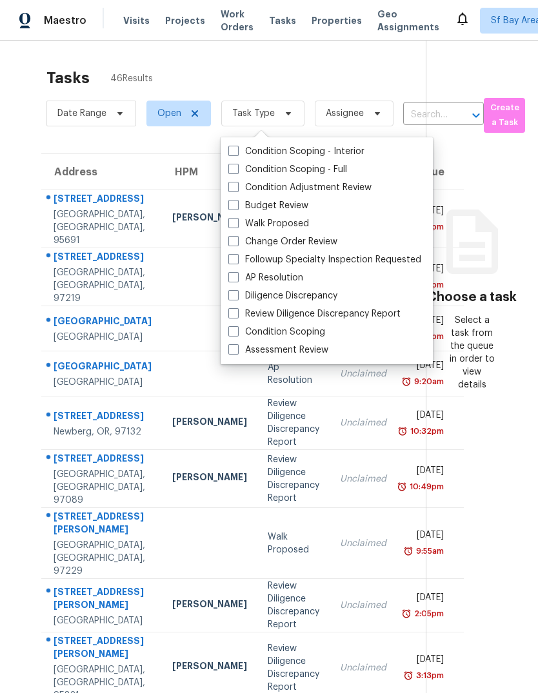
click at [308, 206] on label "Budget Review" at bounding box center [268, 205] width 80 height 13
click at [237, 206] on input "Budget Review" at bounding box center [232, 203] width 8 height 8
checkbox input "true"
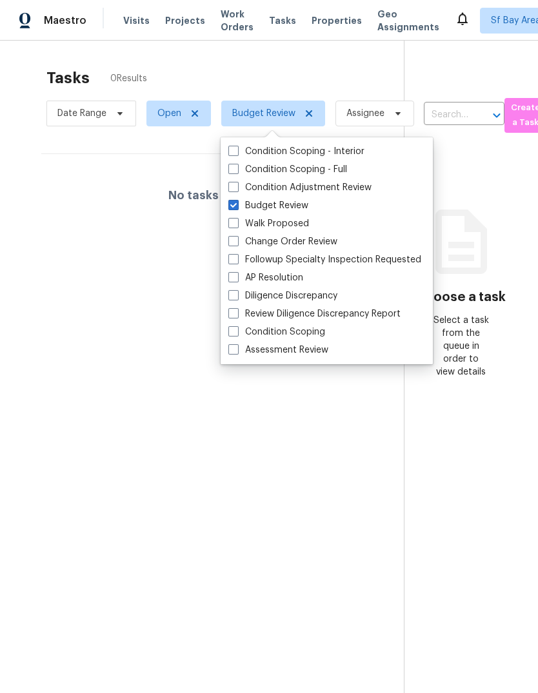
click at [333, 80] on div "Tasks 0 Results" at bounding box center [224, 78] width 357 height 34
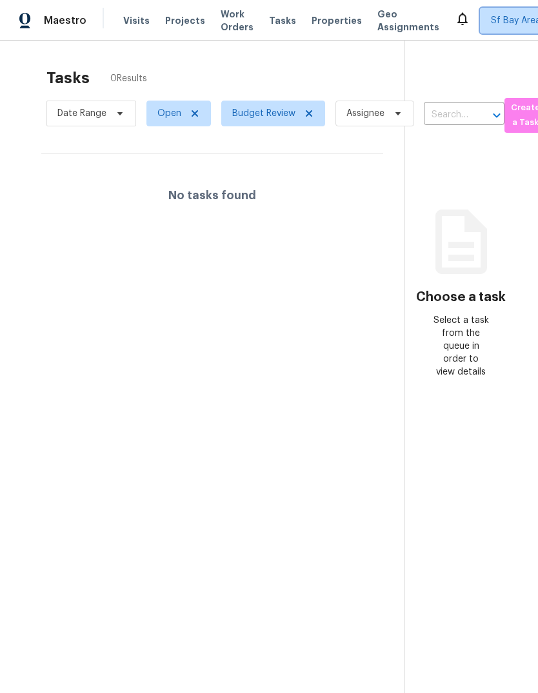
click at [496, 16] on span "Sf Bay Area + 2" at bounding box center [524, 20] width 66 height 13
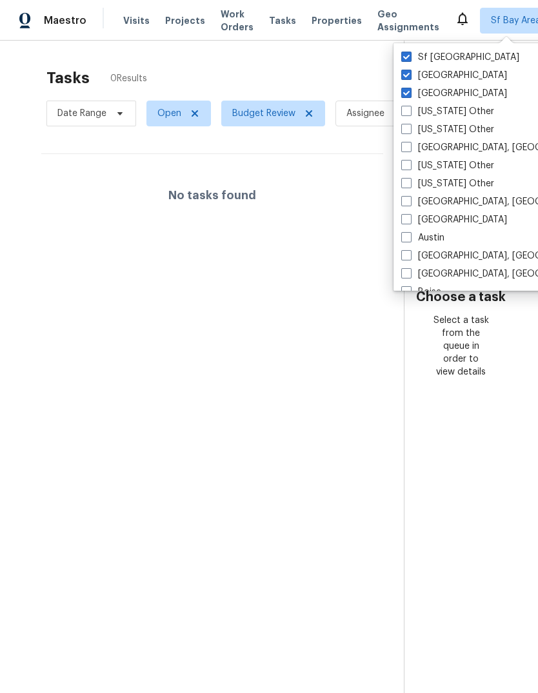
click at [440, 92] on label "Portland" at bounding box center [454, 93] width 106 height 13
click at [409, 92] on input "Portland" at bounding box center [405, 91] width 8 height 8
checkbox input "false"
click at [454, 72] on label "Sacramento" at bounding box center [454, 75] width 106 height 13
click at [409, 72] on input "Sacramento" at bounding box center [405, 73] width 8 height 8
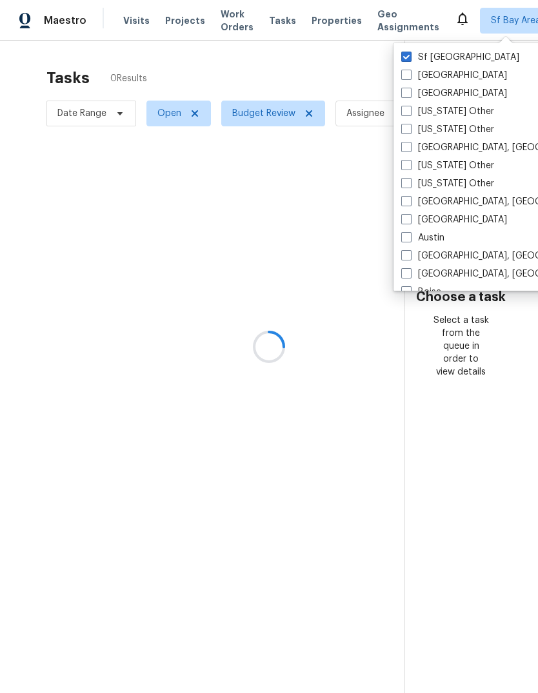
checkbox input "false"
click at [127, 19] on span "Visits" at bounding box center [136, 20] width 26 height 13
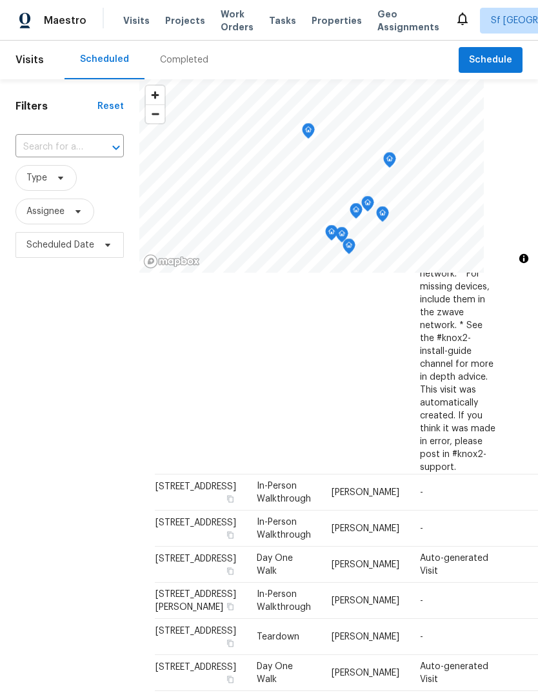
scroll to position [730, 0]
click at [105, 484] on div "Filters Reset ​ Type Assignee Scheduled Date" at bounding box center [69, 453] width 139 height 748
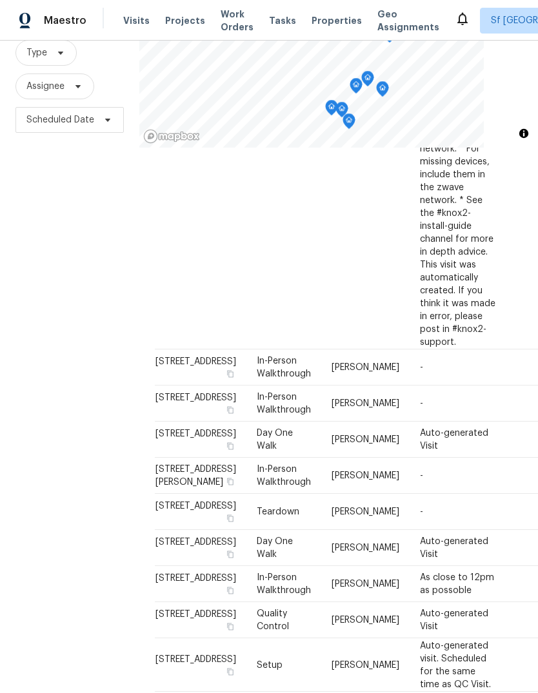
scroll to position [124, 0]
click at [65, 170] on div "Filters Reset ​ Type Assignee Scheduled Date" at bounding box center [69, 329] width 139 height 748
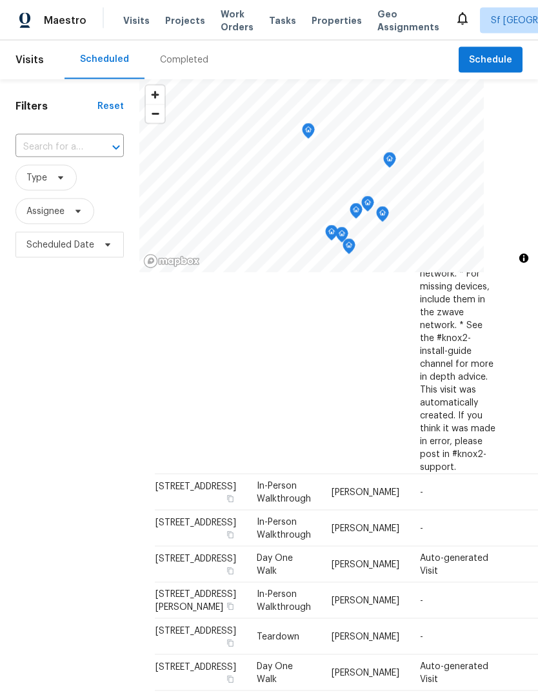
scroll to position [0, 0]
click at [229, 21] on span "Work Orders" at bounding box center [237, 21] width 33 height 26
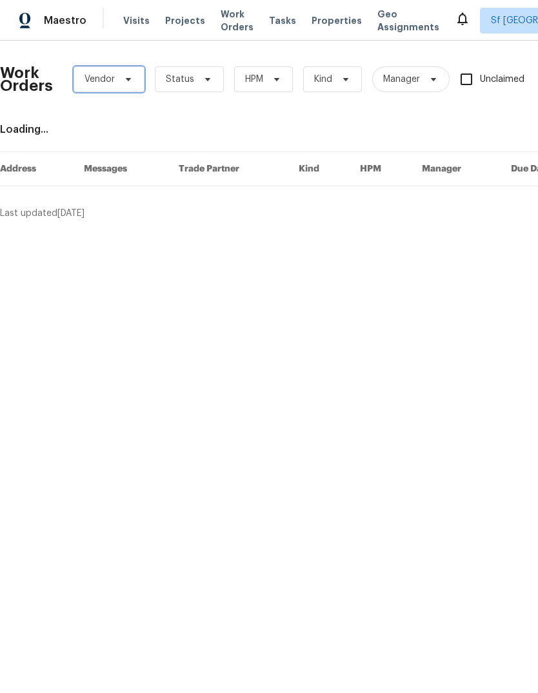
click at [128, 82] on icon at bounding box center [128, 79] width 10 height 10
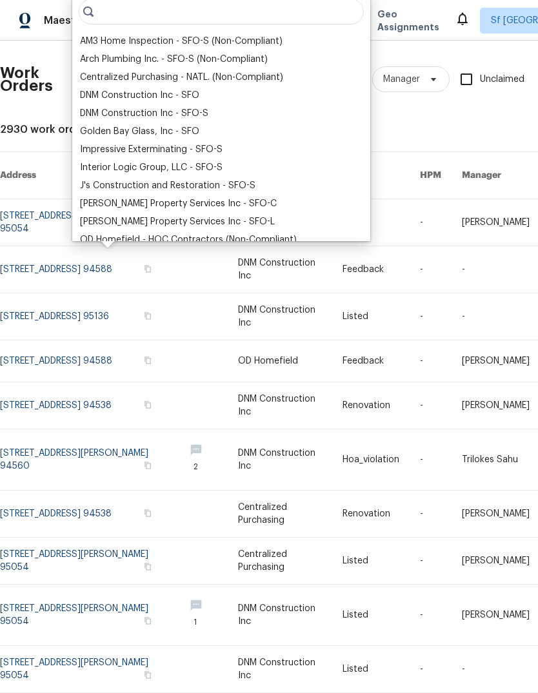
click at [164, 96] on div "DNM Construction Inc - SFO" at bounding box center [139, 95] width 119 height 13
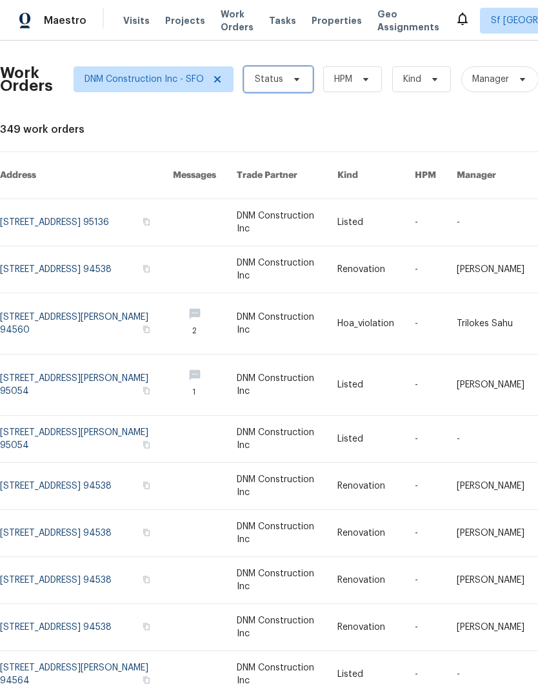
click at [273, 75] on span "Status" at bounding box center [269, 79] width 28 height 13
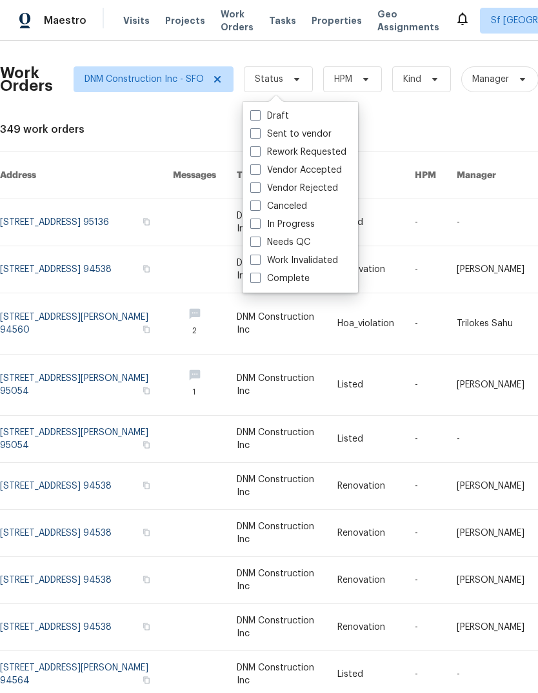
click at [295, 280] on label "Complete" at bounding box center [279, 278] width 59 height 13
click at [259, 280] on input "Complete" at bounding box center [254, 276] width 8 height 8
checkbox input "true"
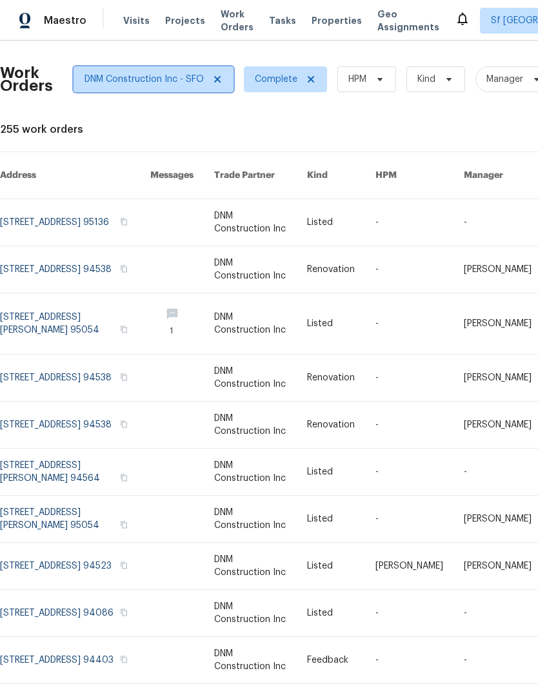
click at [216, 79] on icon at bounding box center [217, 79] width 6 height 6
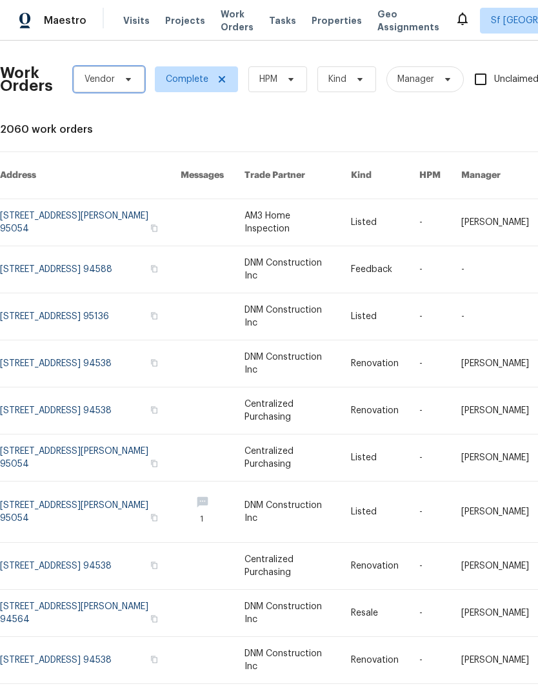
click at [121, 81] on span at bounding box center [126, 79] width 14 height 10
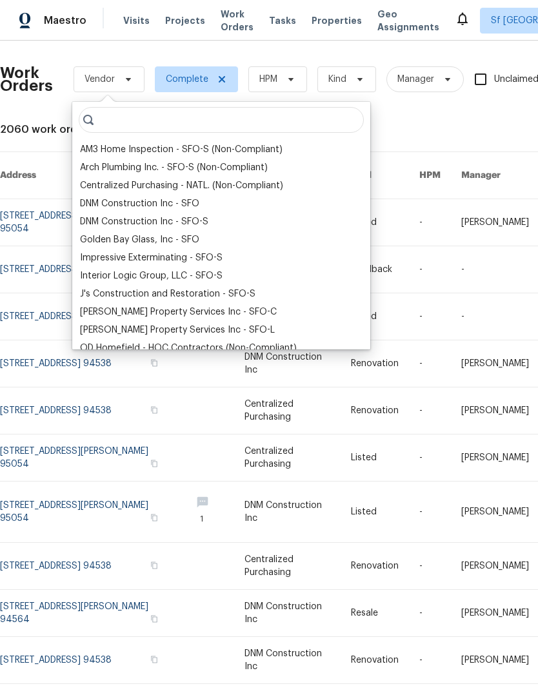
click at [191, 148] on div "AM3 Home Inspection - SFO-S (Non-Compliant)" at bounding box center [181, 149] width 202 height 13
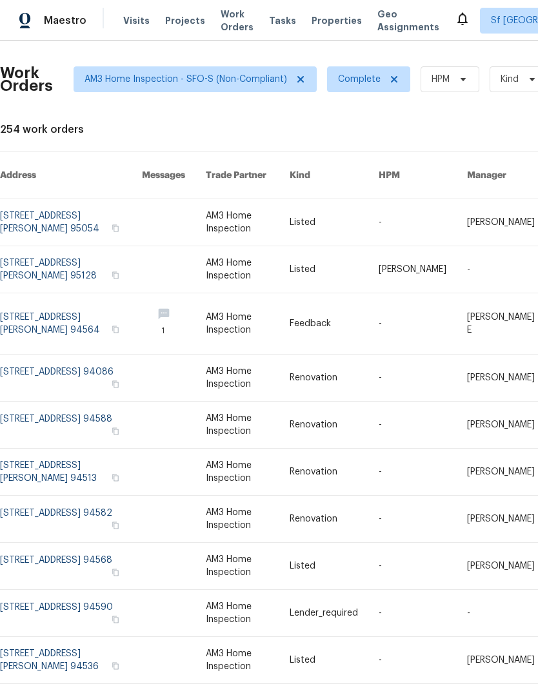
click at [127, 26] on span "Visits" at bounding box center [136, 20] width 26 height 13
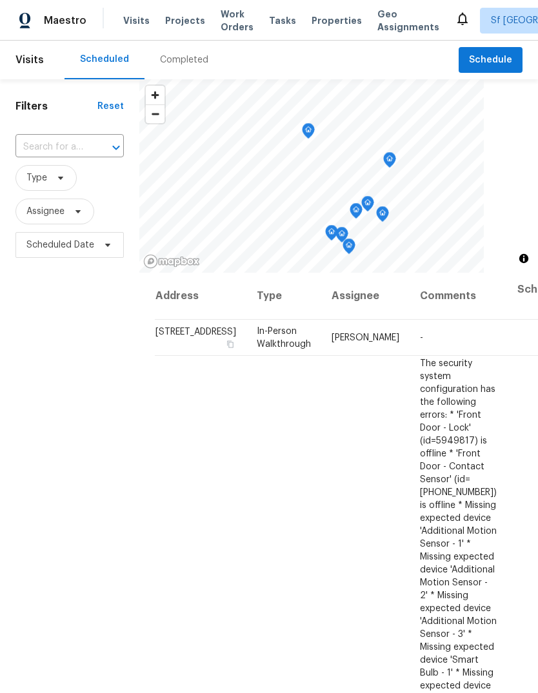
click at [183, 54] on div "Completed" at bounding box center [184, 60] width 48 height 13
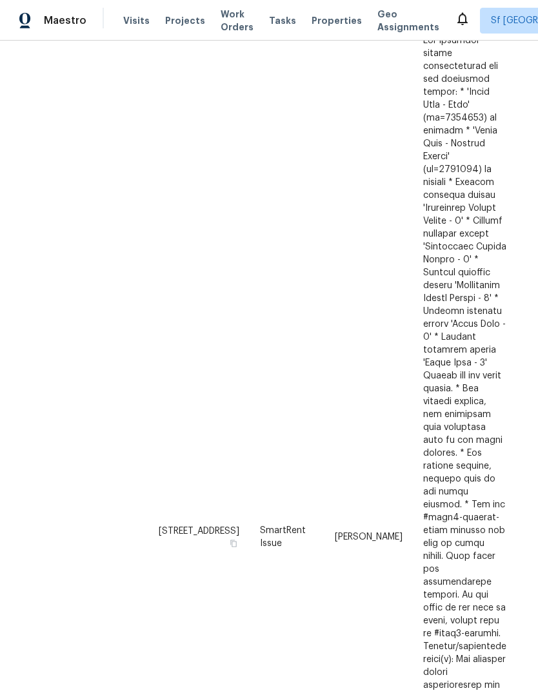
scroll to position [738, -1]
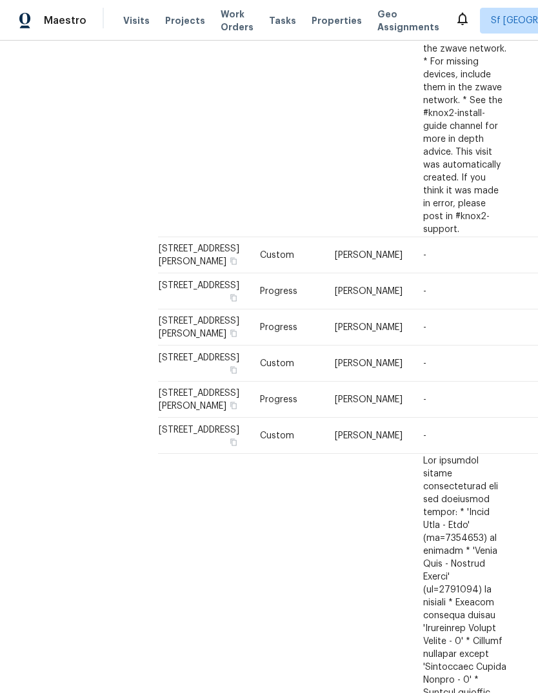
click at [129, 24] on span "Visits" at bounding box center [136, 20] width 26 height 13
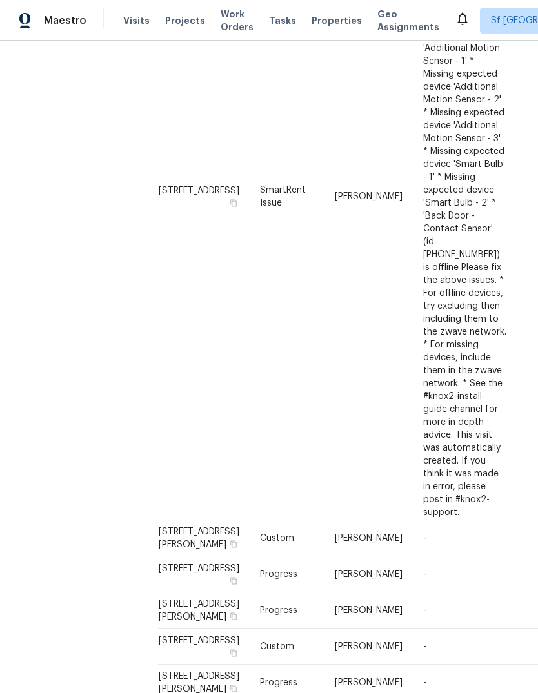
scroll to position [299, 0]
click at [128, 26] on span "Visits" at bounding box center [136, 20] width 26 height 13
click at [129, 23] on span "Visits" at bounding box center [136, 20] width 26 height 13
click at [55, 18] on span "Maestro" at bounding box center [65, 20] width 43 height 13
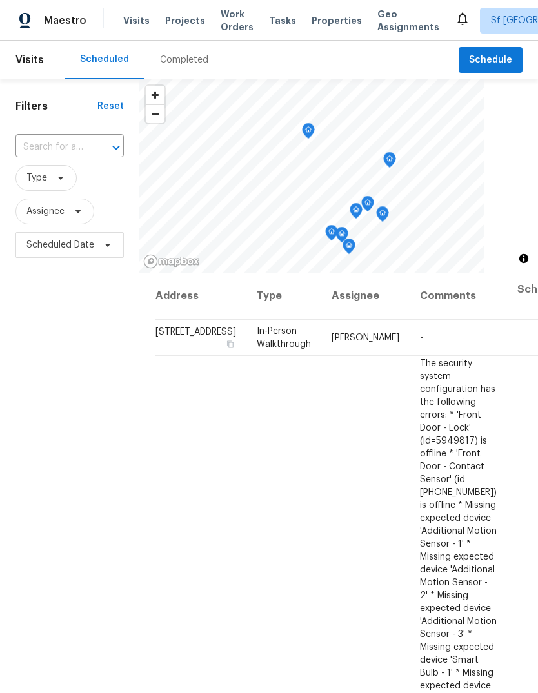
click at [224, 23] on span "Work Orders" at bounding box center [237, 21] width 33 height 26
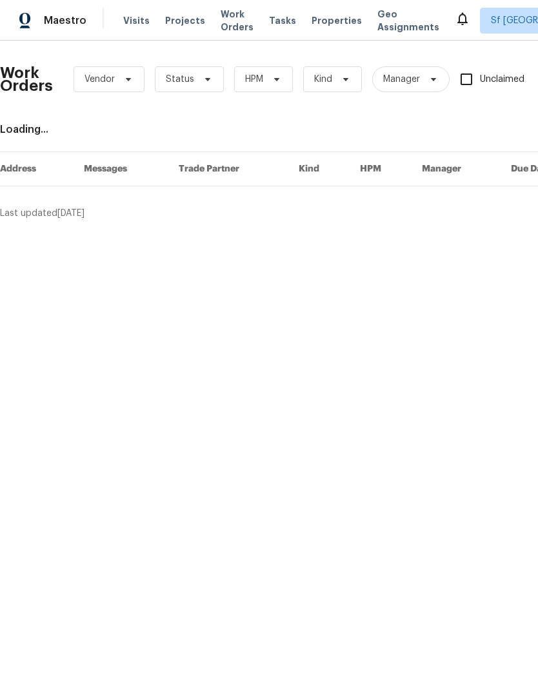
click at [131, 18] on span "Visits" at bounding box center [136, 20] width 26 height 13
